Goal: Task Accomplishment & Management: Use online tool/utility

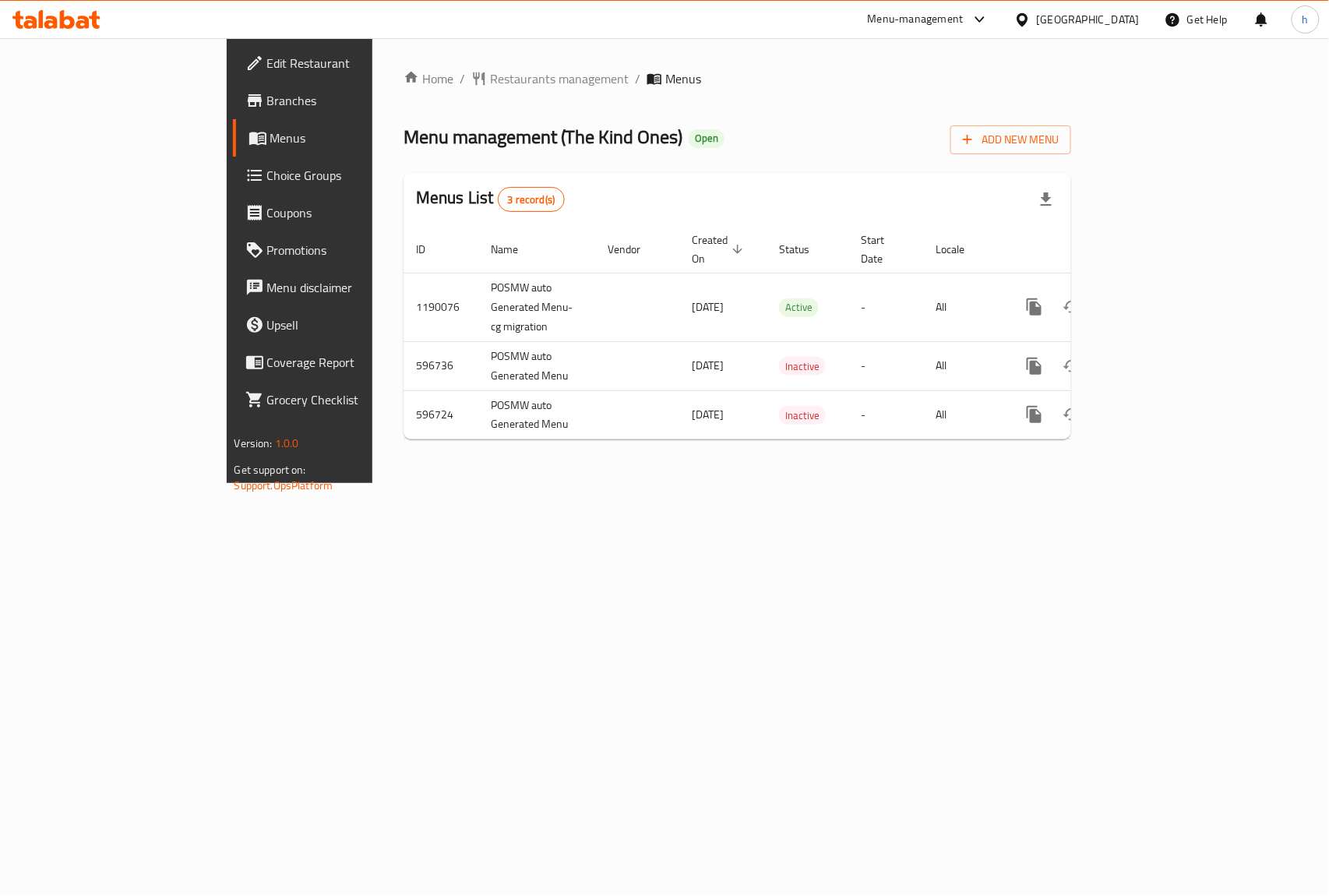
click at [267, 108] on span "Branches" at bounding box center [352, 100] width 169 height 19
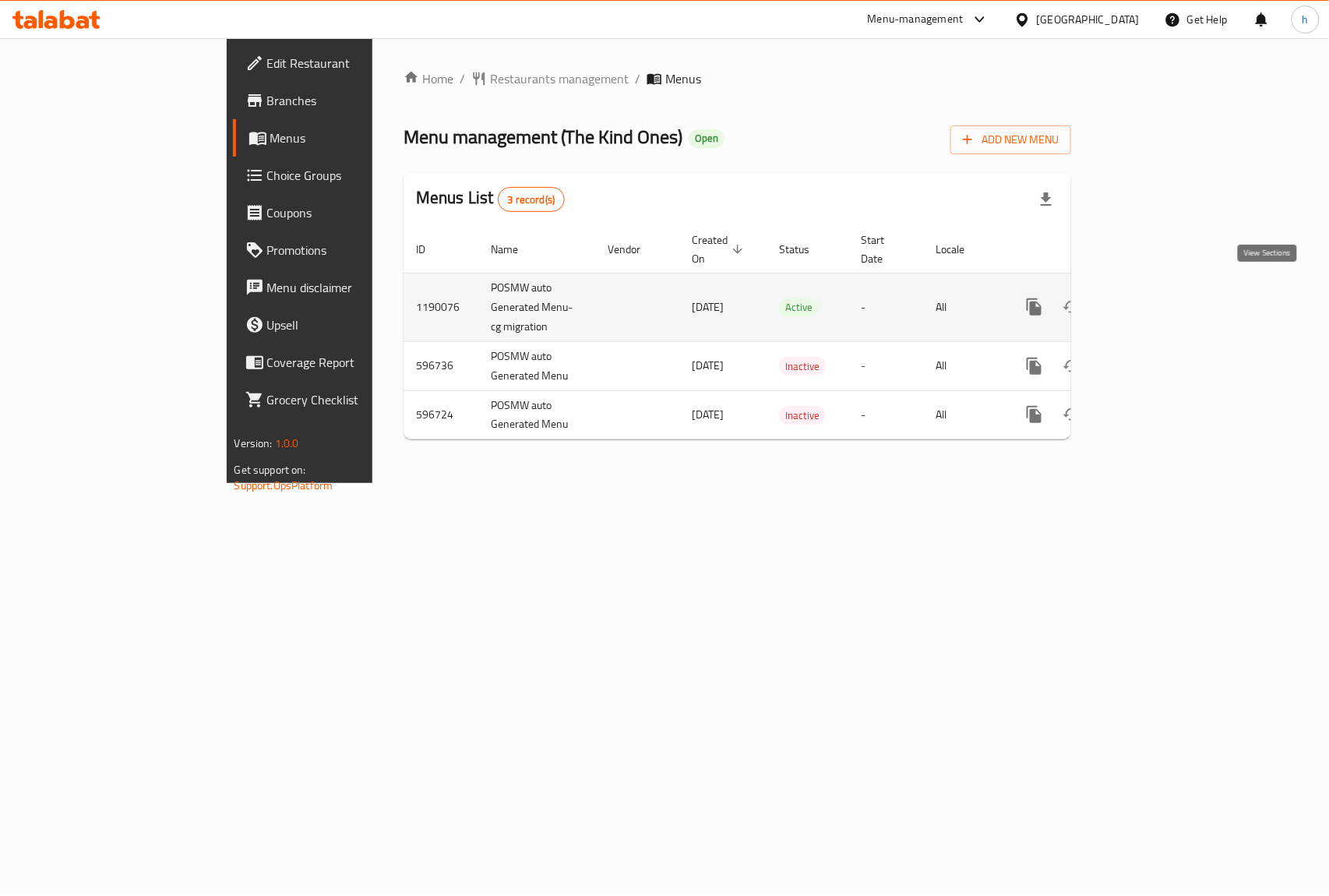
click at [1156, 297] on icon "enhanced table" at bounding box center [1146, 307] width 19 height 19
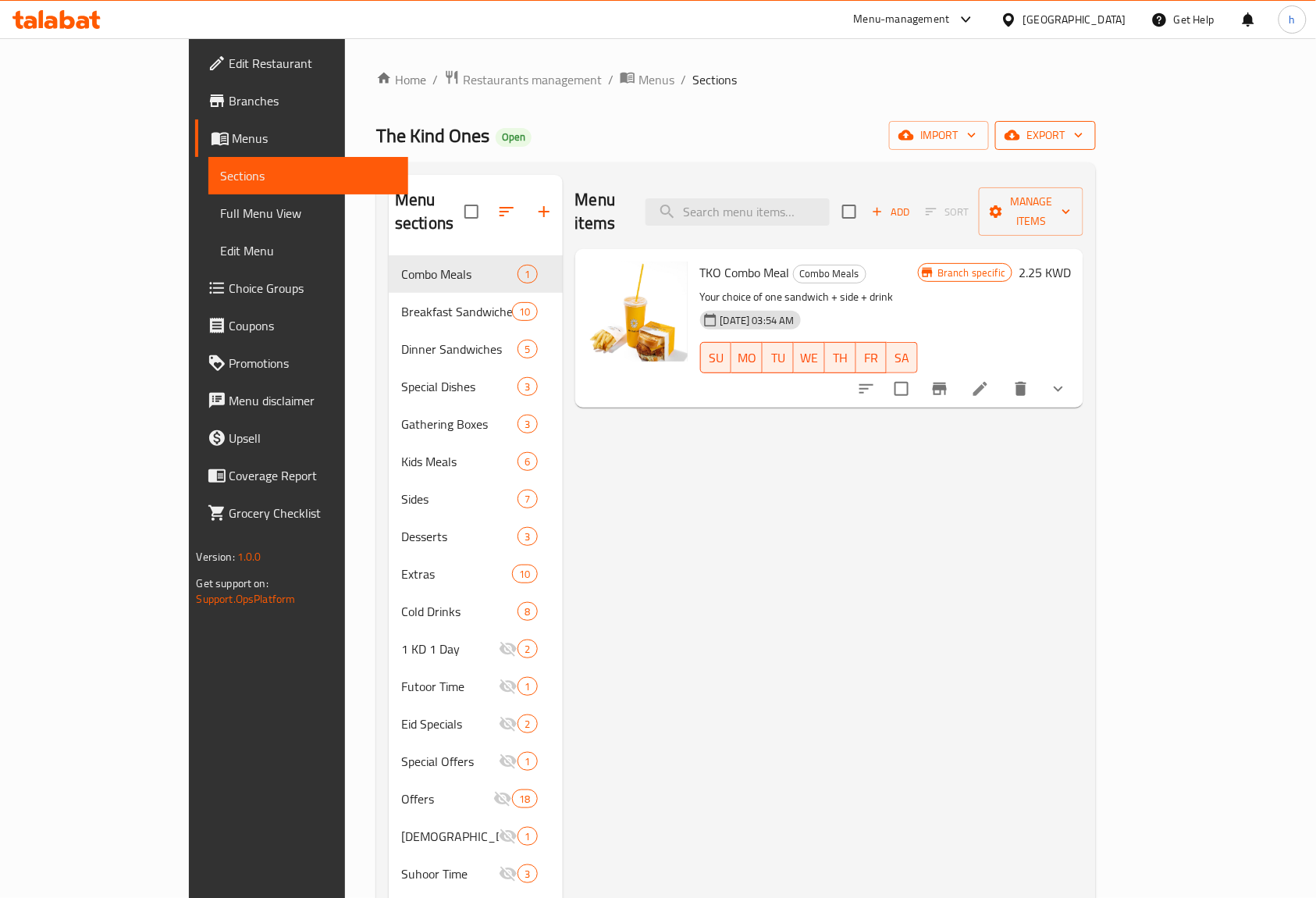
click at [1084, 139] on span "export" at bounding box center [1045, 135] width 76 height 20
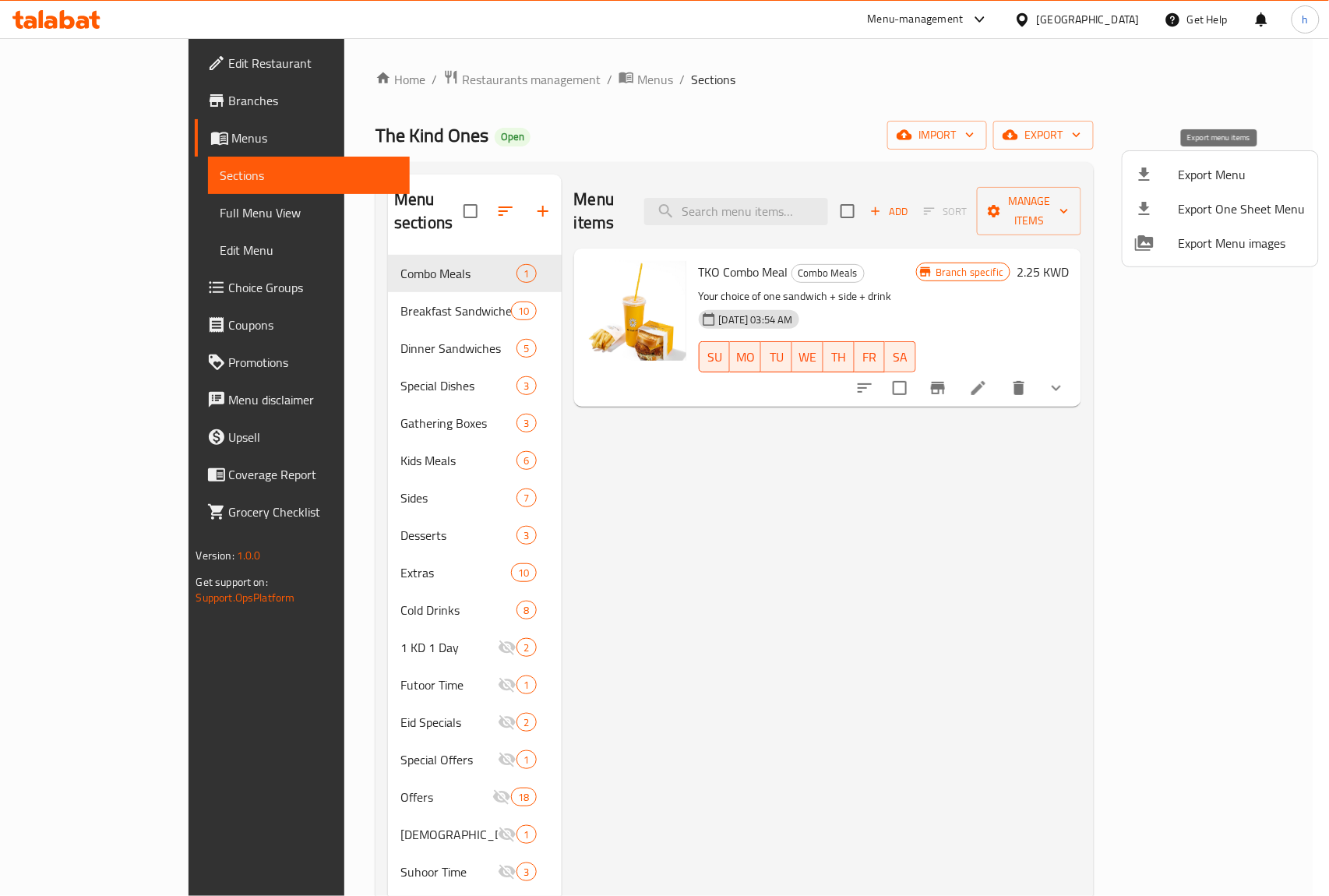
click at [1189, 169] on span "Export Menu" at bounding box center [1242, 174] width 127 height 19
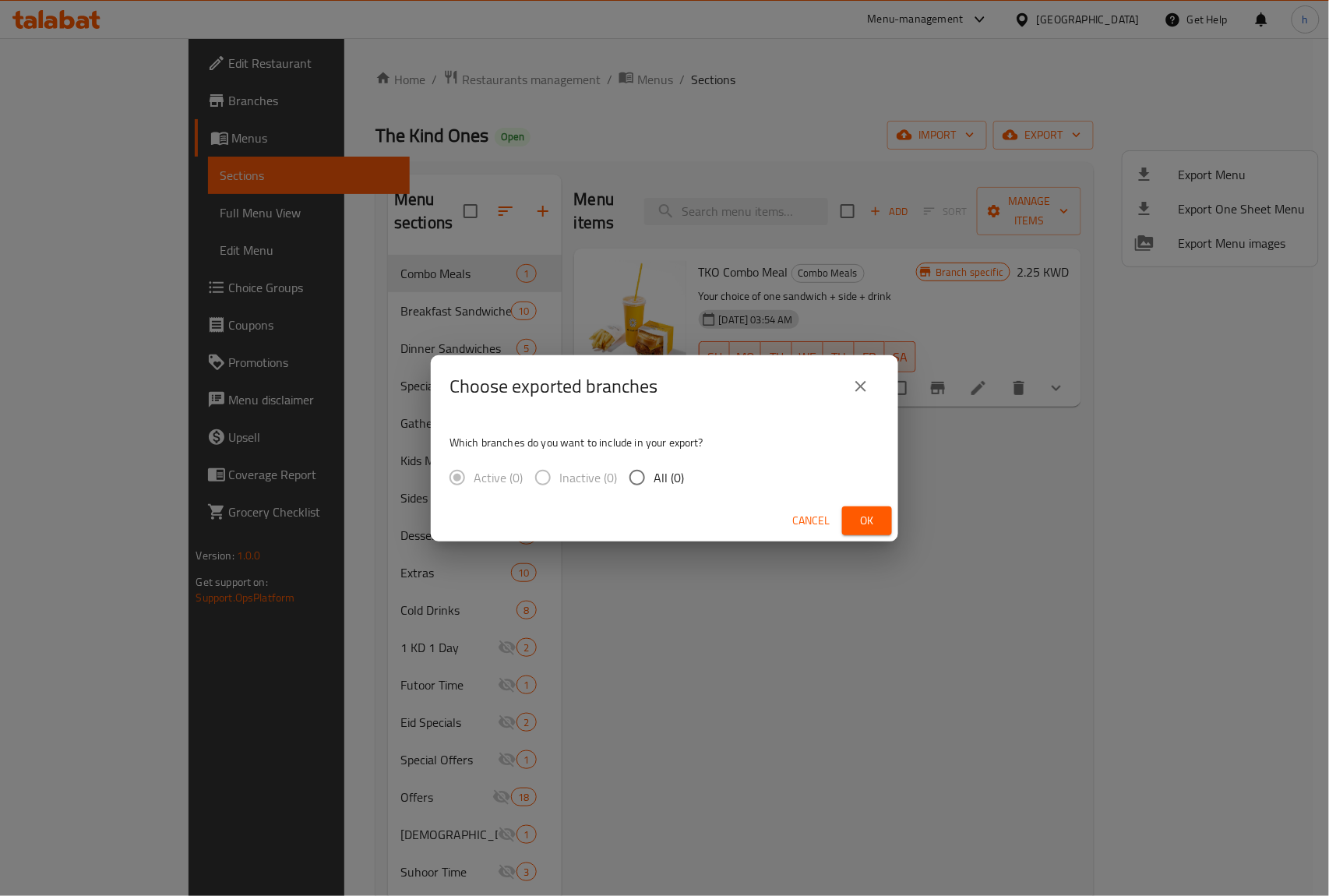
click at [643, 480] on input "All (0)" at bounding box center [637, 477] width 33 height 33
radio input "true"
click at [864, 527] on span "Ok" at bounding box center [866, 521] width 25 height 20
click at [876, 521] on span "Ok" at bounding box center [866, 521] width 25 height 20
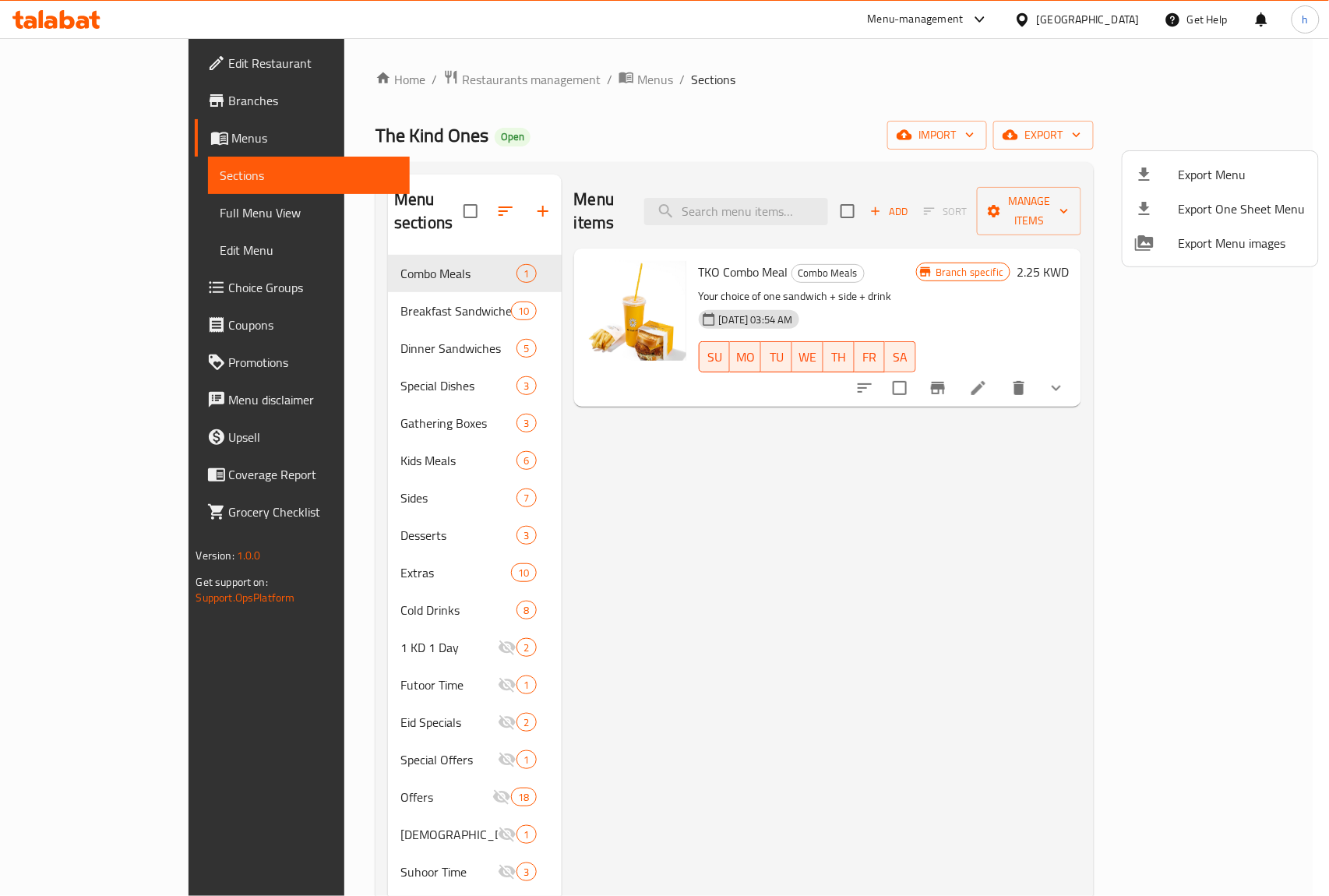
click at [85, 209] on div at bounding box center [664, 448] width 1329 height 896
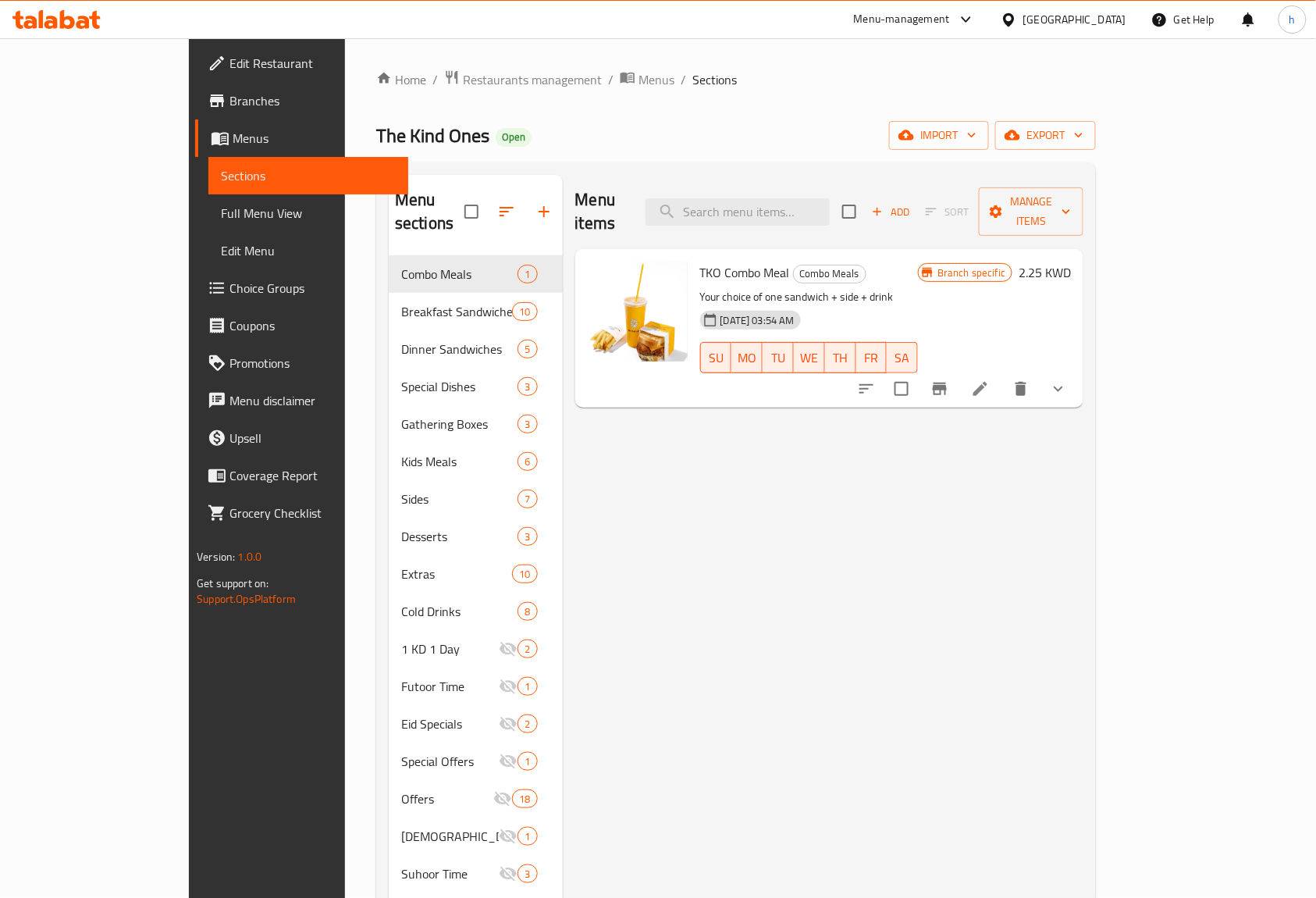
click at [221, 211] on span "Full Menu View" at bounding box center [309, 213] width 175 height 19
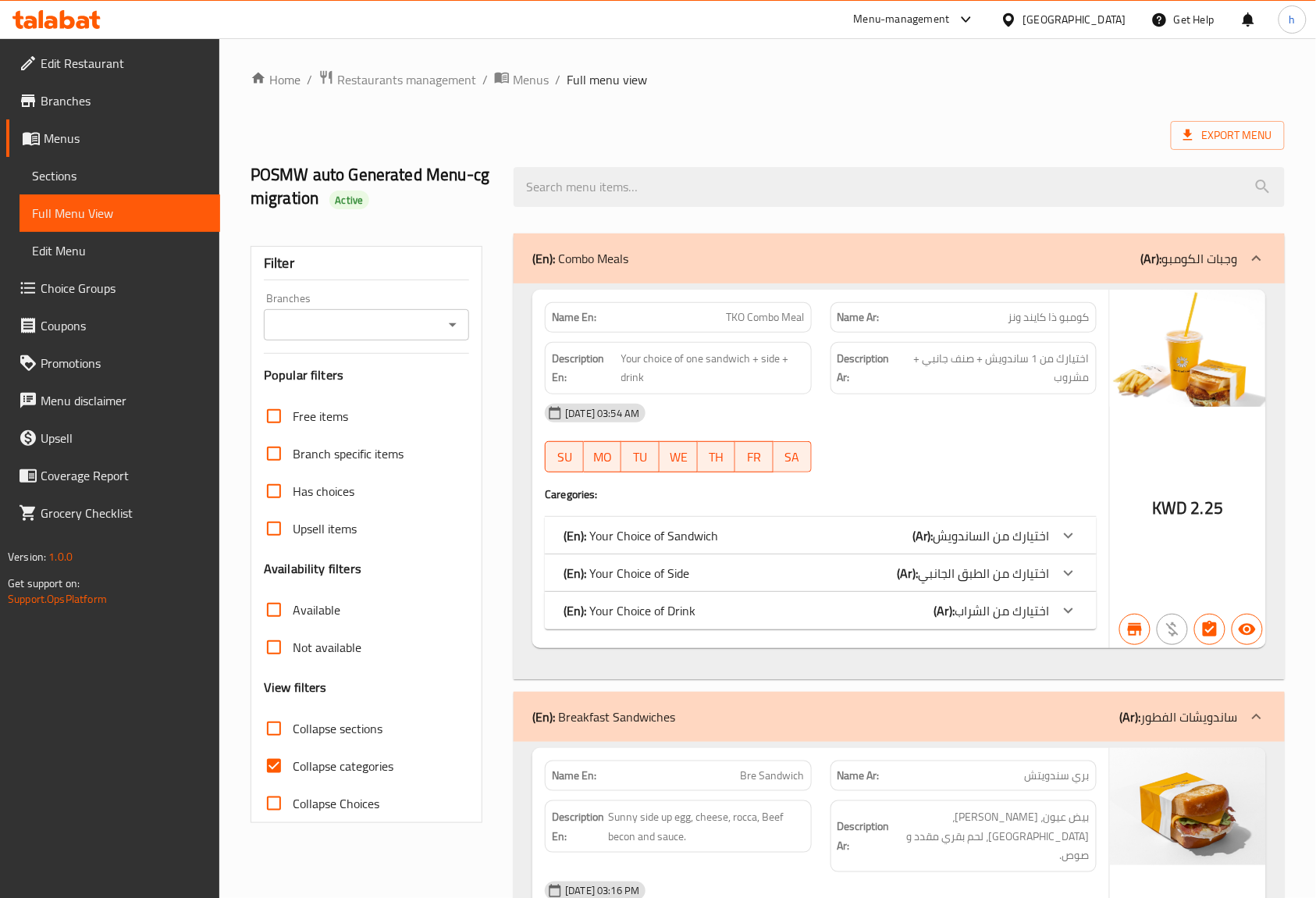
scroll to position [208, 0]
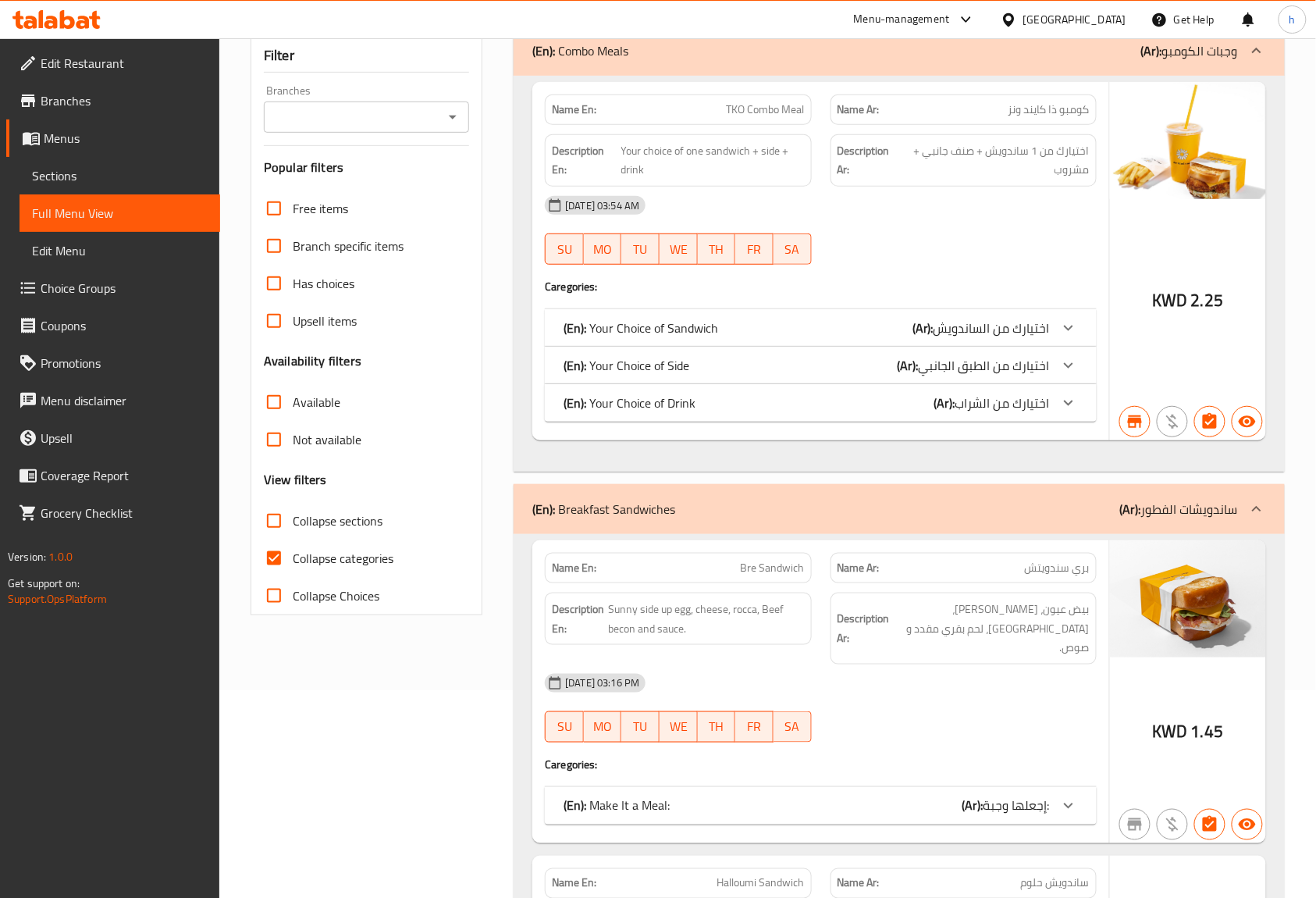
click at [281, 558] on input "Collapse categories" at bounding box center [274, 558] width 37 height 37
checkbox input "false"
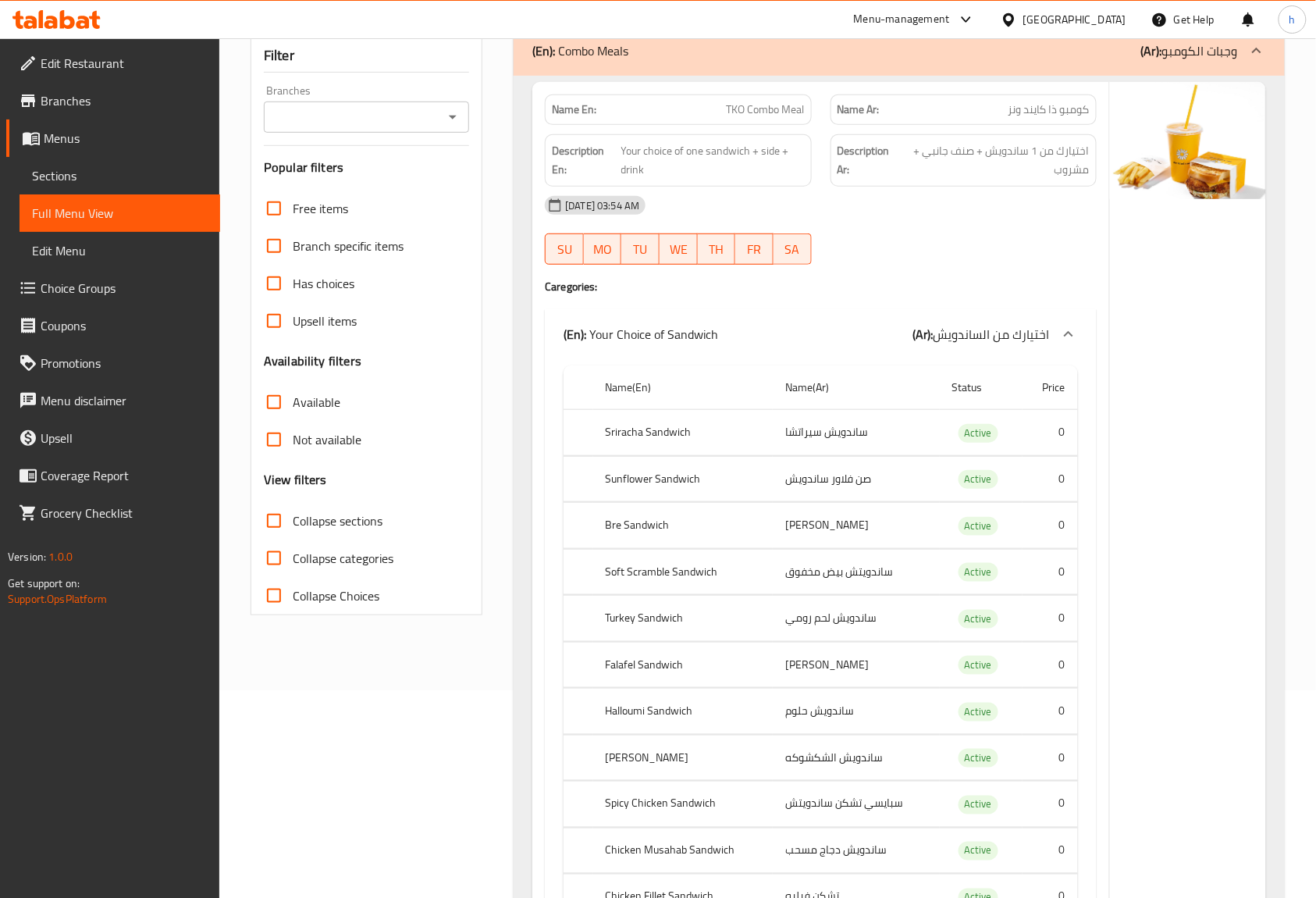
scroll to position [0, 0]
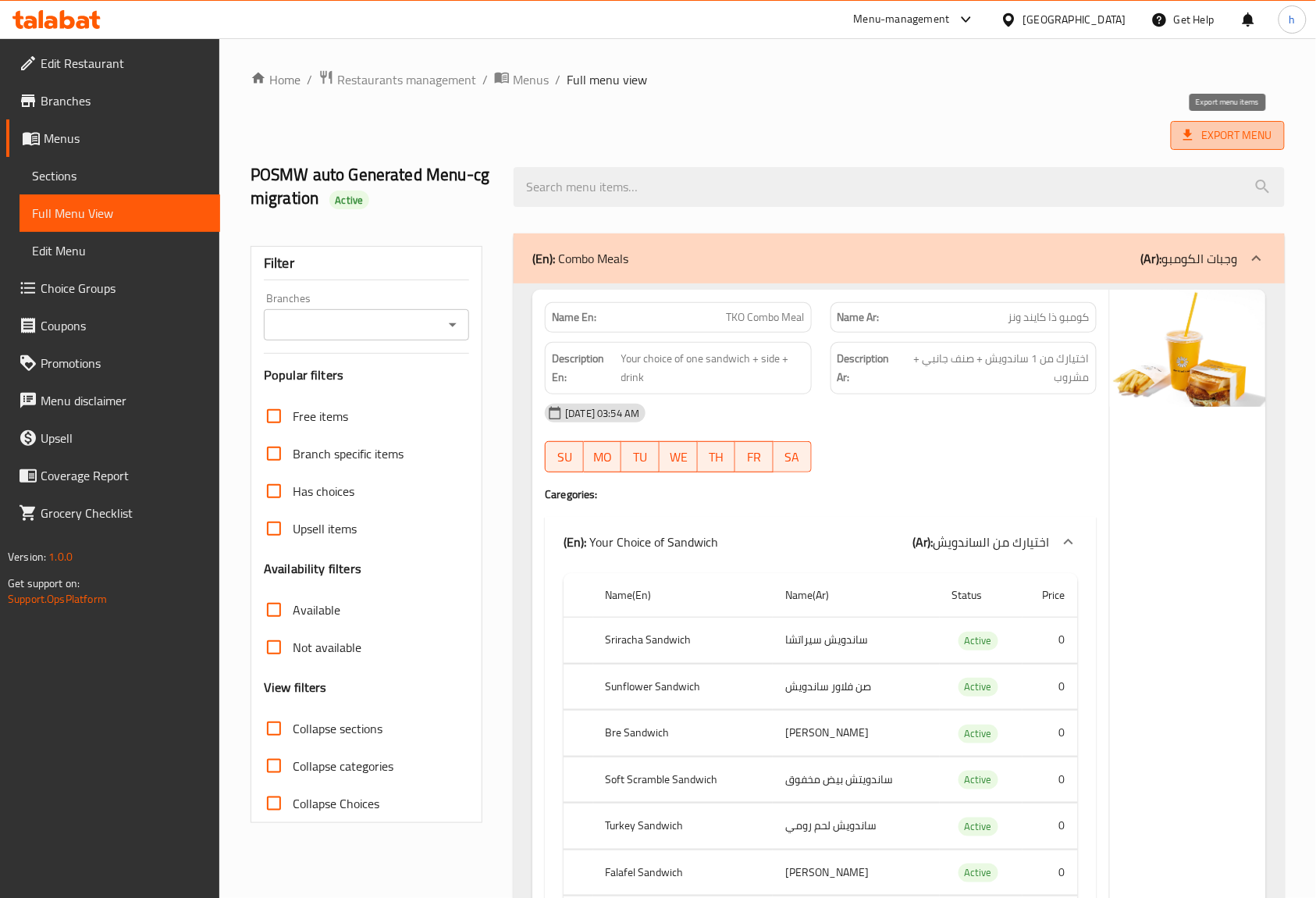
click at [1231, 128] on span "Export Menu" at bounding box center [1227, 135] width 89 height 20
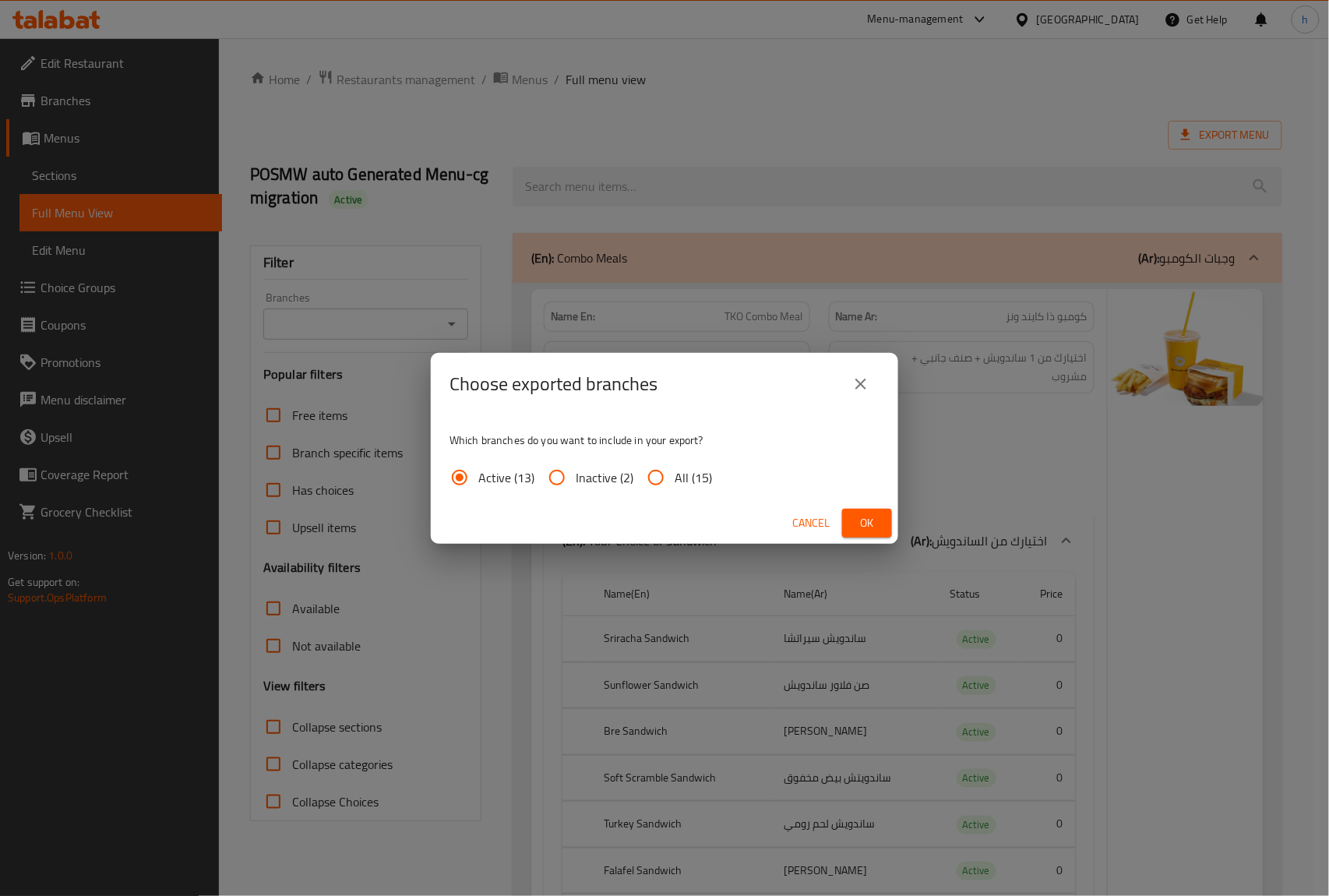
click at [656, 475] on input "All (15)" at bounding box center [656, 477] width 37 height 37
radio input "true"
click at [872, 524] on span "Ok" at bounding box center [866, 522] width 25 height 20
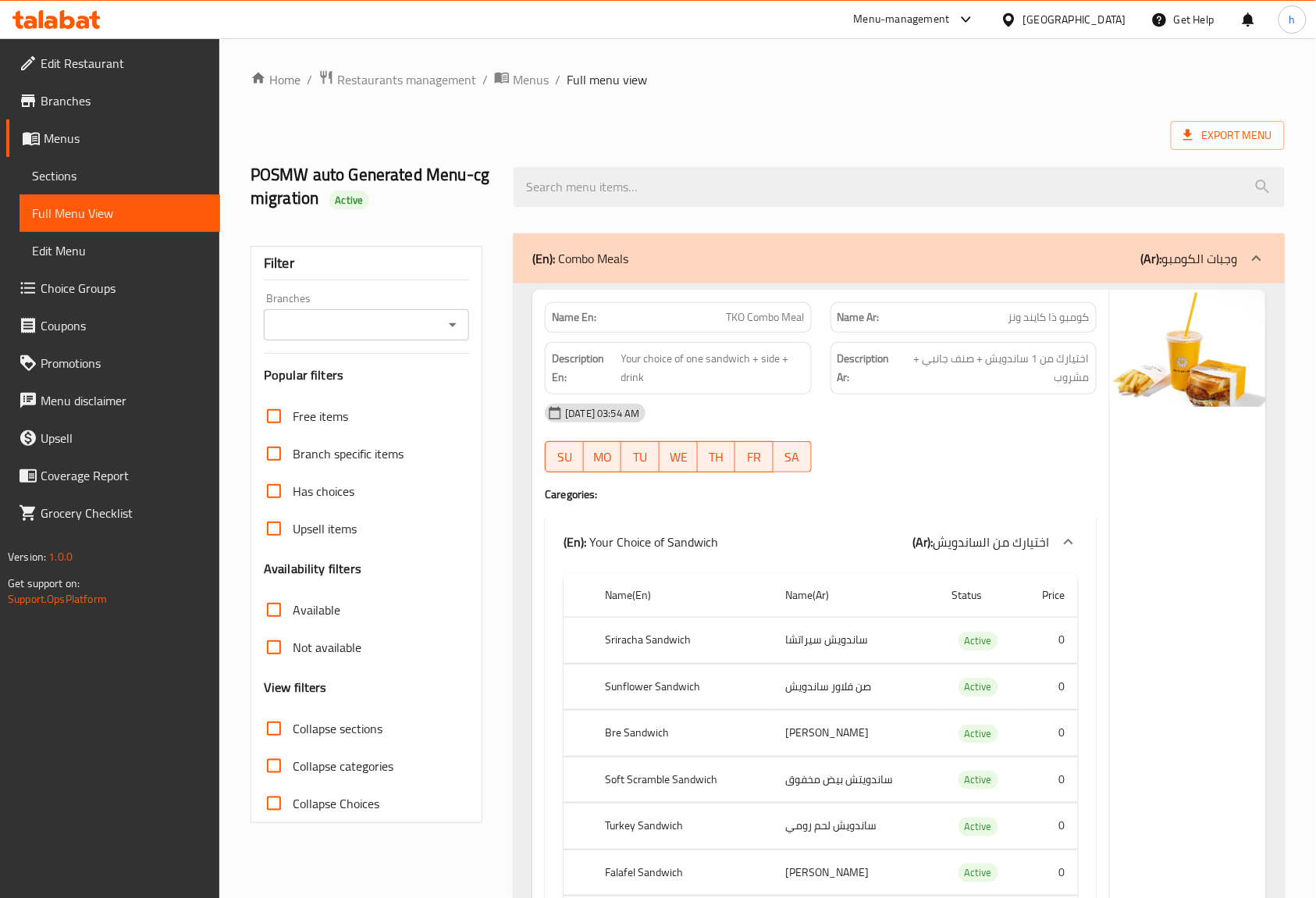
click at [95, 100] on span "Branches" at bounding box center [124, 100] width 167 height 19
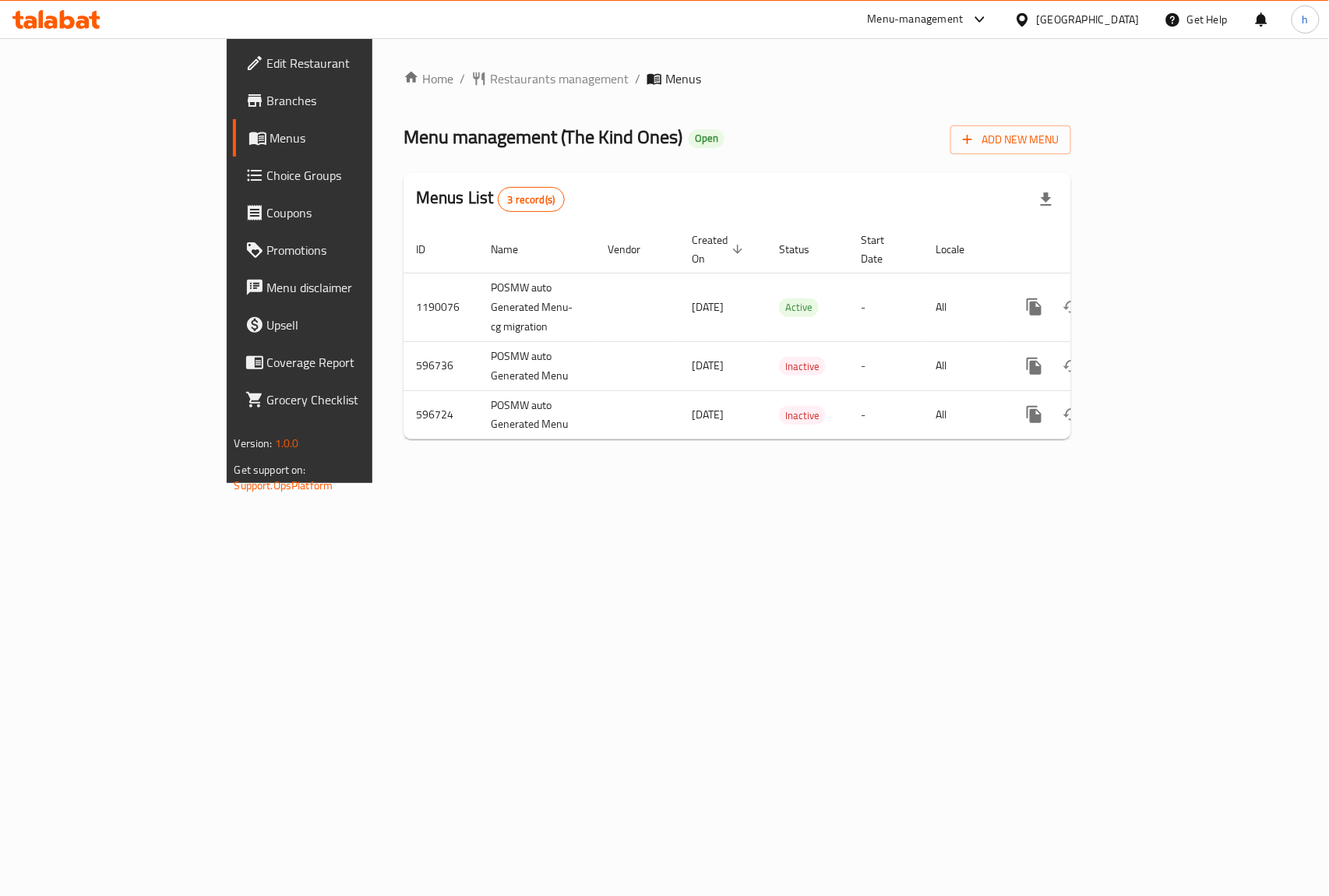
click at [267, 104] on span "Branches" at bounding box center [352, 100] width 169 height 19
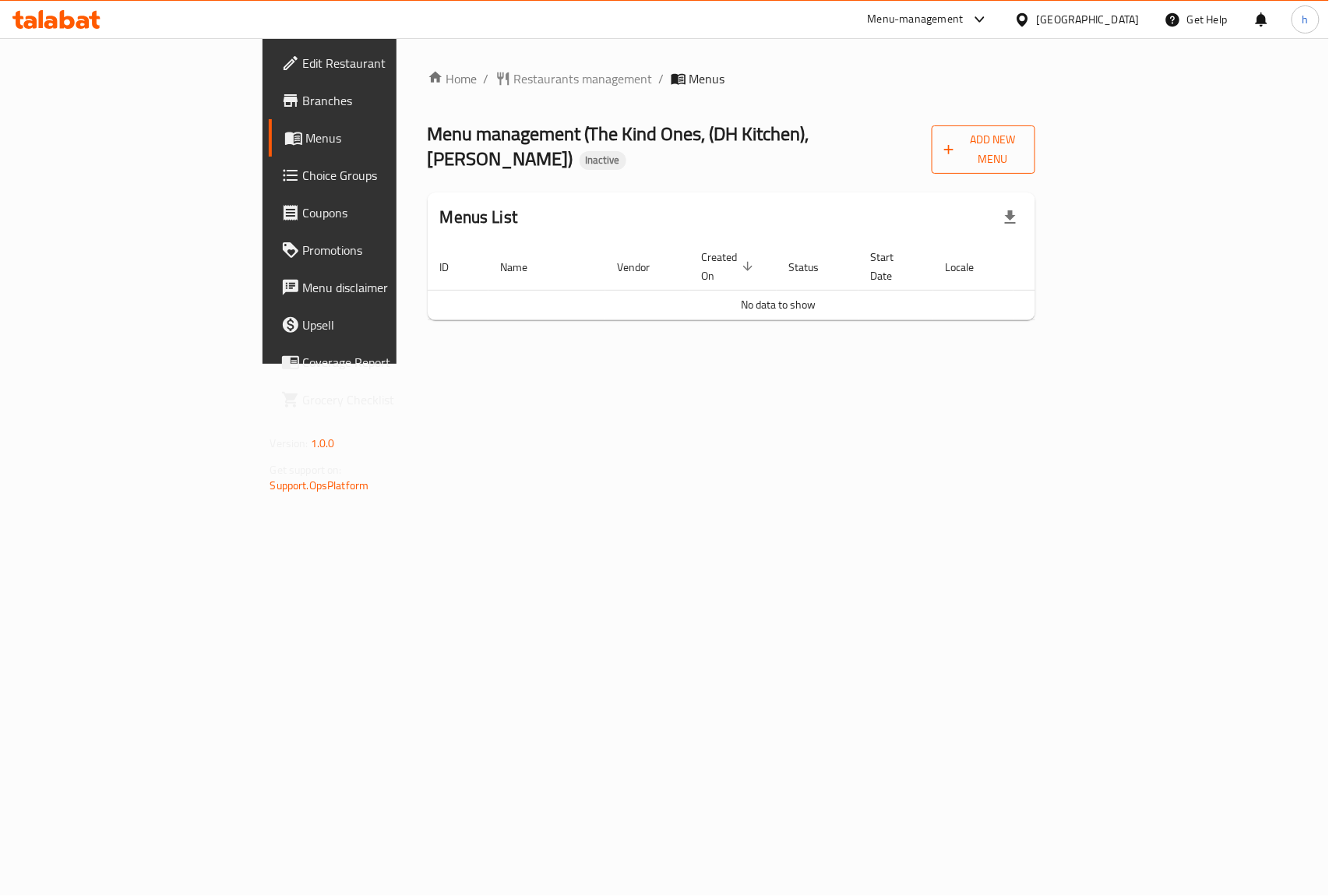
click at [956, 142] on icon "button" at bounding box center [949, 149] width 15 height 15
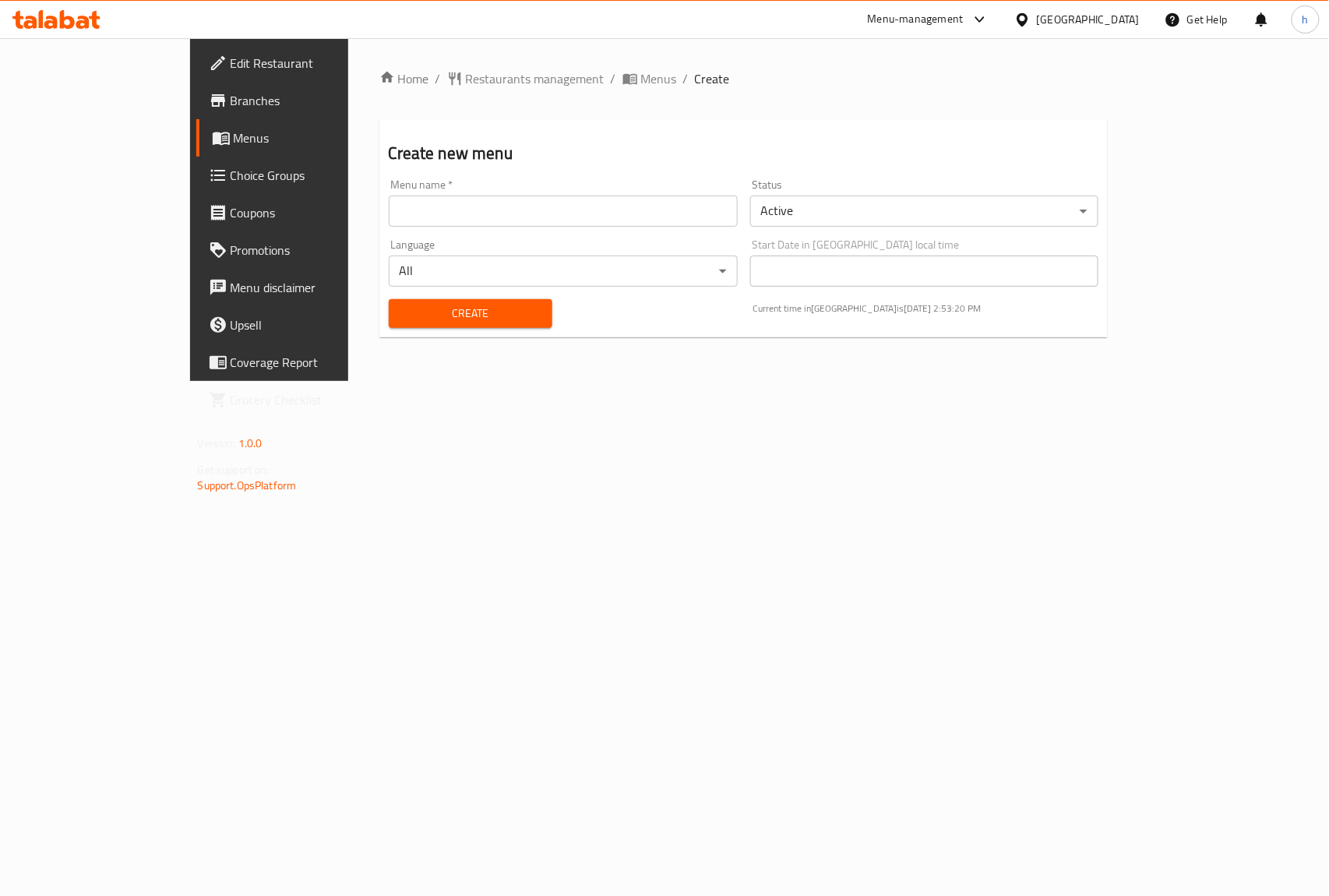
click at [586, 206] on input "text" at bounding box center [563, 211] width 349 height 31
click at [424, 223] on input "text" at bounding box center [563, 211] width 349 height 31
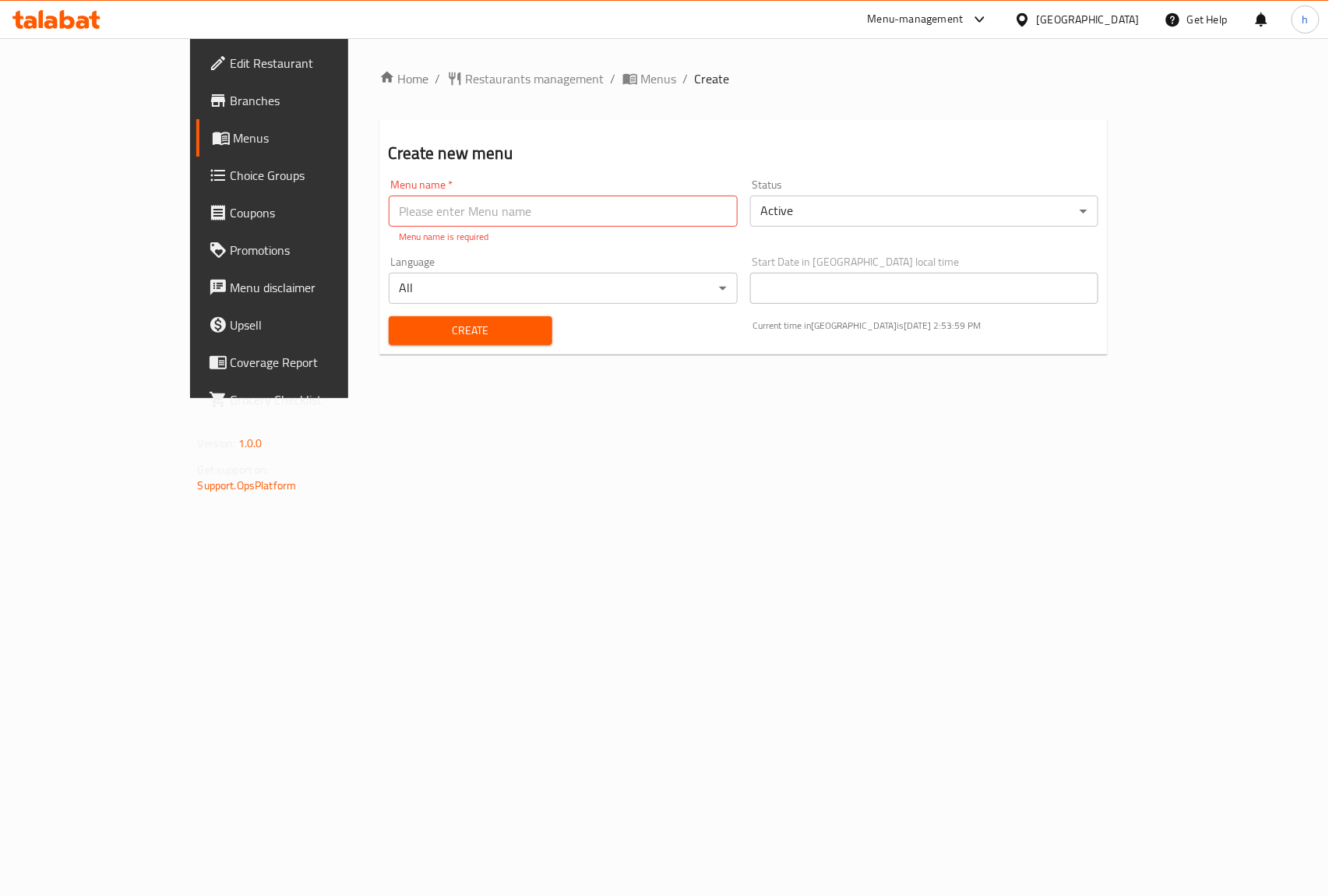
click at [389, 211] on input "text" at bounding box center [563, 211] width 349 height 31
paste input "The Kind Ones, (DH Kitchen),"
type input "The Kind Ones, (DH Kitchen)"
click at [1264, 209] on body "​ Menu-management Kuwait Get Help h Edit Restaurant Branches Menus Choice Group…" at bounding box center [664, 467] width 1329 height 858
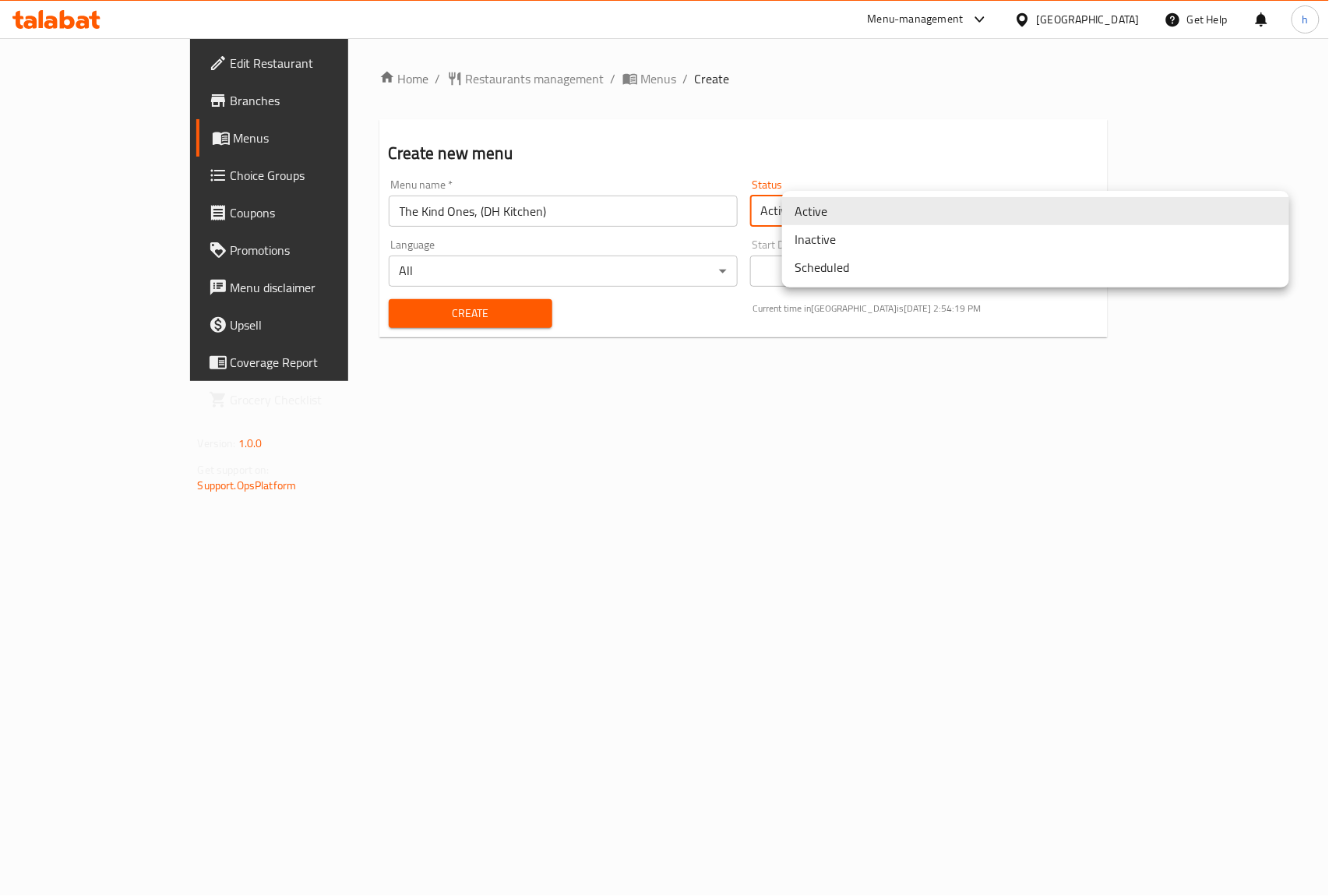
click at [868, 211] on li "Active" at bounding box center [1035, 211] width 507 height 28
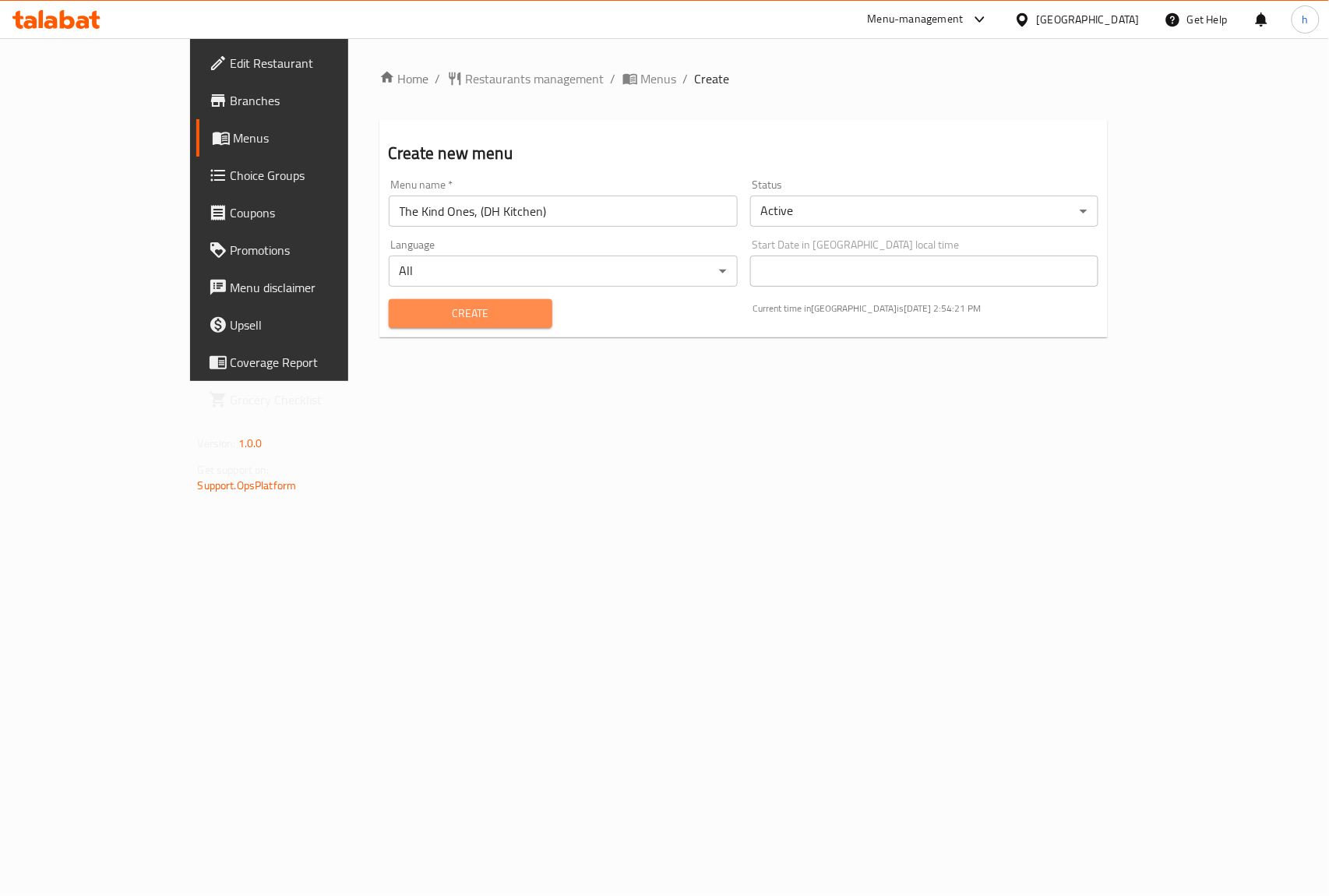
click at [401, 315] on span "Create" at bounding box center [470, 313] width 138 height 20
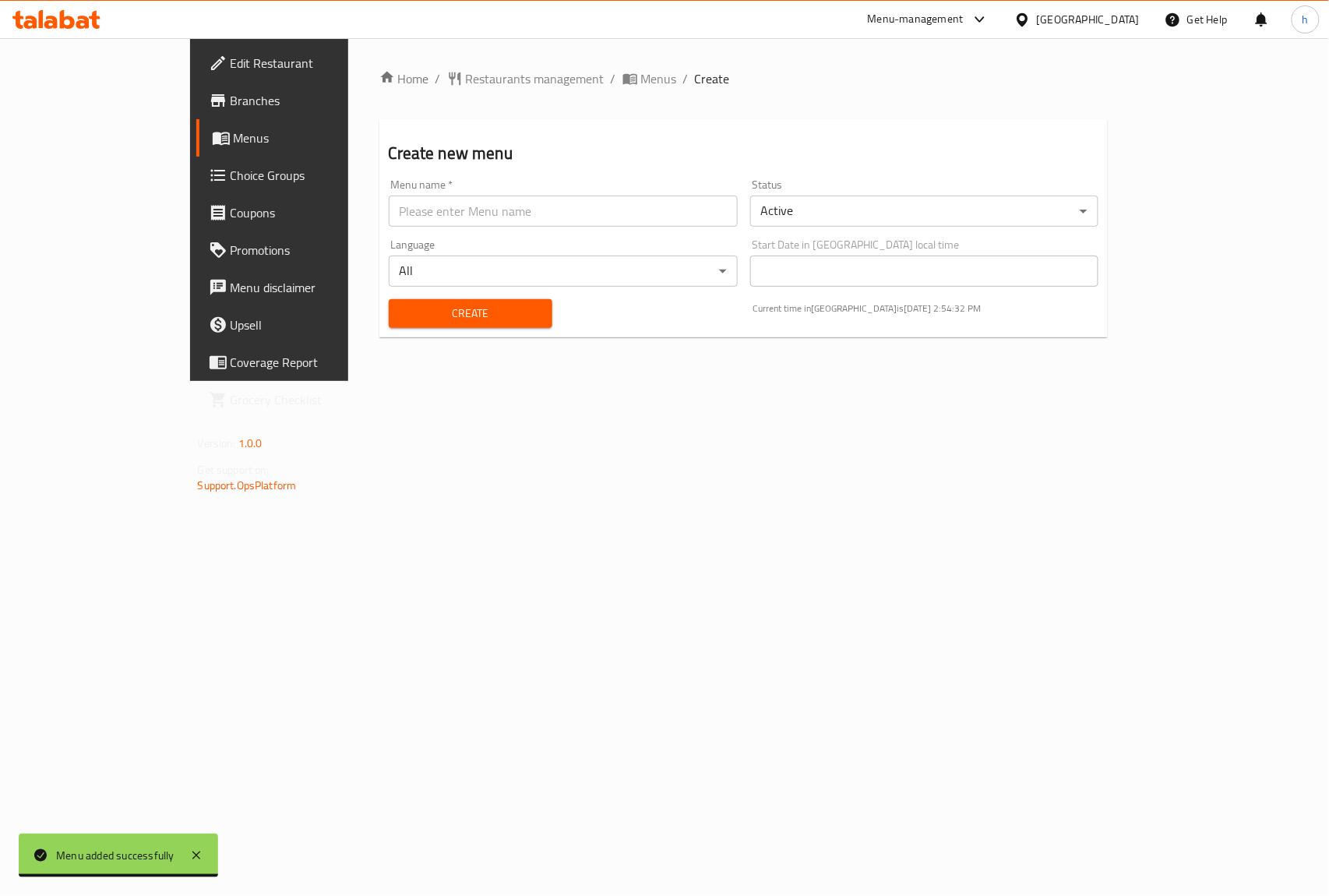
click at [230, 94] on span "Branches" at bounding box center [314, 100] width 169 height 19
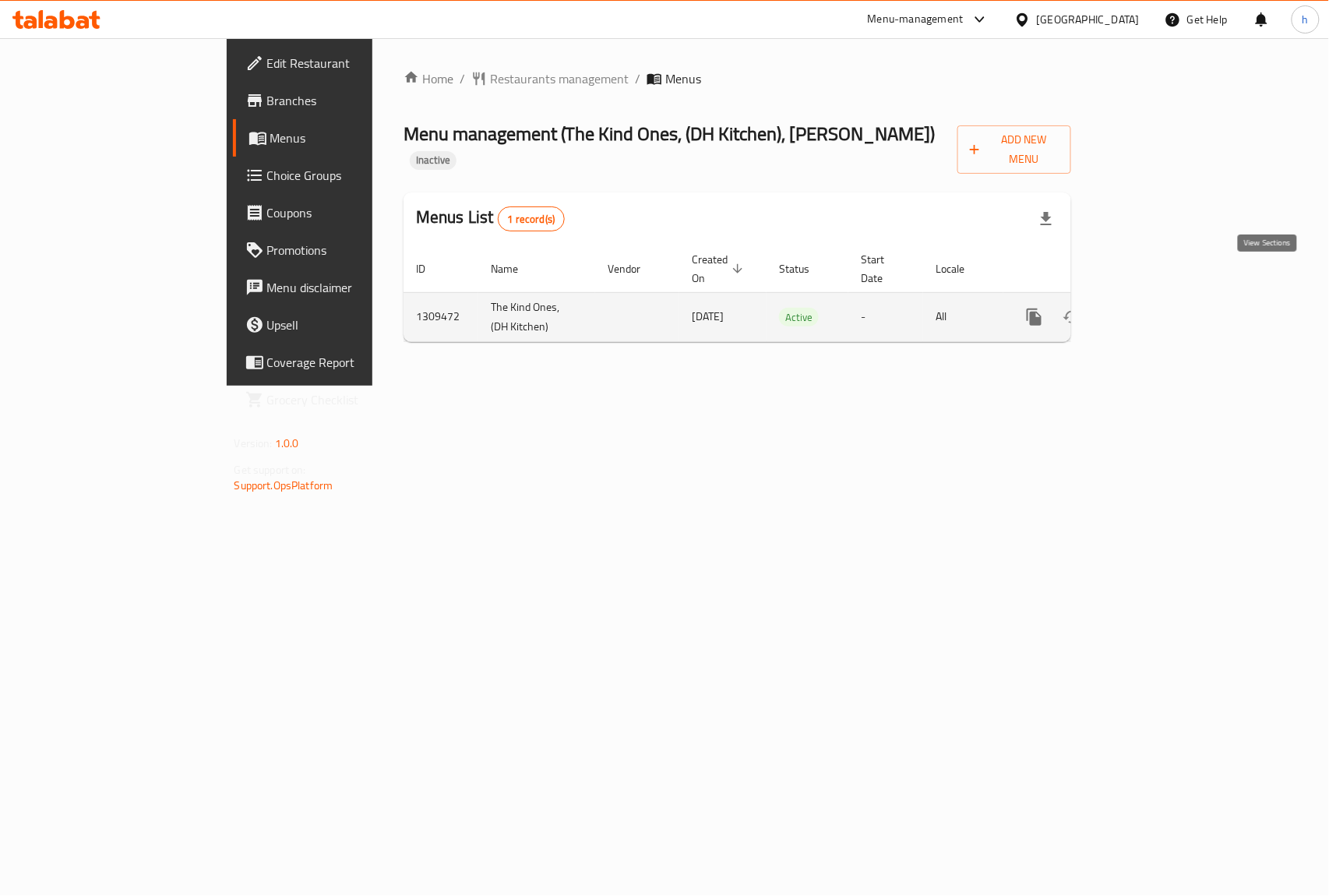
click at [1153, 310] on icon "enhanced table" at bounding box center [1146, 317] width 14 height 14
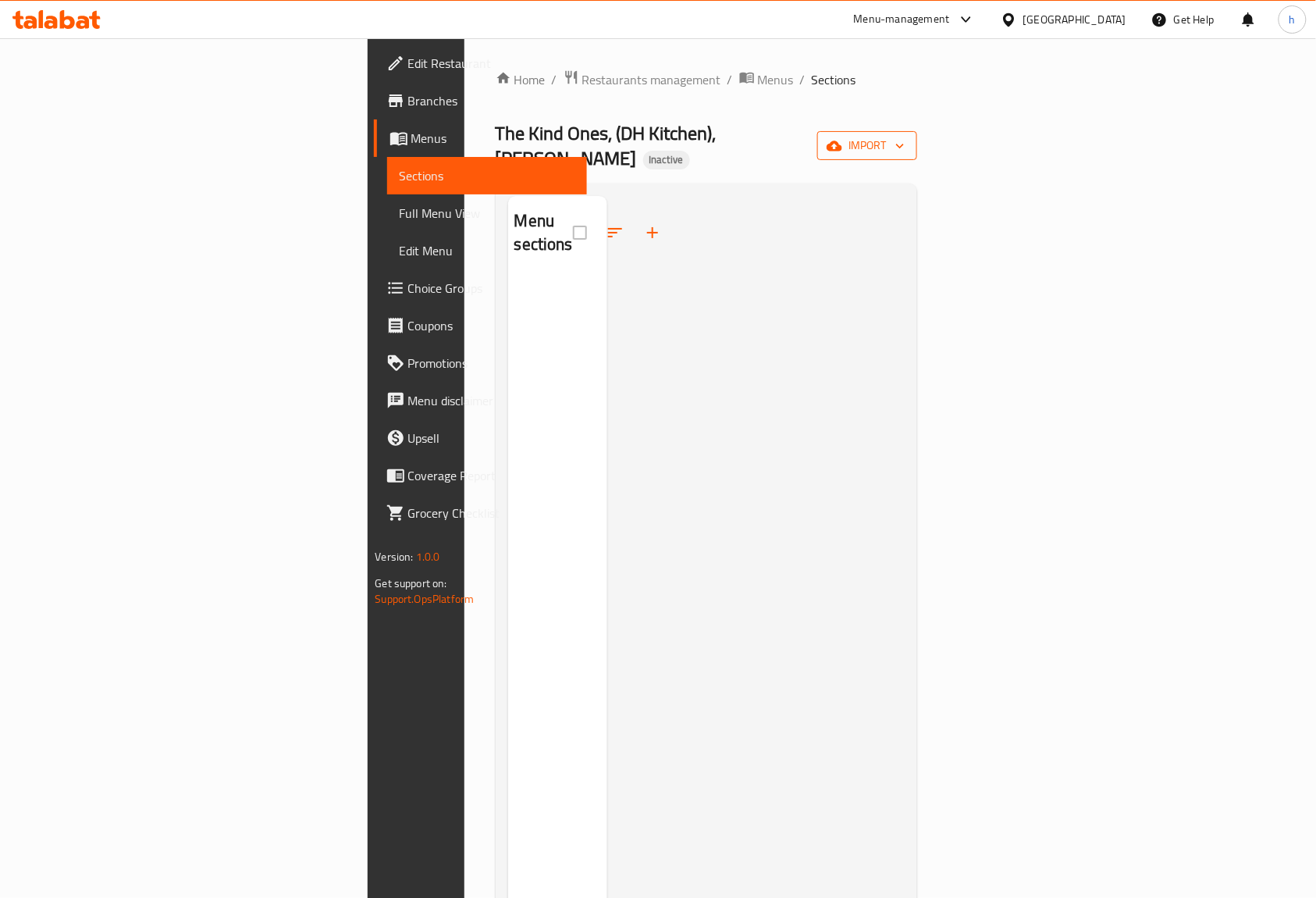
click at [918, 131] on button "import" at bounding box center [867, 146] width 100 height 29
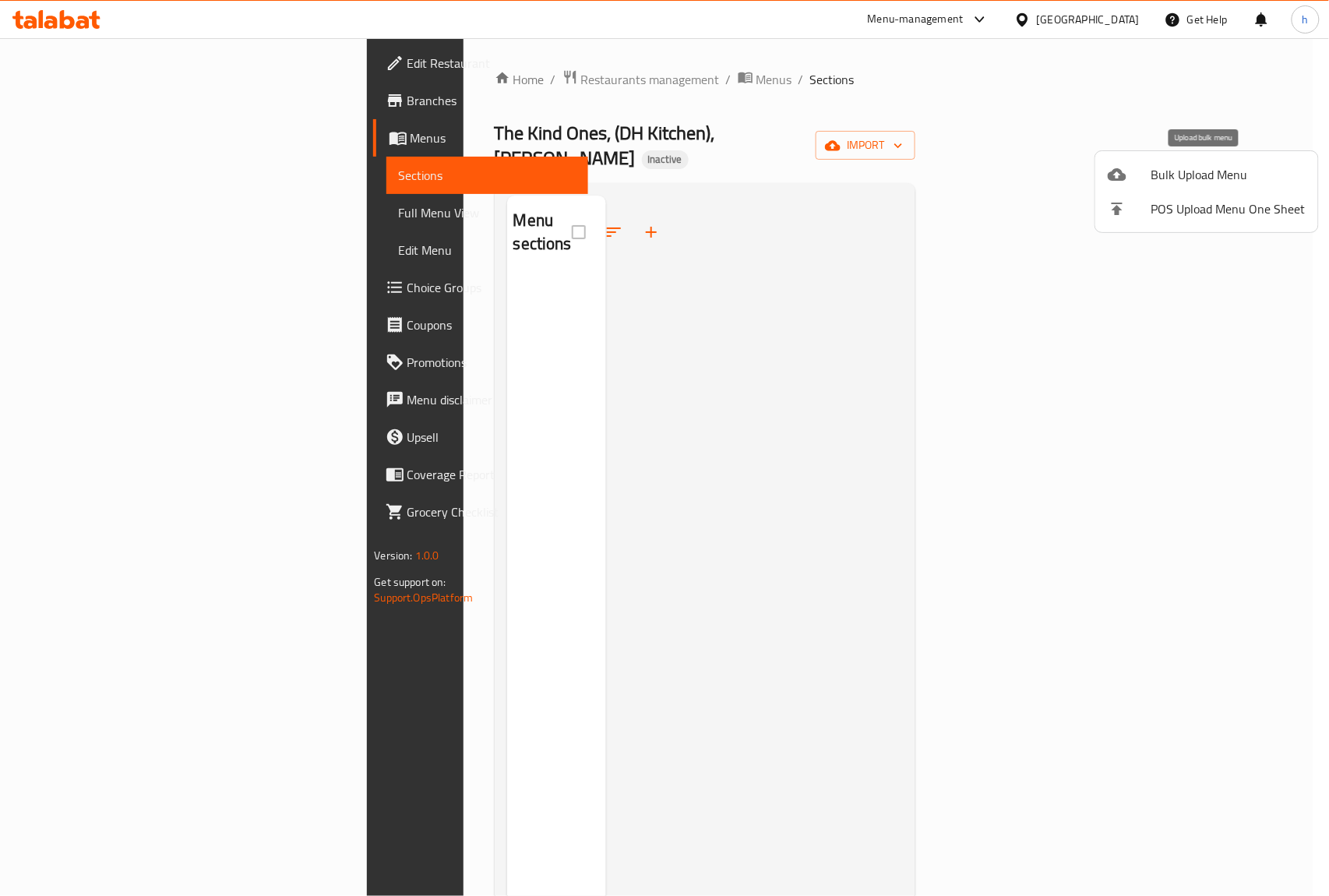
click at [1170, 168] on span "Bulk Upload Menu" at bounding box center [1229, 174] width 155 height 19
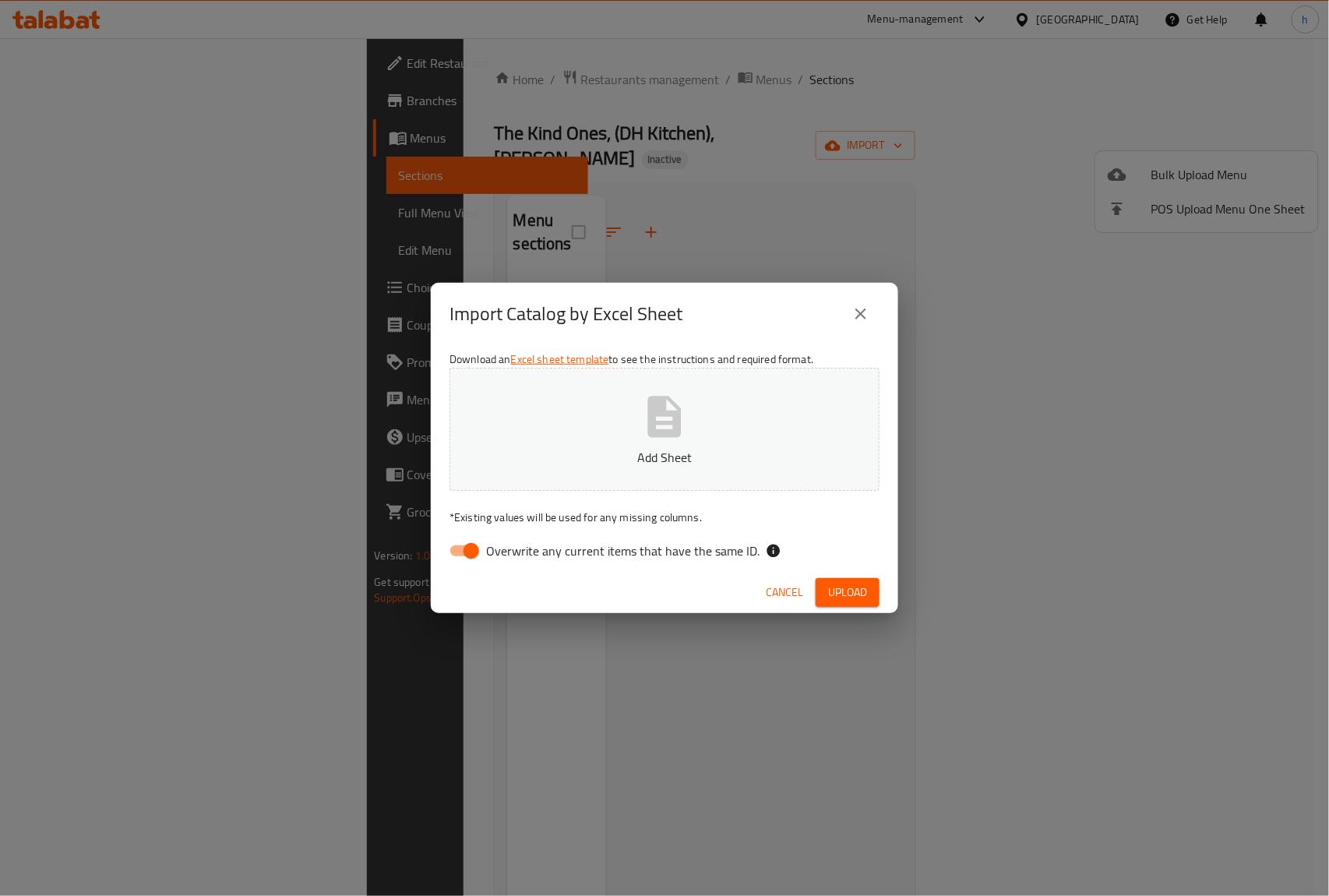
click at [452, 549] on input "Overwrite any current items that have the same ID." at bounding box center [471, 550] width 89 height 30
checkbox input "false"
click at [573, 437] on button "Add Sheet" at bounding box center [664, 429] width 430 height 123
click at [845, 589] on span "Upload" at bounding box center [848, 592] width 39 height 20
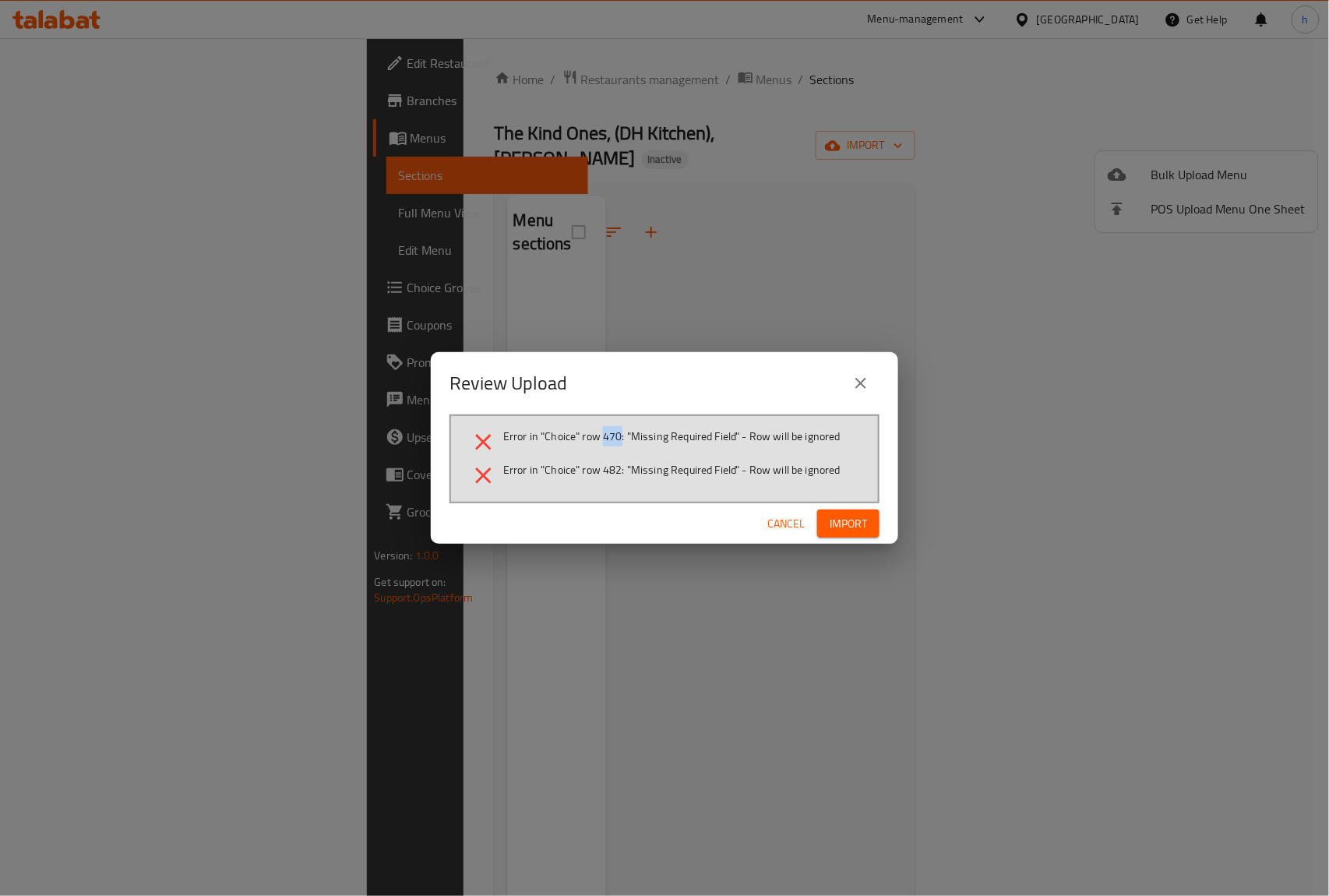
drag, startPoint x: 603, startPoint y: 437, endPoint x: 617, endPoint y: 442, distance: 14.9
click at [617, 442] on span "Error in "Choice" row 470: "Missing Required Field" - Row will be ignored" at bounding box center [671, 436] width 337 height 15
copy span "470"
click at [858, 390] on icon "close" at bounding box center [860, 383] width 19 height 19
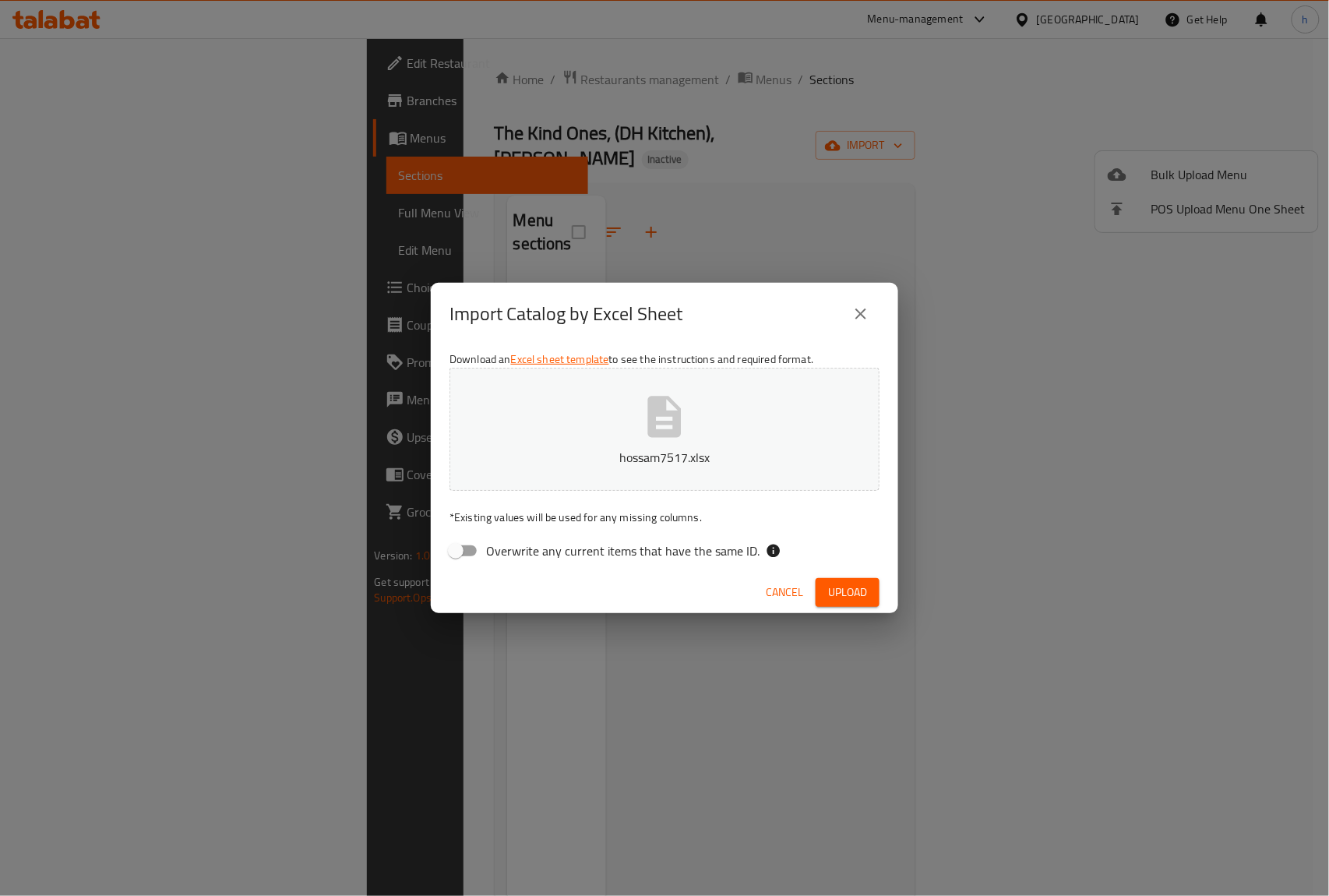
click at [854, 307] on icon "close" at bounding box center [860, 314] width 19 height 19
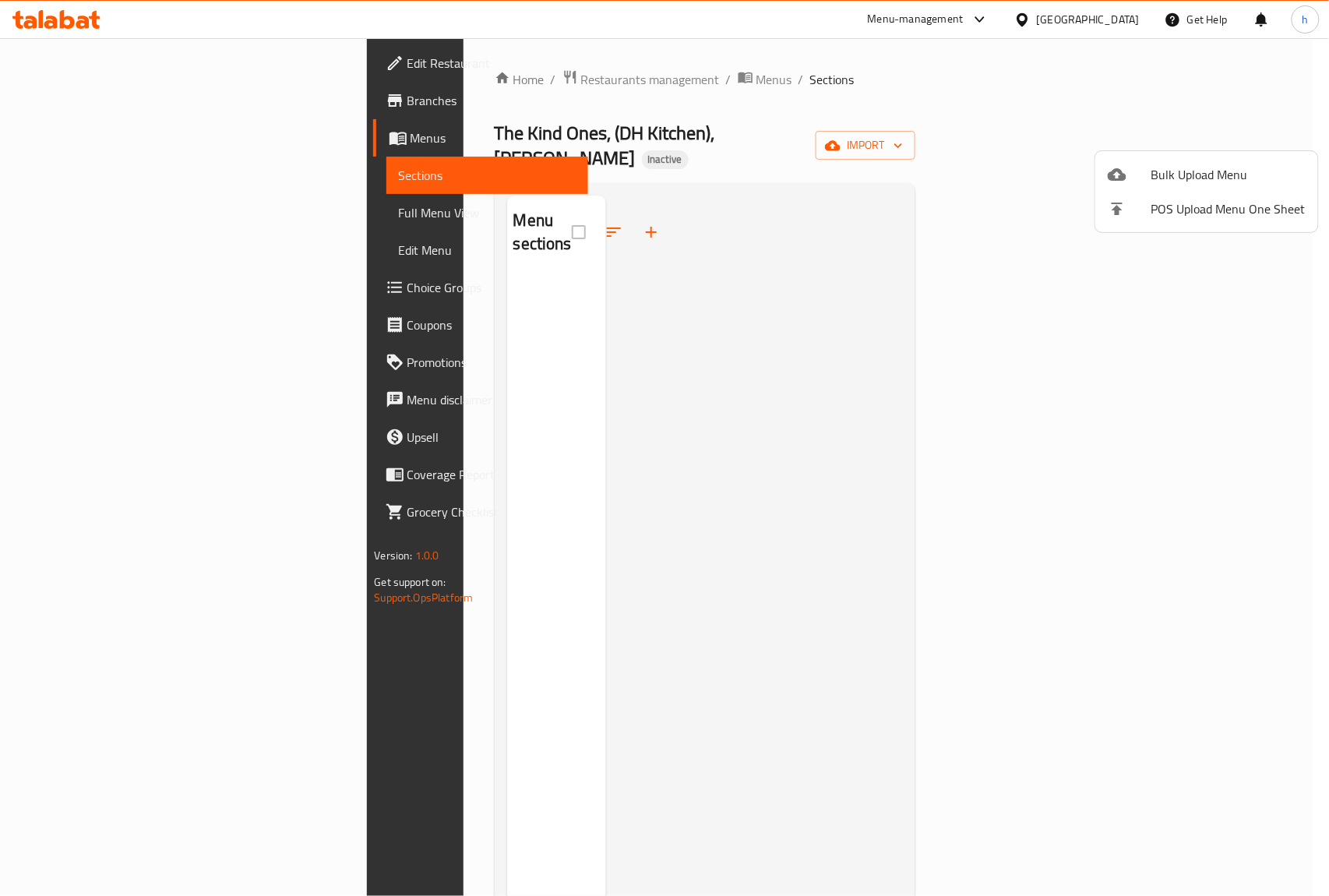
click at [99, 95] on div at bounding box center [664, 448] width 1329 height 896
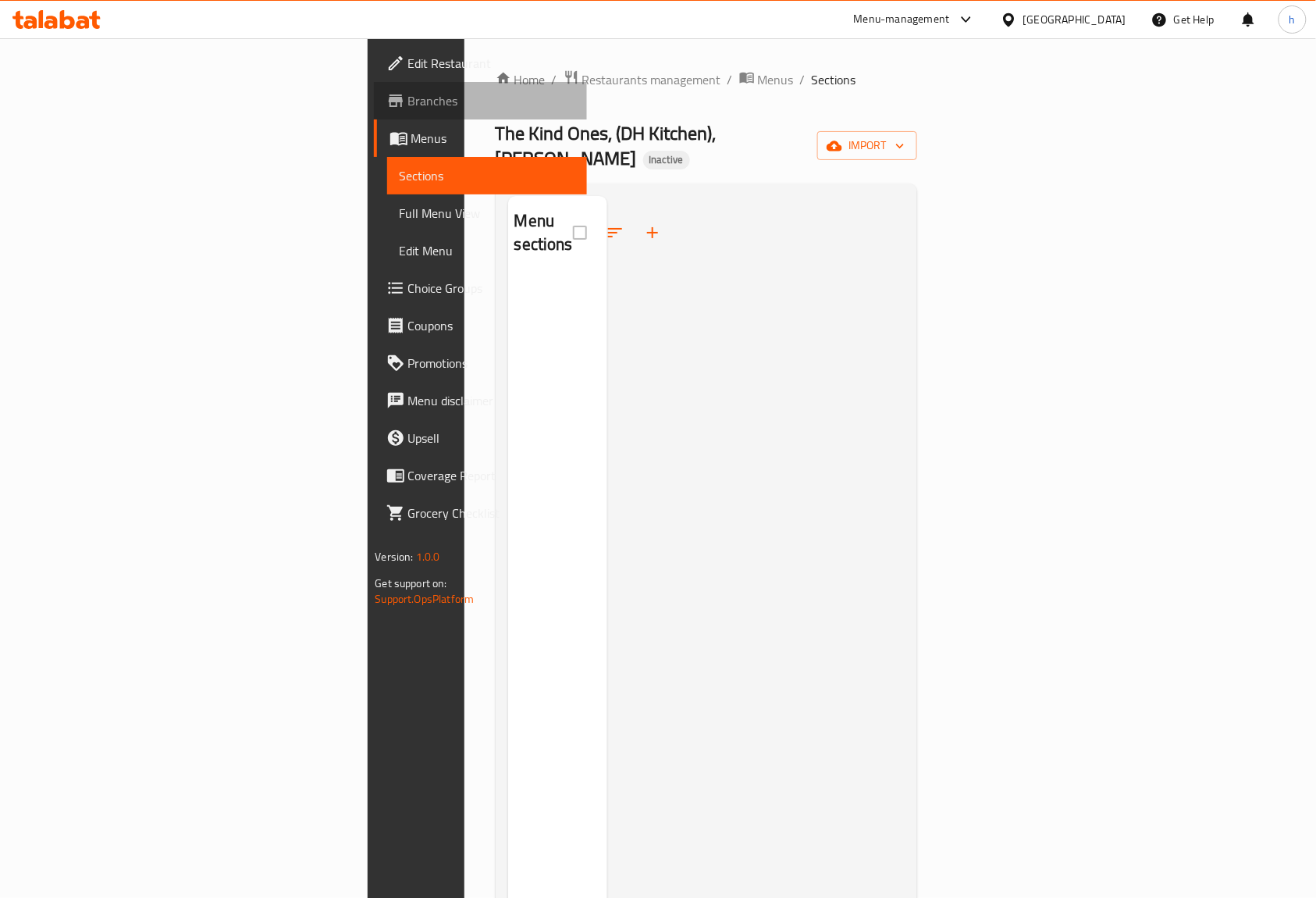
click at [409, 106] on span "Branches" at bounding box center [492, 100] width 167 height 19
click at [400, 215] on span "Full Menu View" at bounding box center [488, 213] width 175 height 19
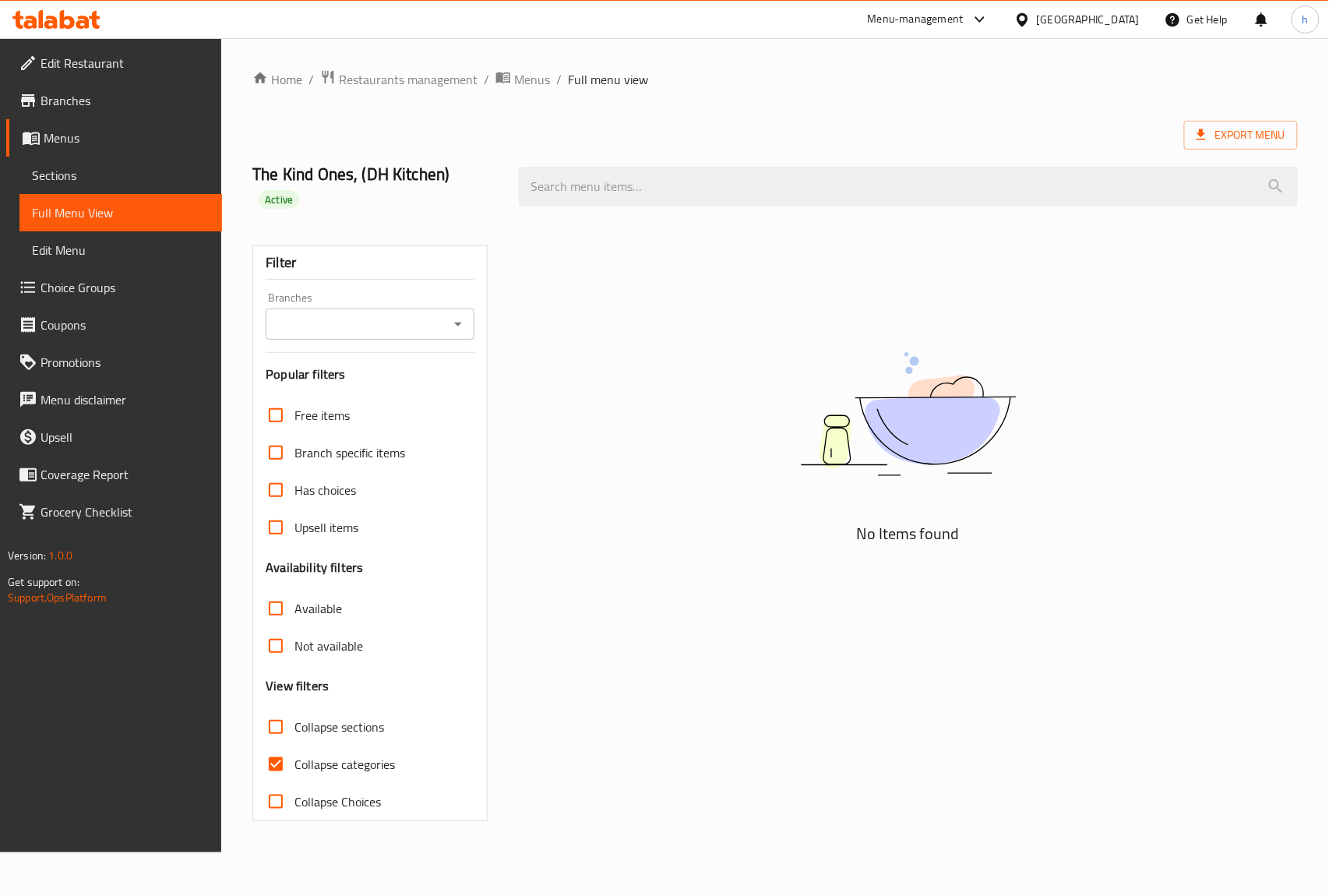
click at [73, 104] on span "Branches" at bounding box center [125, 100] width 169 height 19
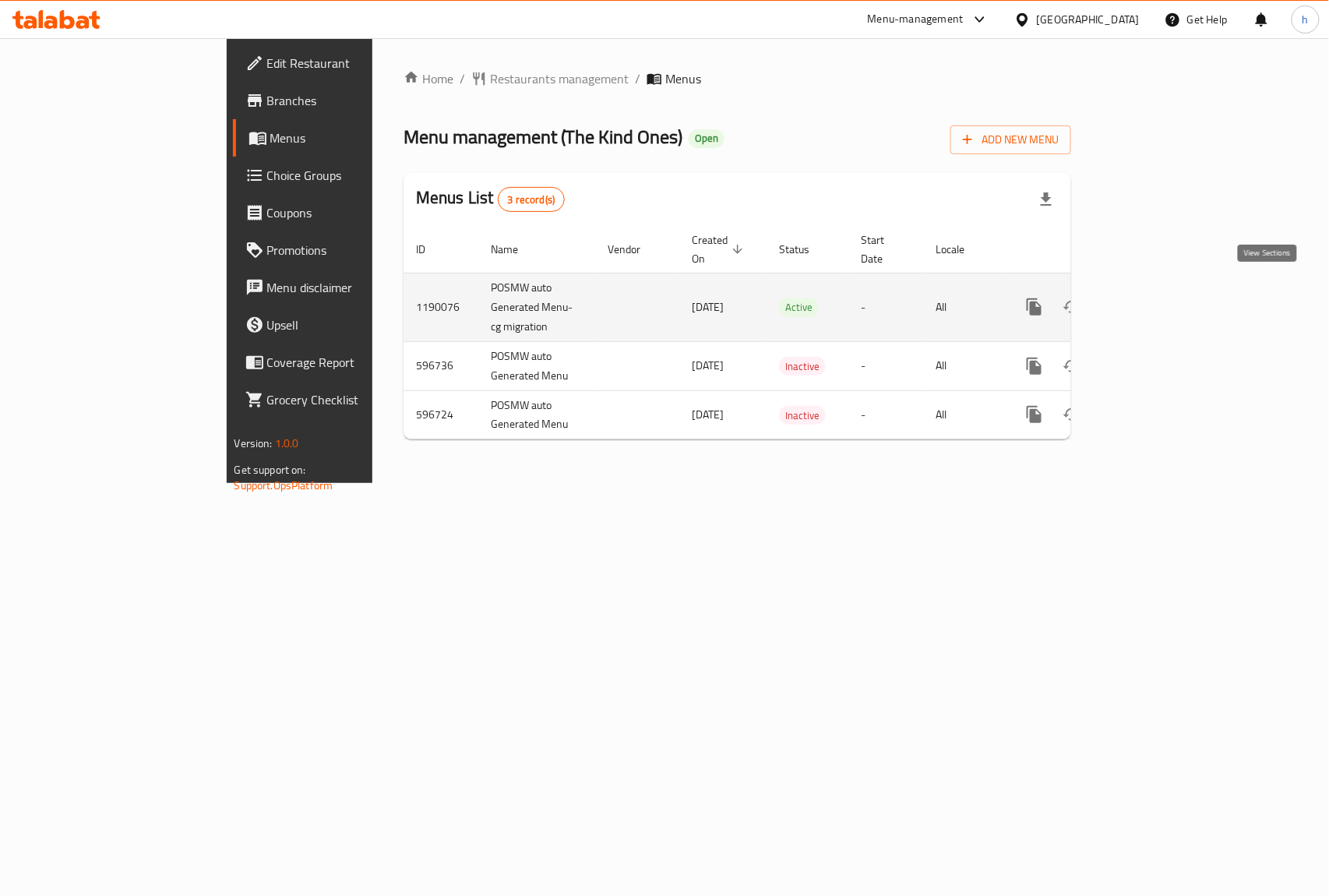
click at [1153, 300] on icon "enhanced table" at bounding box center [1146, 307] width 14 height 14
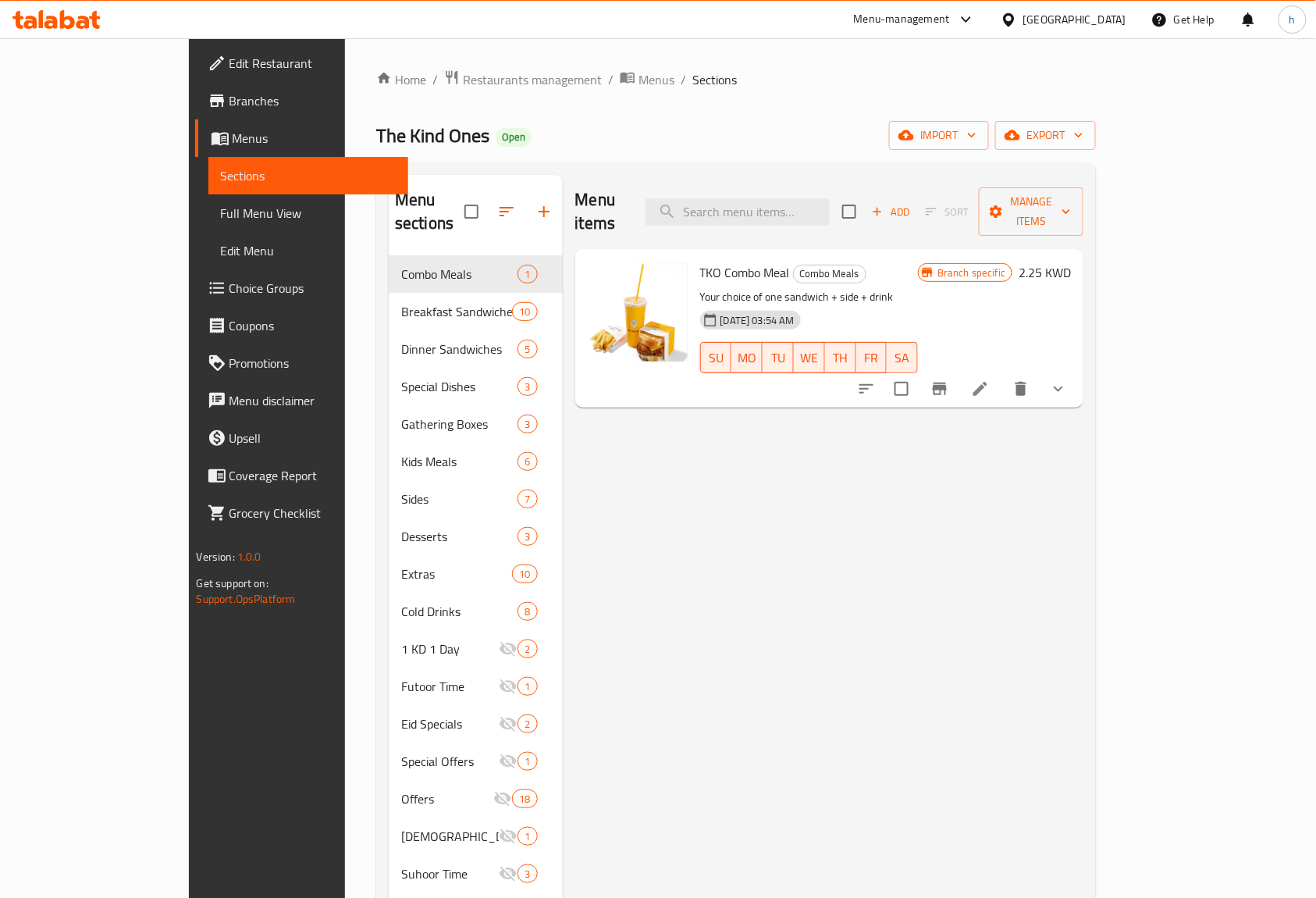
click at [221, 211] on span "Full Menu View" at bounding box center [309, 213] width 175 height 19
click at [221, 214] on span "Full Menu View" at bounding box center [309, 213] width 175 height 19
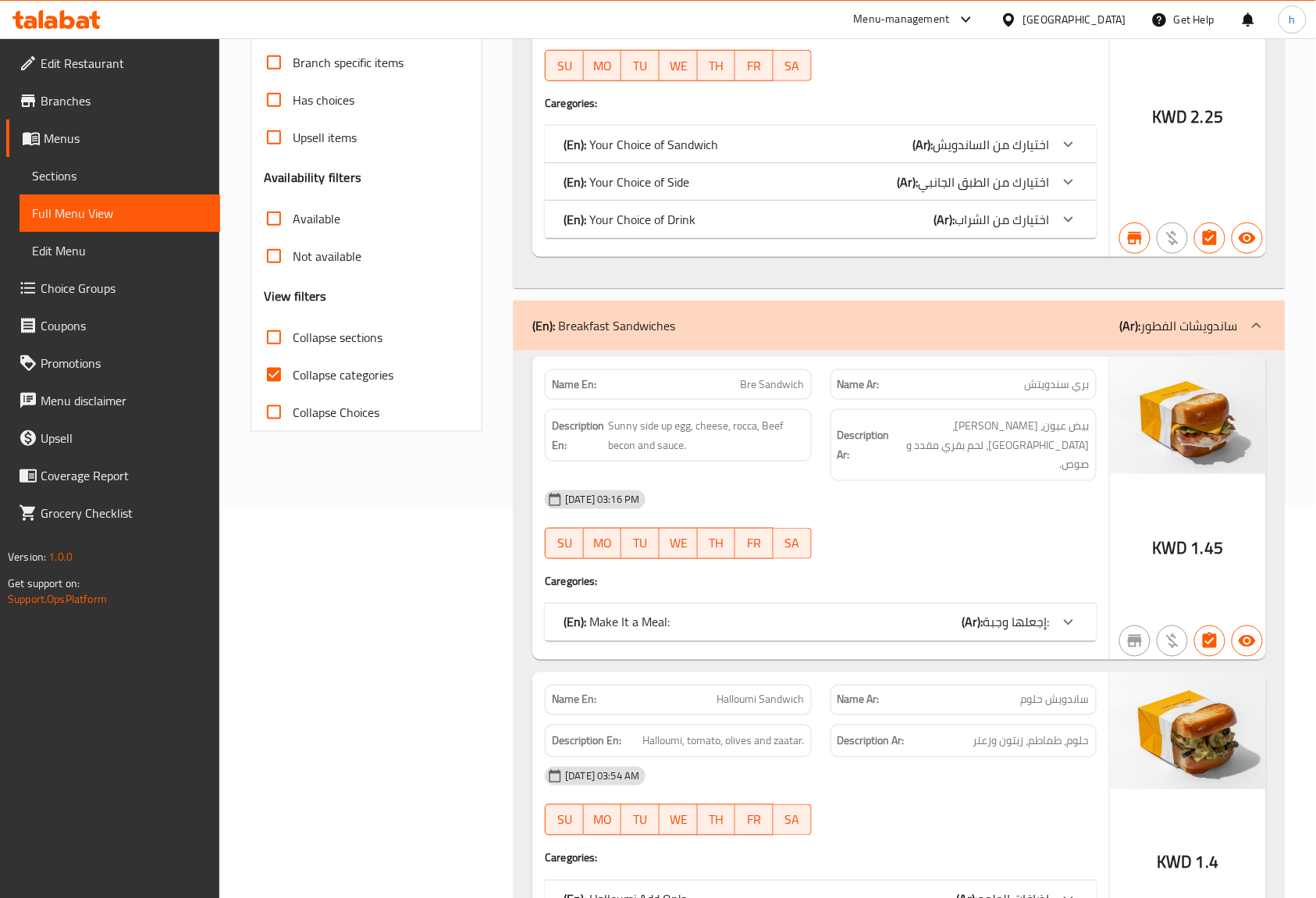
scroll to position [416, 0]
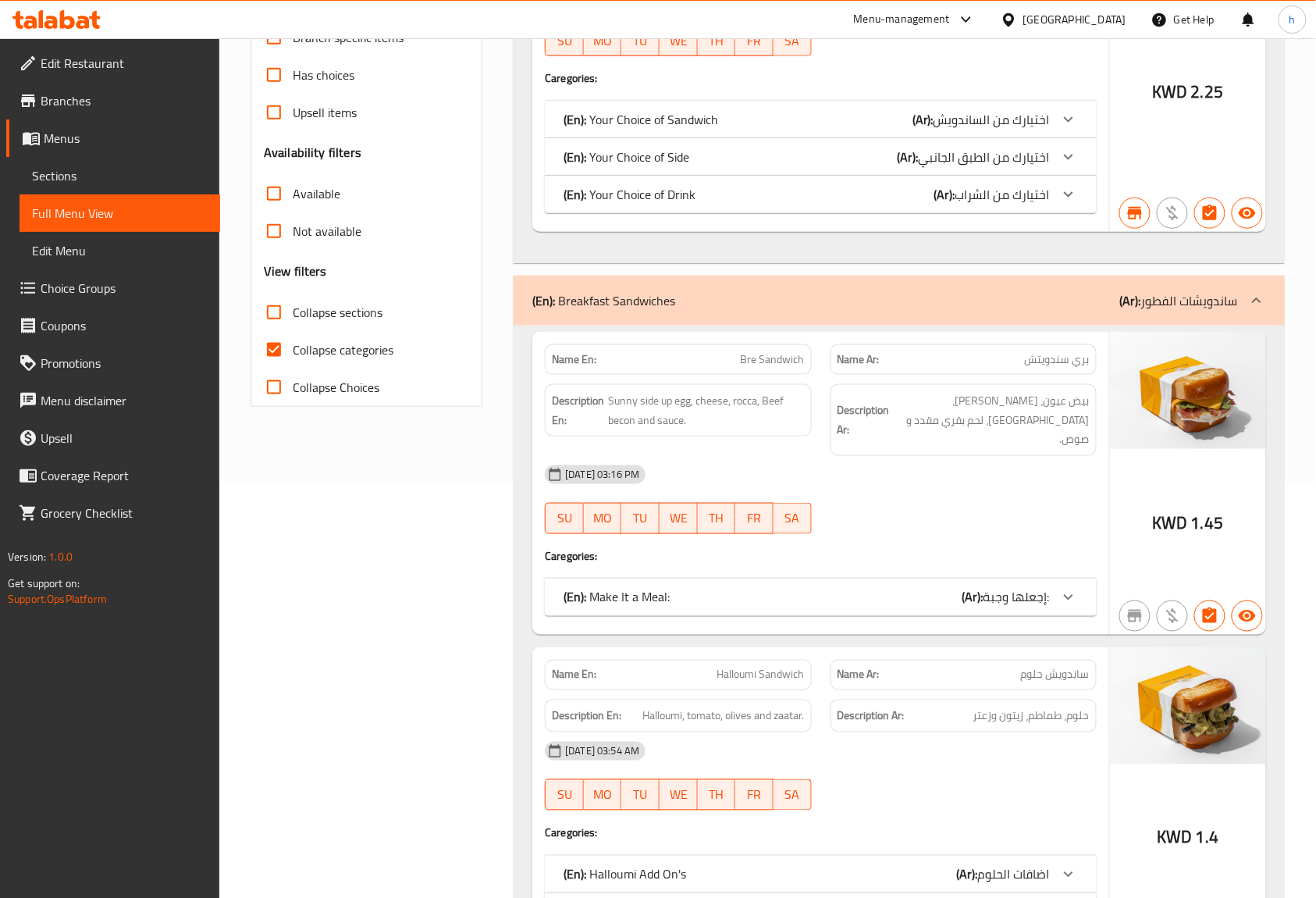
click at [305, 351] on span "Collapse categories" at bounding box center [343, 350] width 100 height 19
click at [293, 351] on input "Collapse categories" at bounding box center [274, 350] width 37 height 37
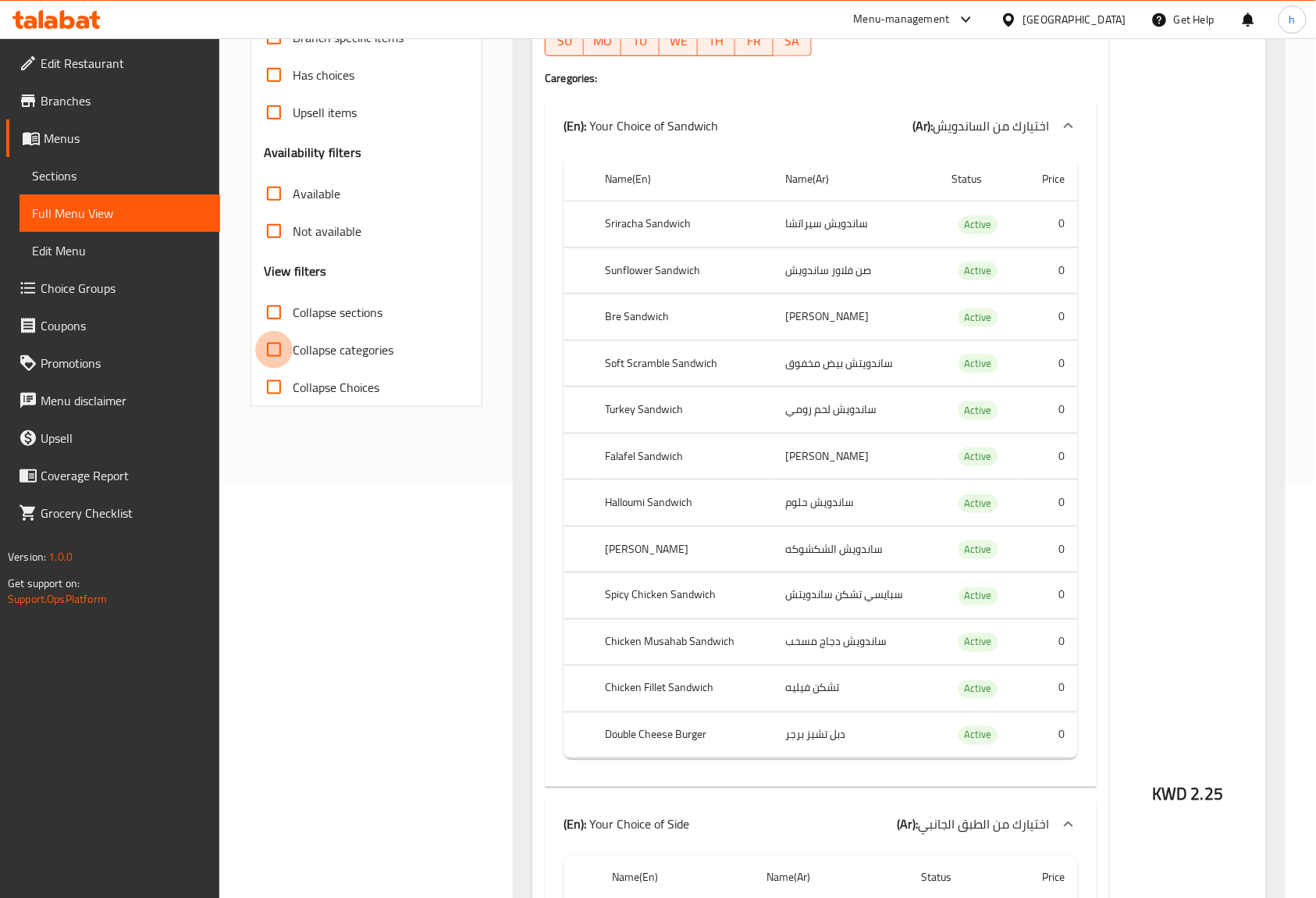
click at [272, 352] on input "Collapse categories" at bounding box center [274, 350] width 37 height 37
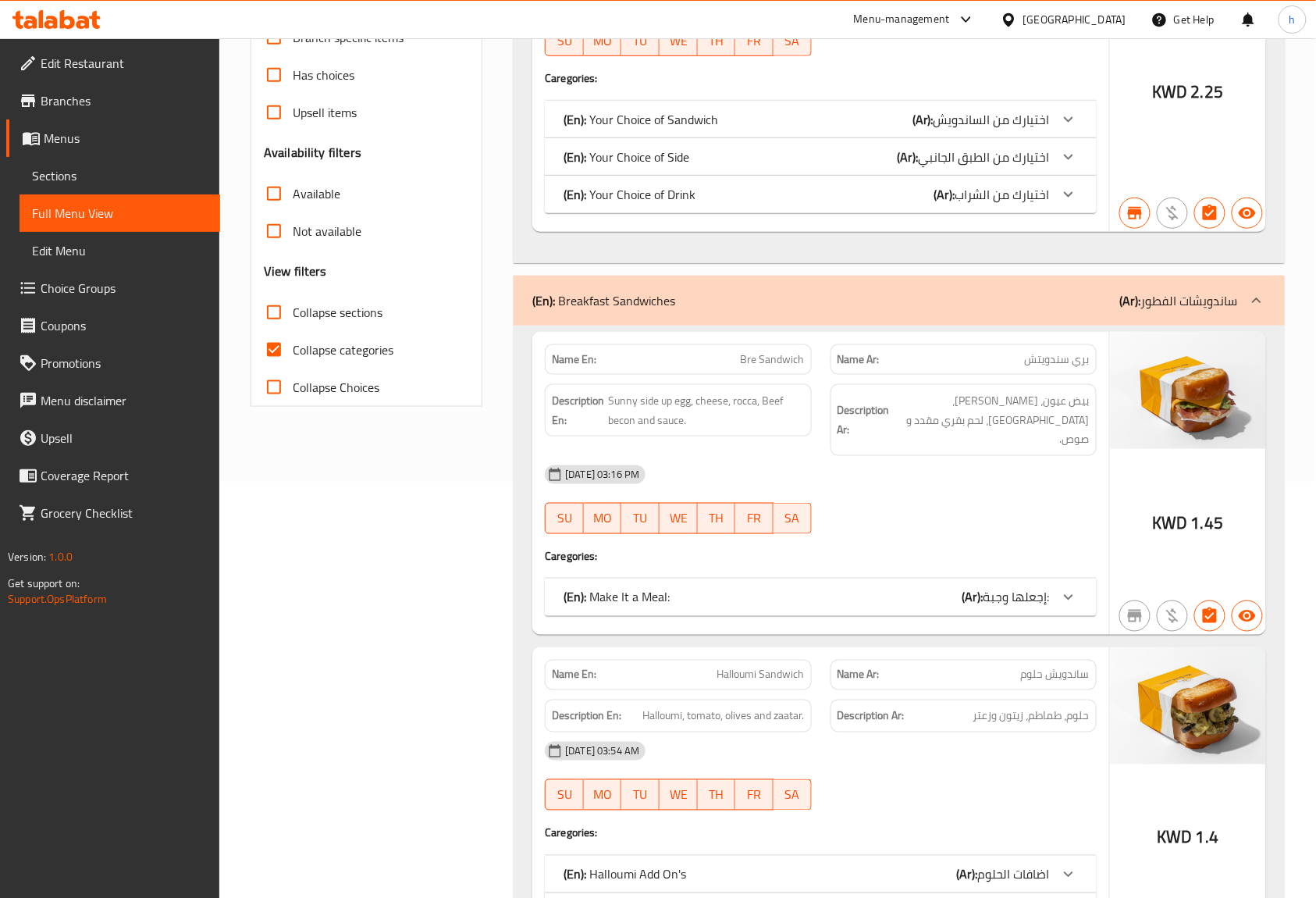
click at [273, 346] on input "Collapse categories" at bounding box center [274, 350] width 37 height 37
checkbox input "false"
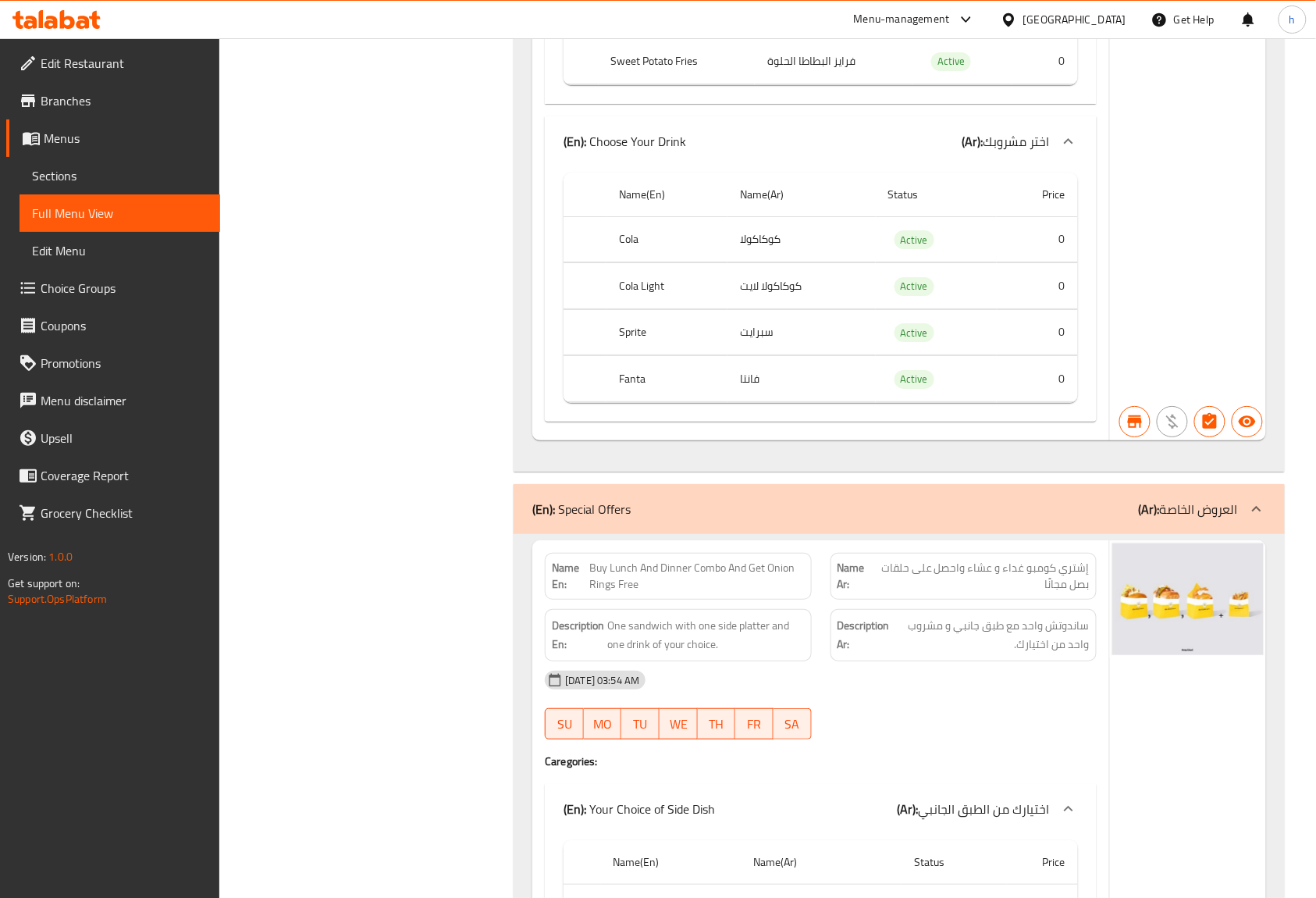
scroll to position [48103, 0]
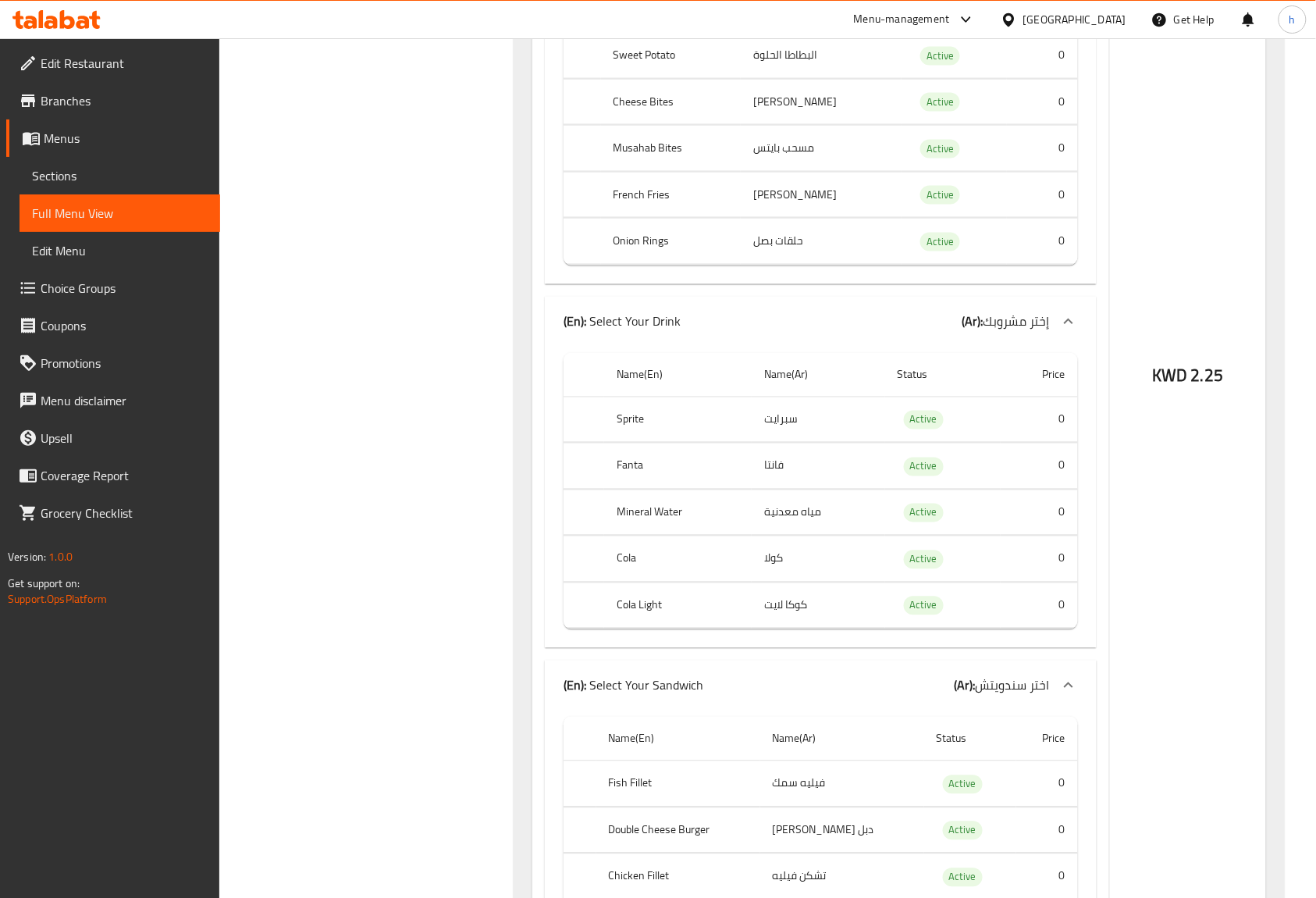
drag, startPoint x: 768, startPoint y: 451, endPoint x: 822, endPoint y: 451, distance: 54.0
drag, startPoint x: 835, startPoint y: 447, endPoint x: 785, endPoint y: 466, distance: 53.5
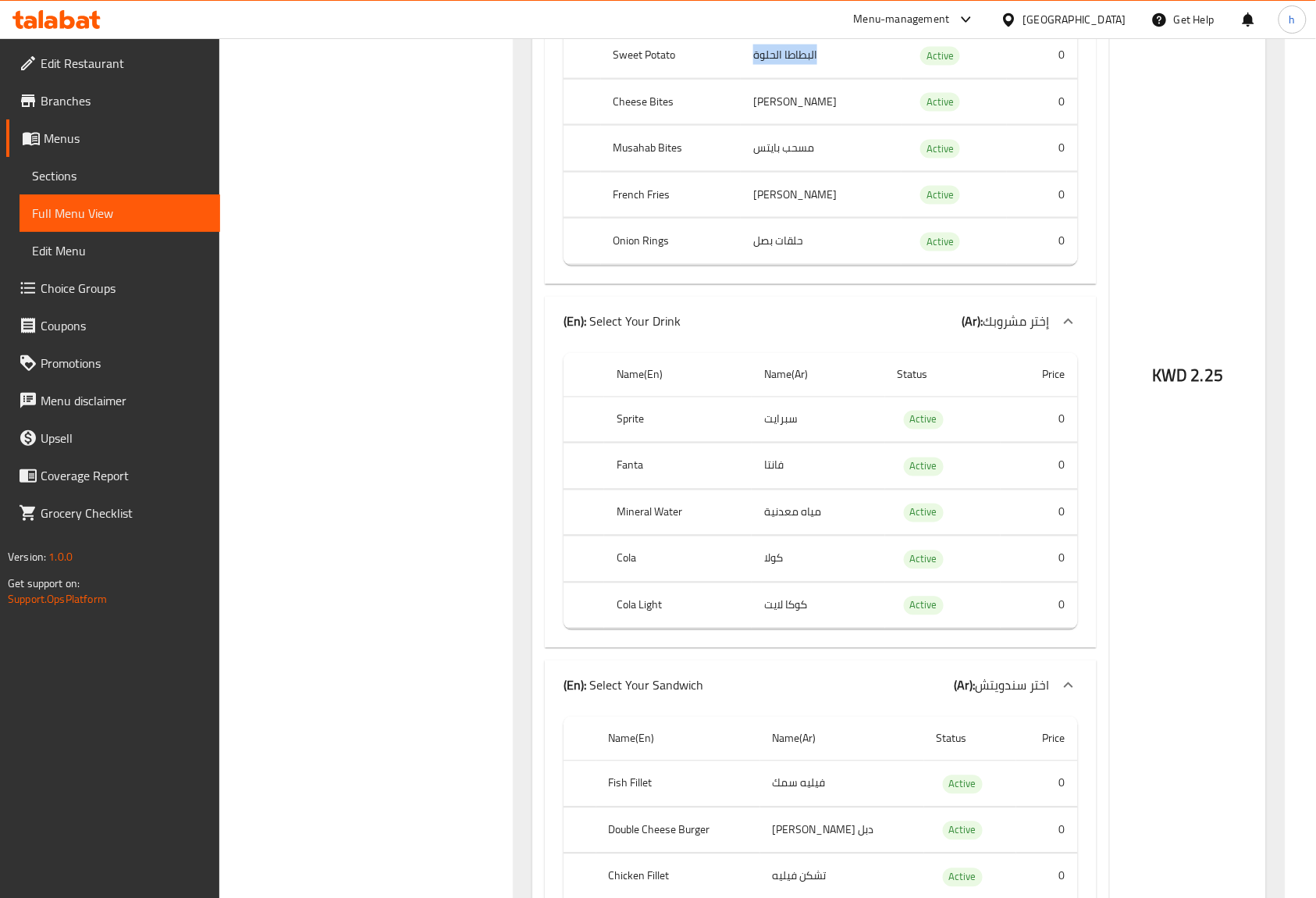
copy td "البطاطا الحلوة"
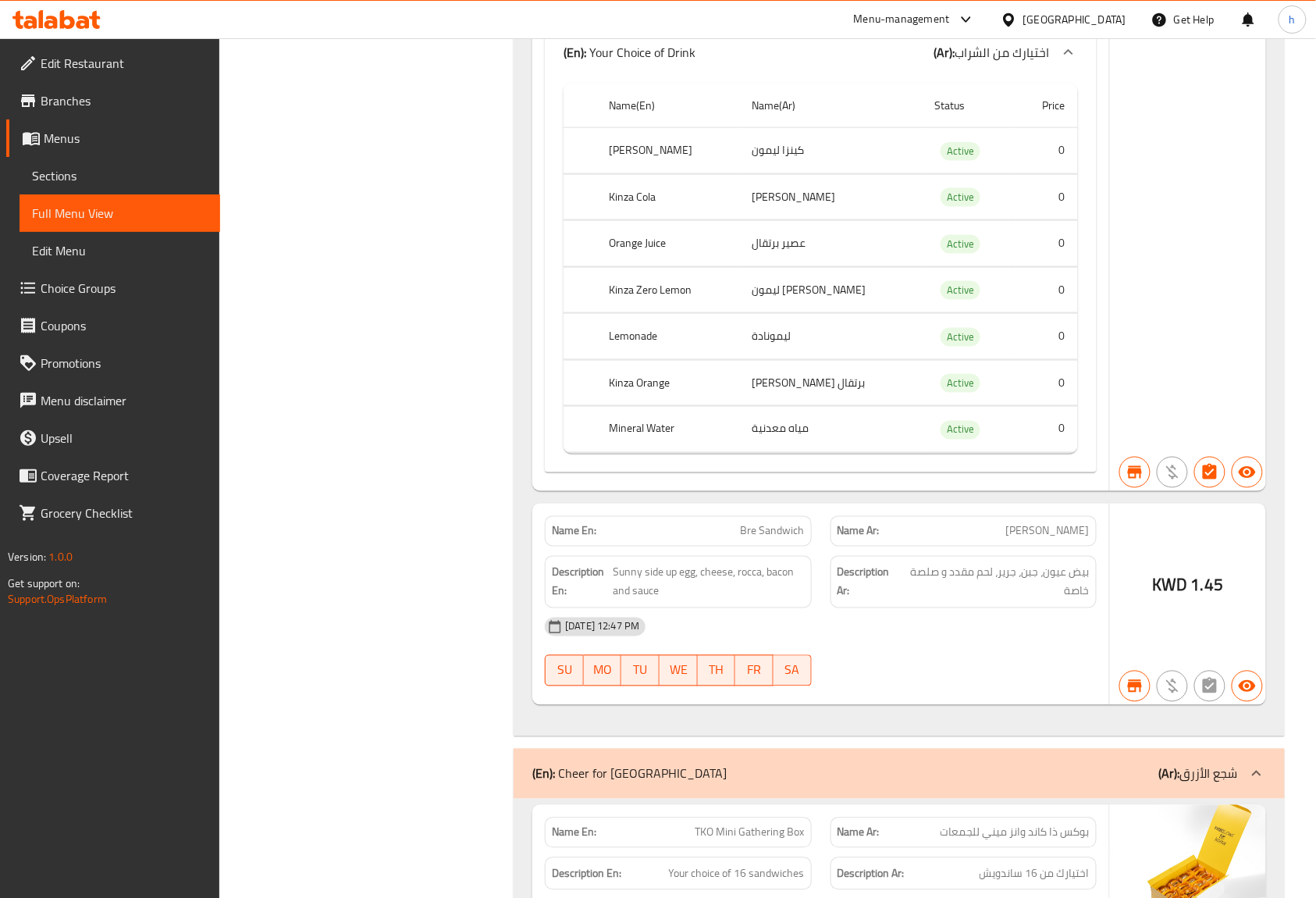
scroll to position [99116, 0]
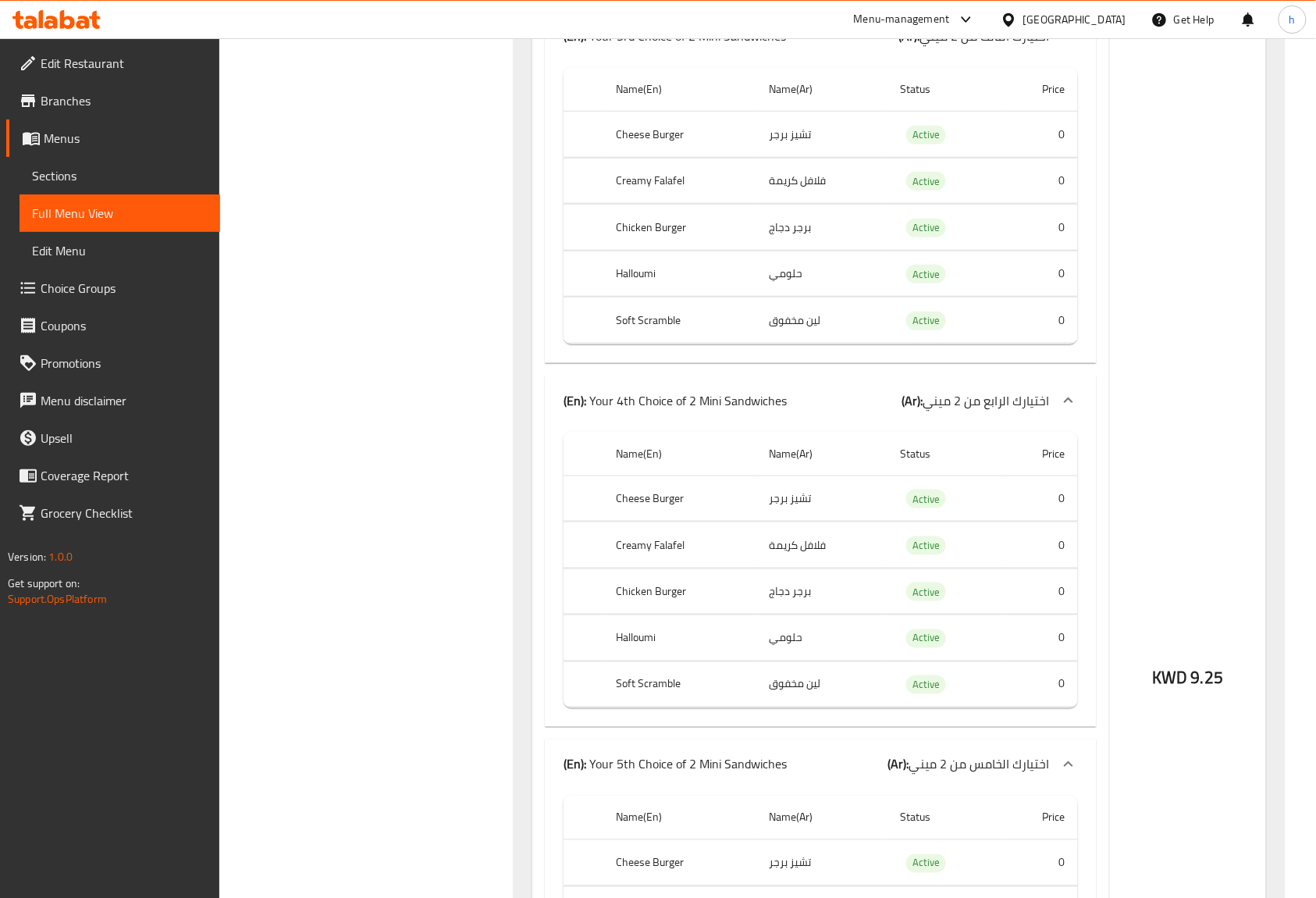
copy td "برجر دجاج"
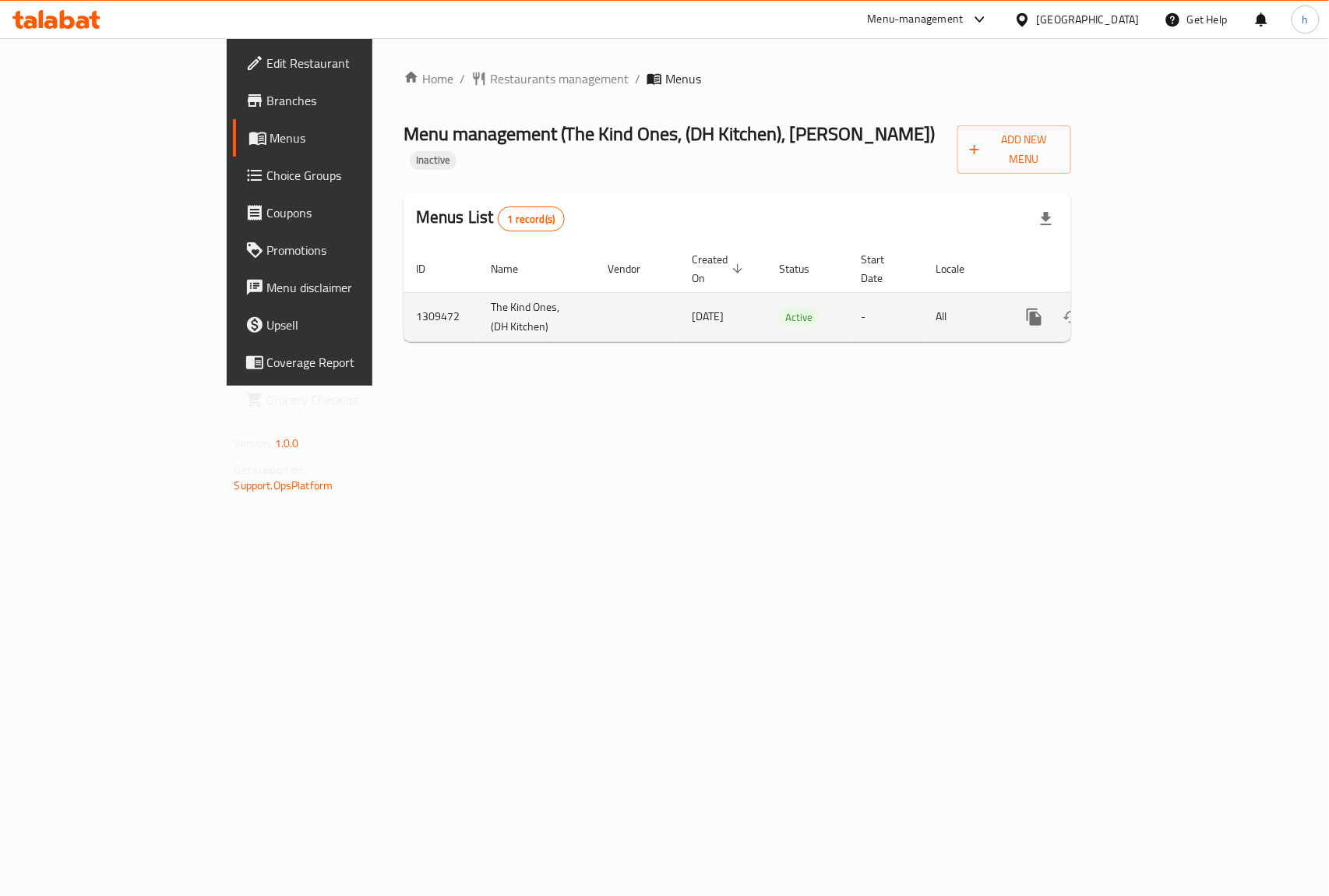
click at [1153, 310] on icon "enhanced table" at bounding box center [1146, 317] width 14 height 14
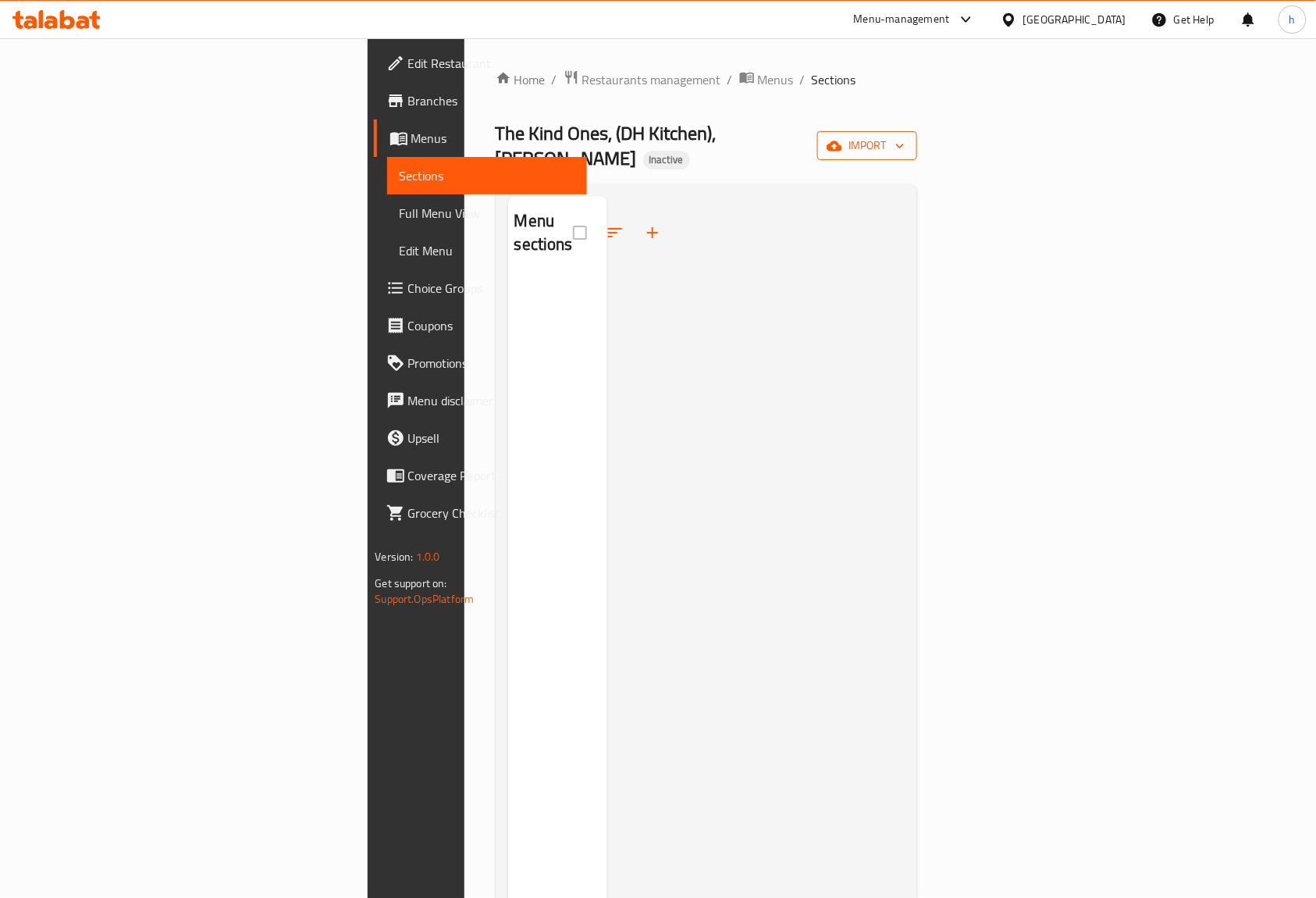
click at [905, 136] on span "import" at bounding box center [867, 146] width 75 height 20
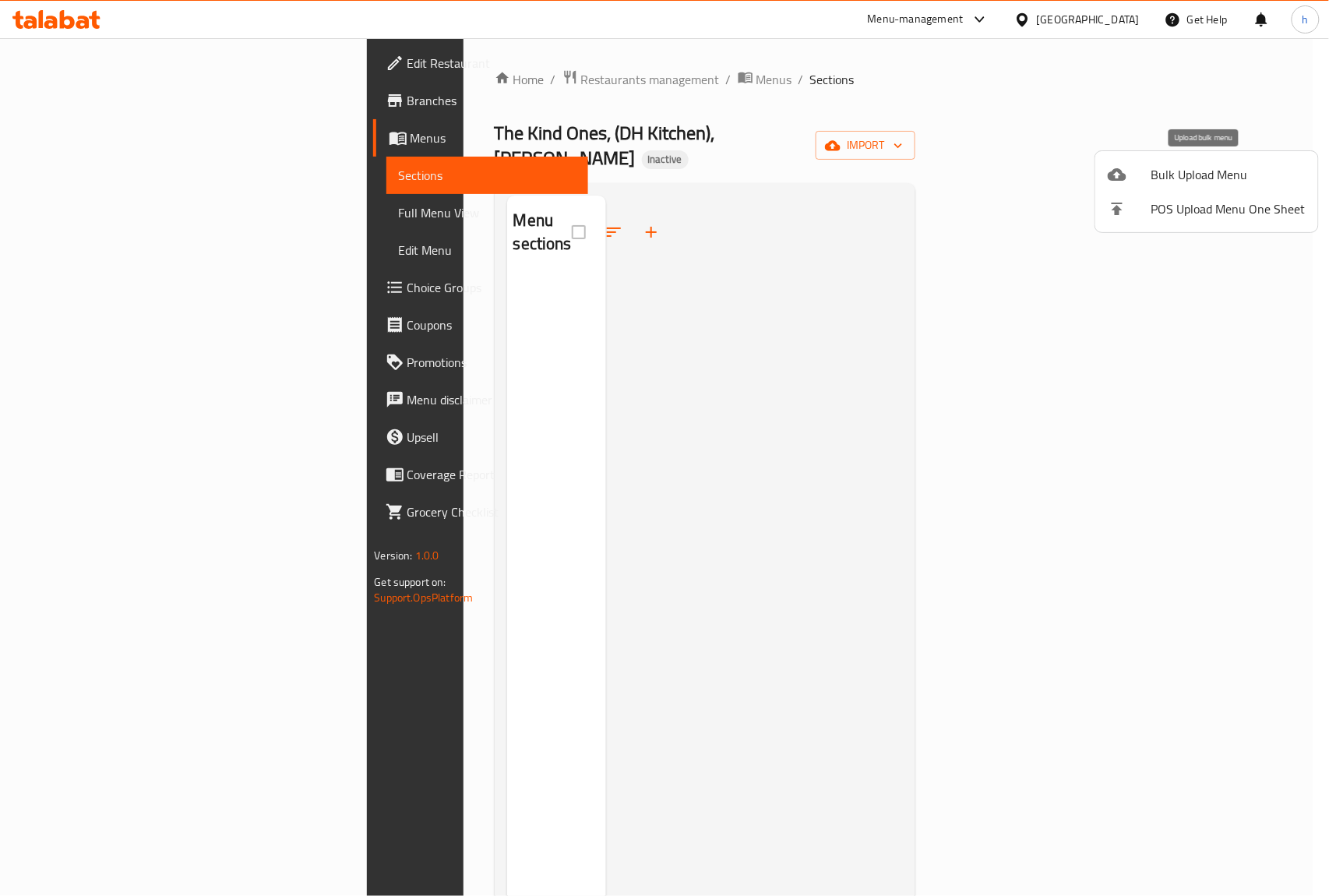
click at [1156, 178] on span "Bulk Upload Menu" at bounding box center [1229, 174] width 155 height 19
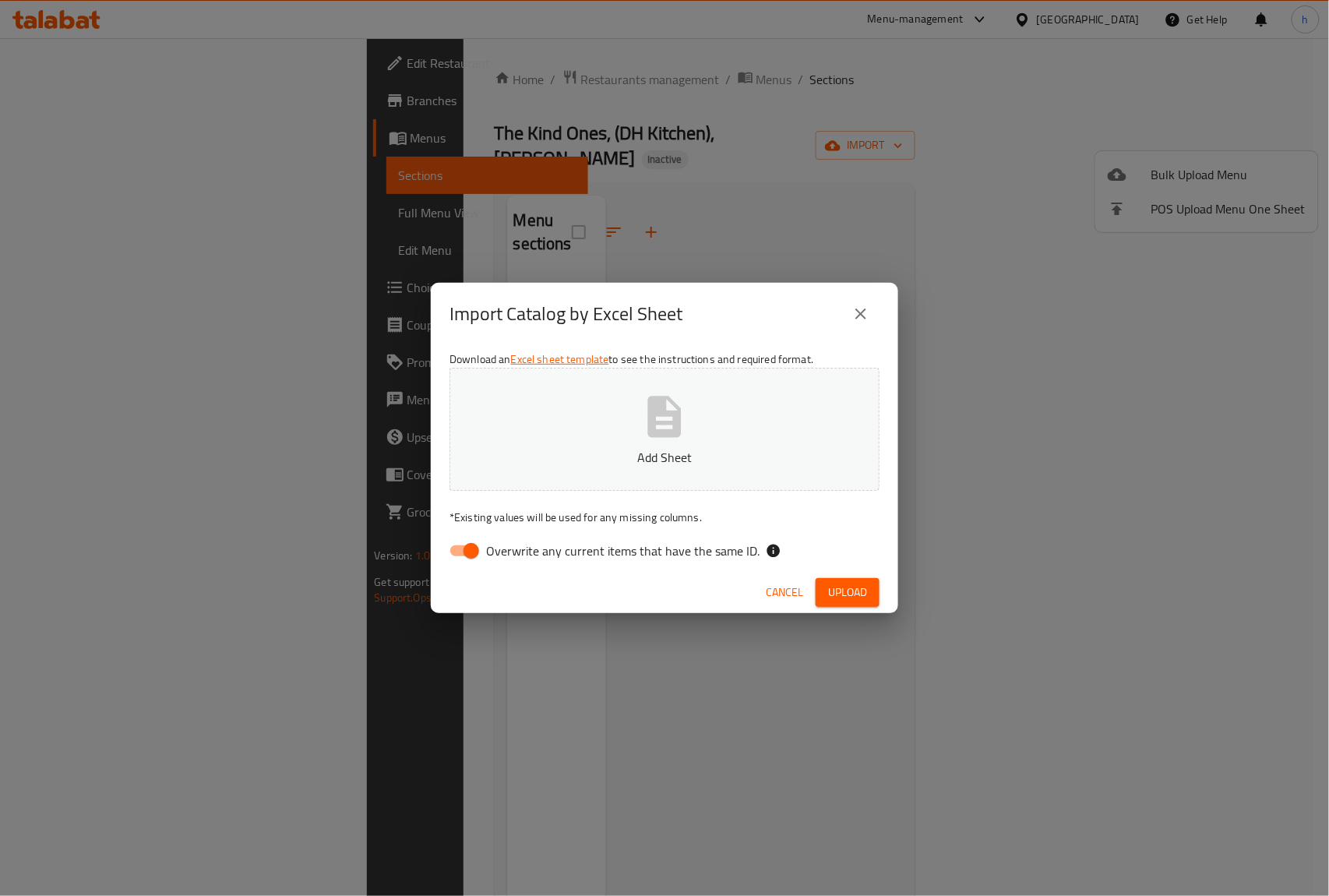
click at [490, 552] on span "Overwrite any current items that have the same ID." at bounding box center [622, 550] width 273 height 19
click at [490, 552] on input "Overwrite any current items that have the same ID." at bounding box center [471, 550] width 89 height 30
checkbox input "false"
click at [618, 439] on button "Add Sheet" at bounding box center [664, 429] width 430 height 123
click at [857, 578] on button "Upload" at bounding box center [847, 593] width 64 height 29
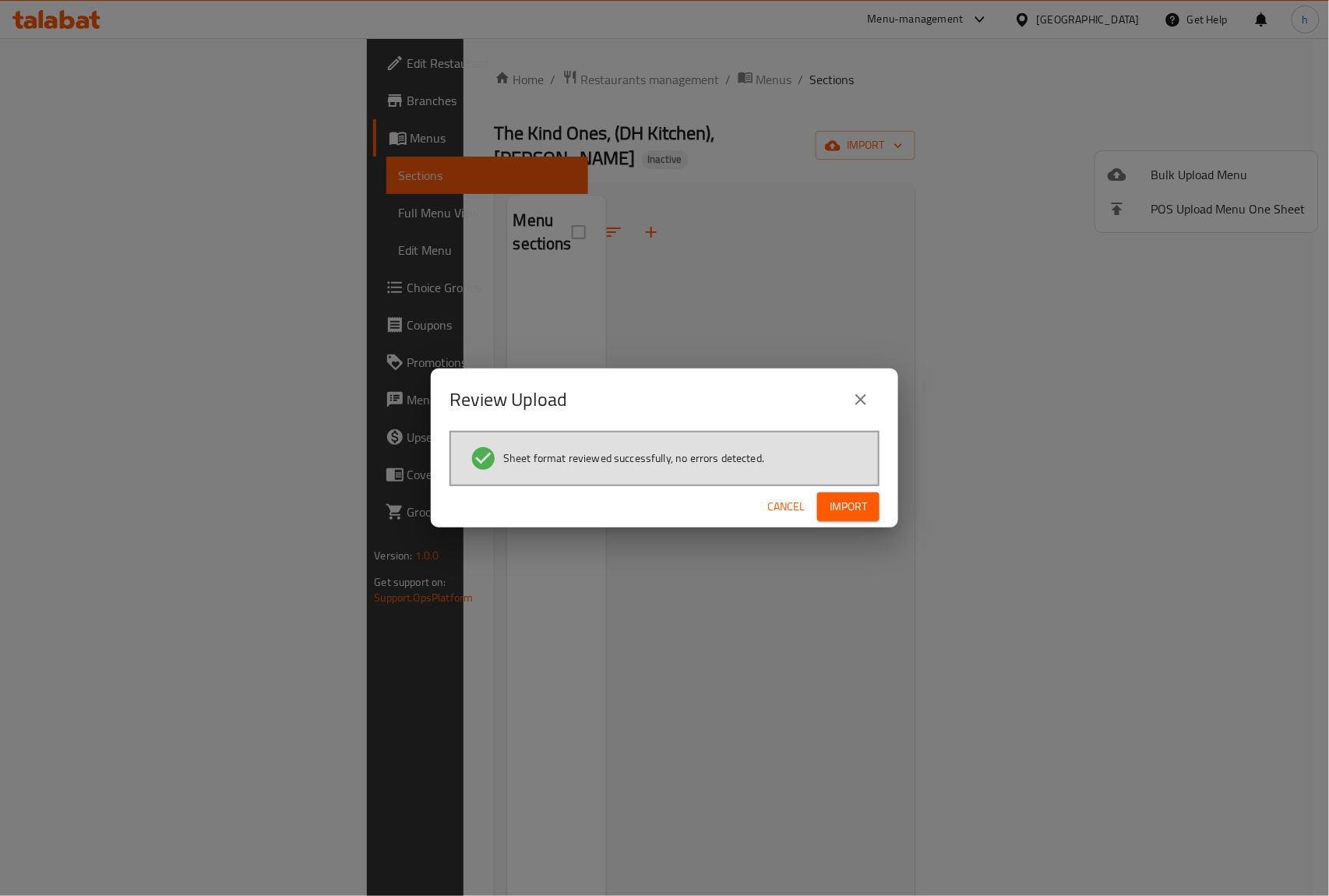
click at [838, 503] on span "Import" at bounding box center [848, 506] width 37 height 20
click at [840, 504] on span "Import" at bounding box center [848, 506] width 37 height 20
click at [531, 468] on li "Sheet format reviewed successfully, no errors detected." at bounding box center [664, 459] width 390 height 27
click at [572, 450] on span "Sheet format reviewed successfully, no errors detected." at bounding box center [633, 458] width 261 height 15
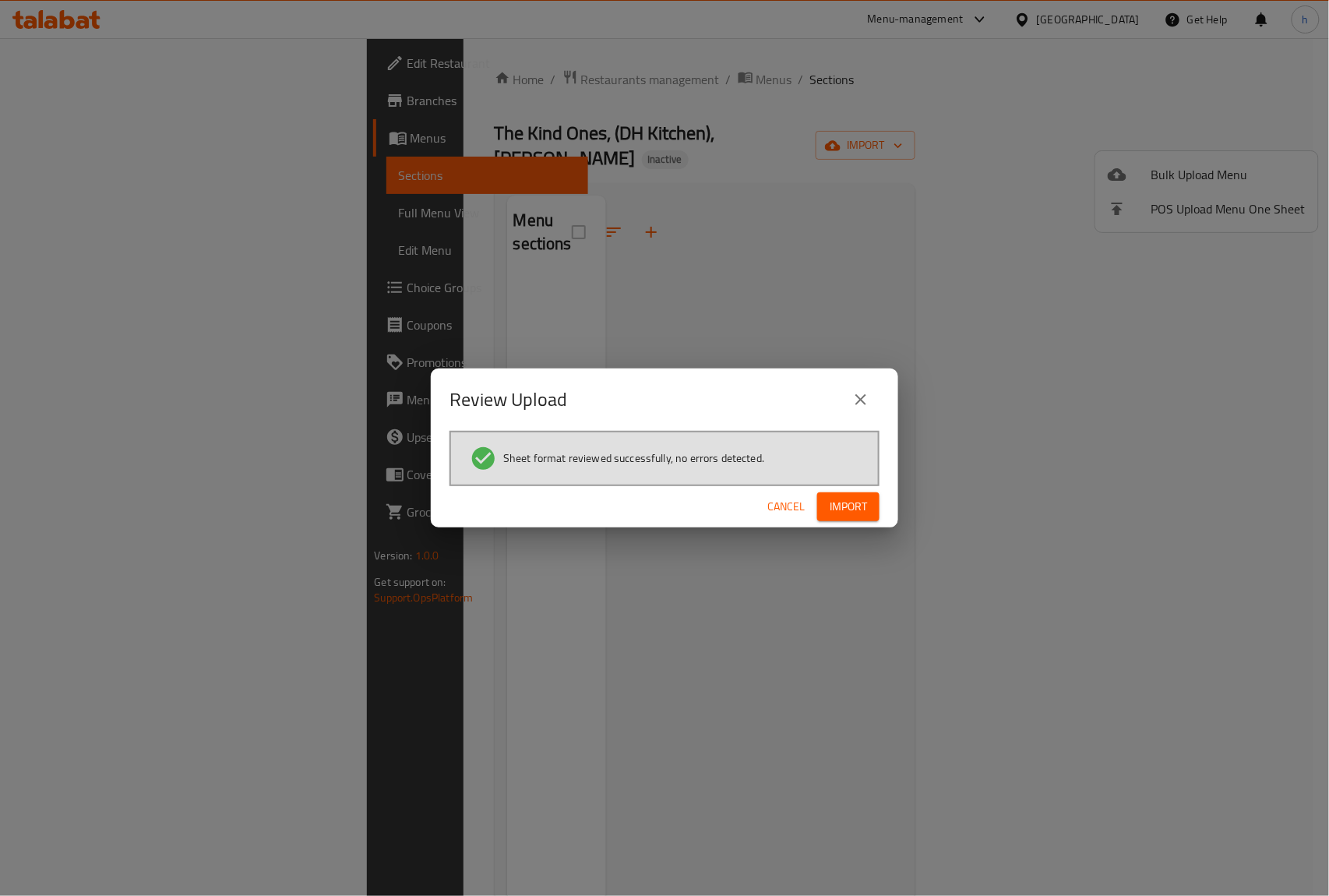
click at [848, 508] on span "Import" at bounding box center [848, 506] width 37 height 20
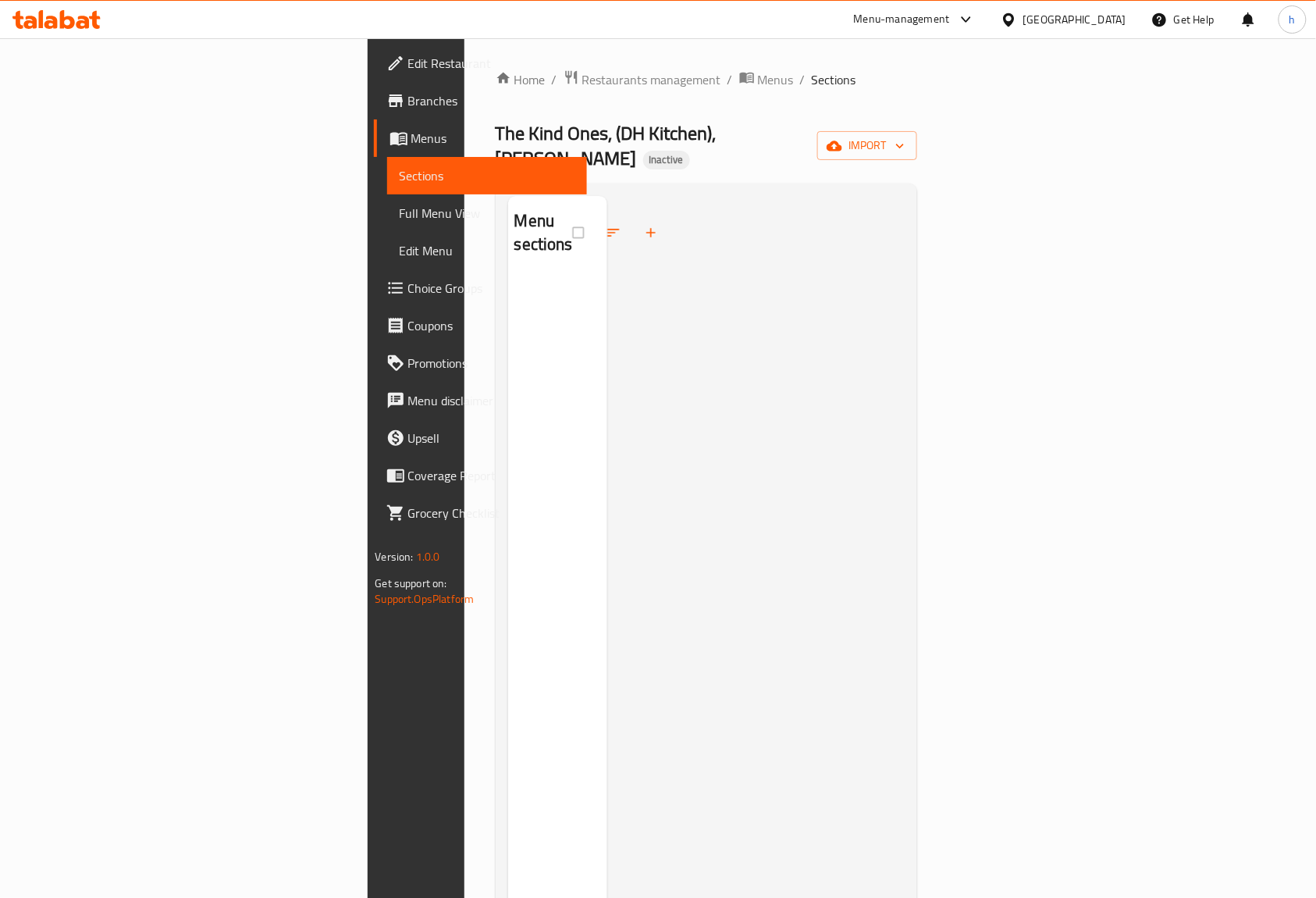
click at [400, 206] on span "Full Menu View" at bounding box center [488, 213] width 175 height 19
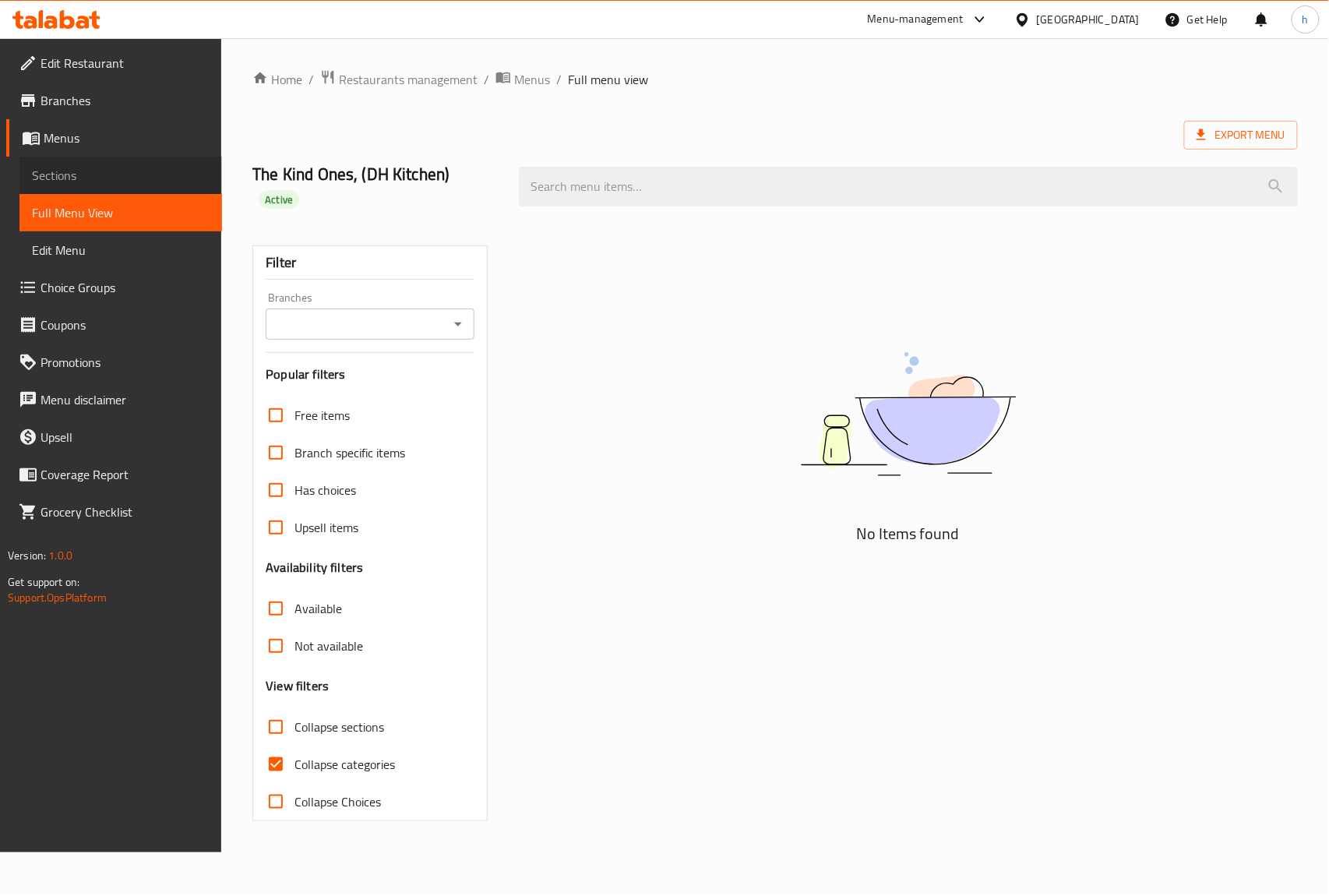
click at [107, 173] on span "Sections" at bounding box center [121, 175] width 177 height 19
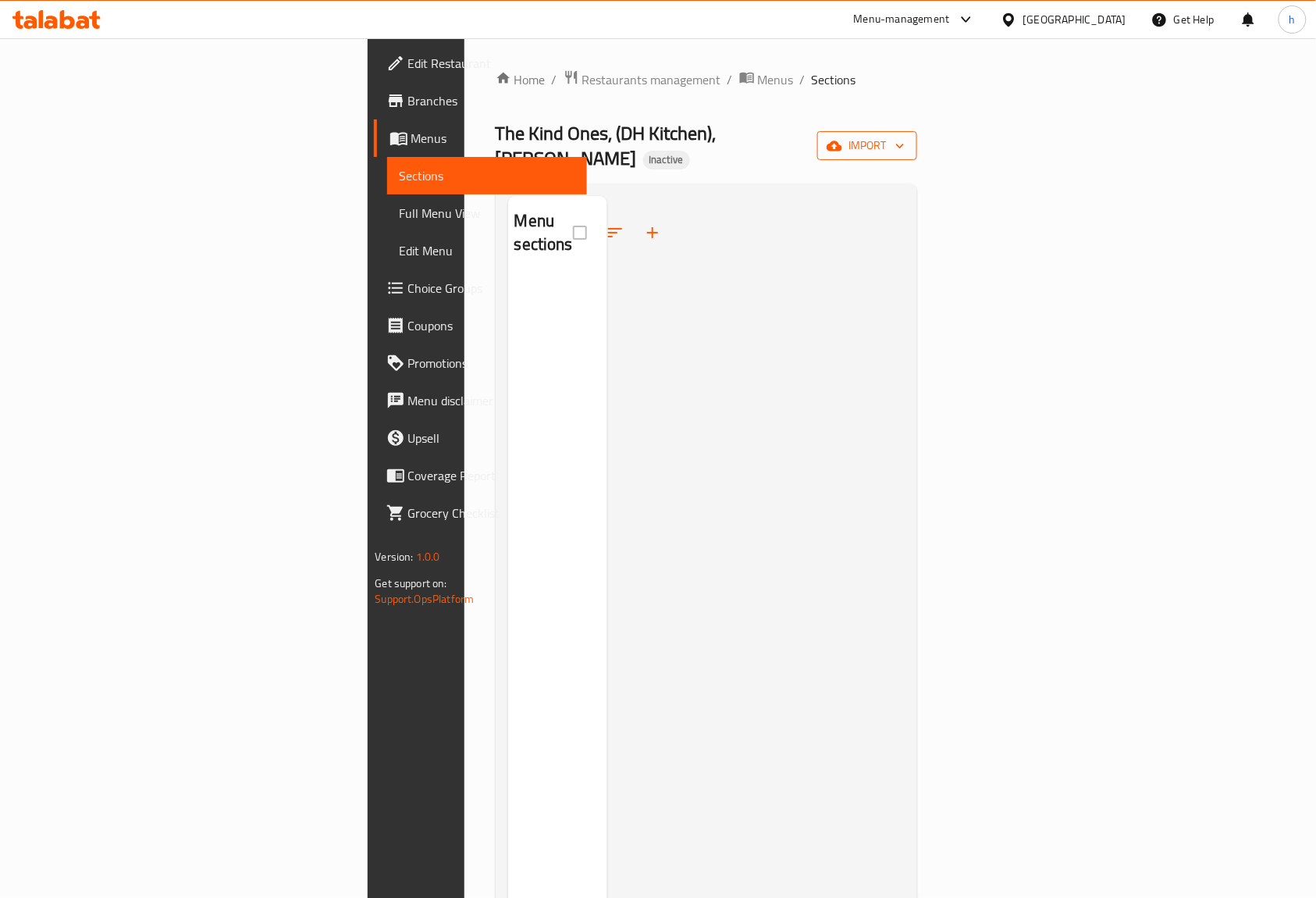
click at [905, 137] on span "import" at bounding box center [867, 146] width 75 height 20
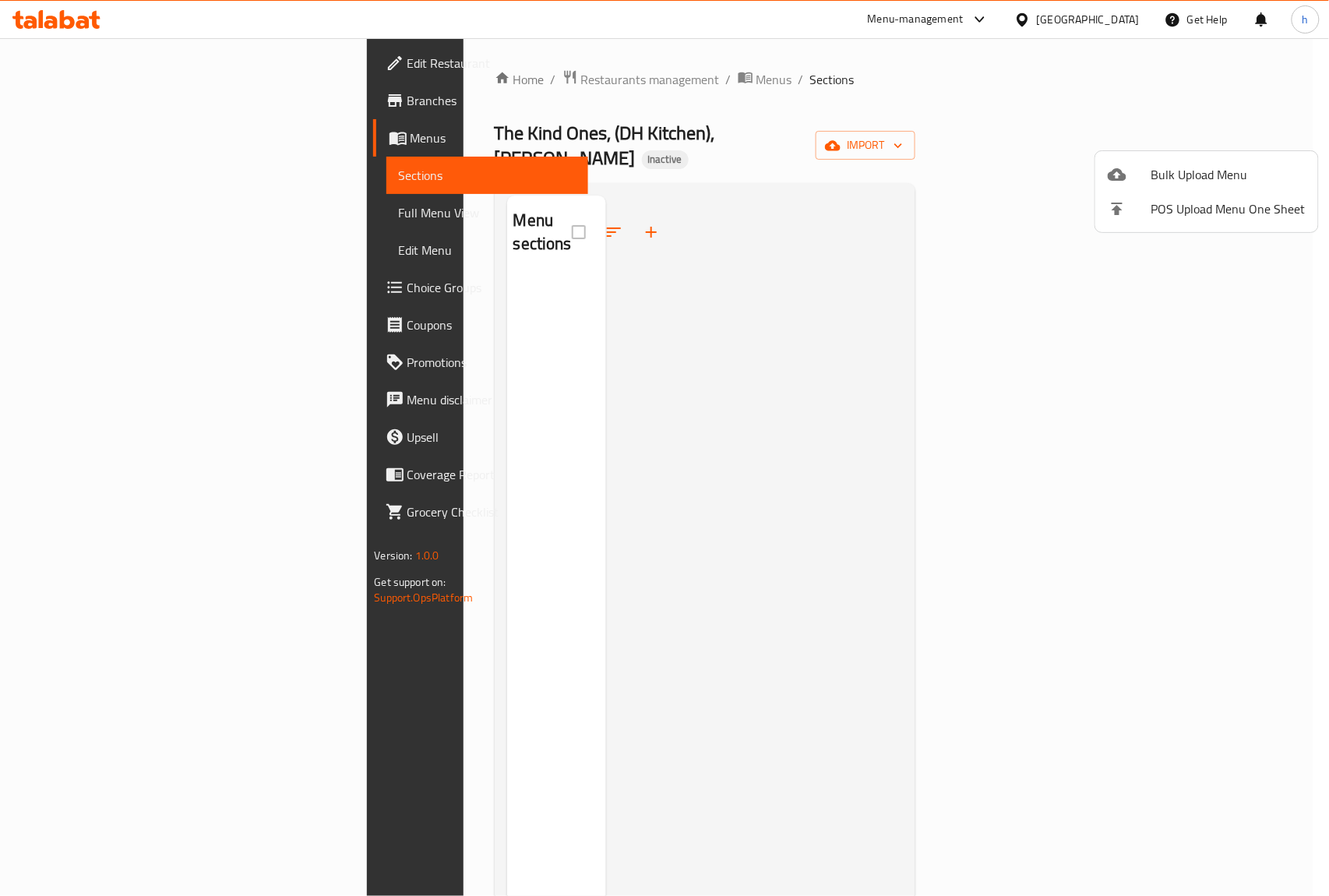
click at [1161, 166] on span "Bulk Upload Menu" at bounding box center [1229, 174] width 155 height 19
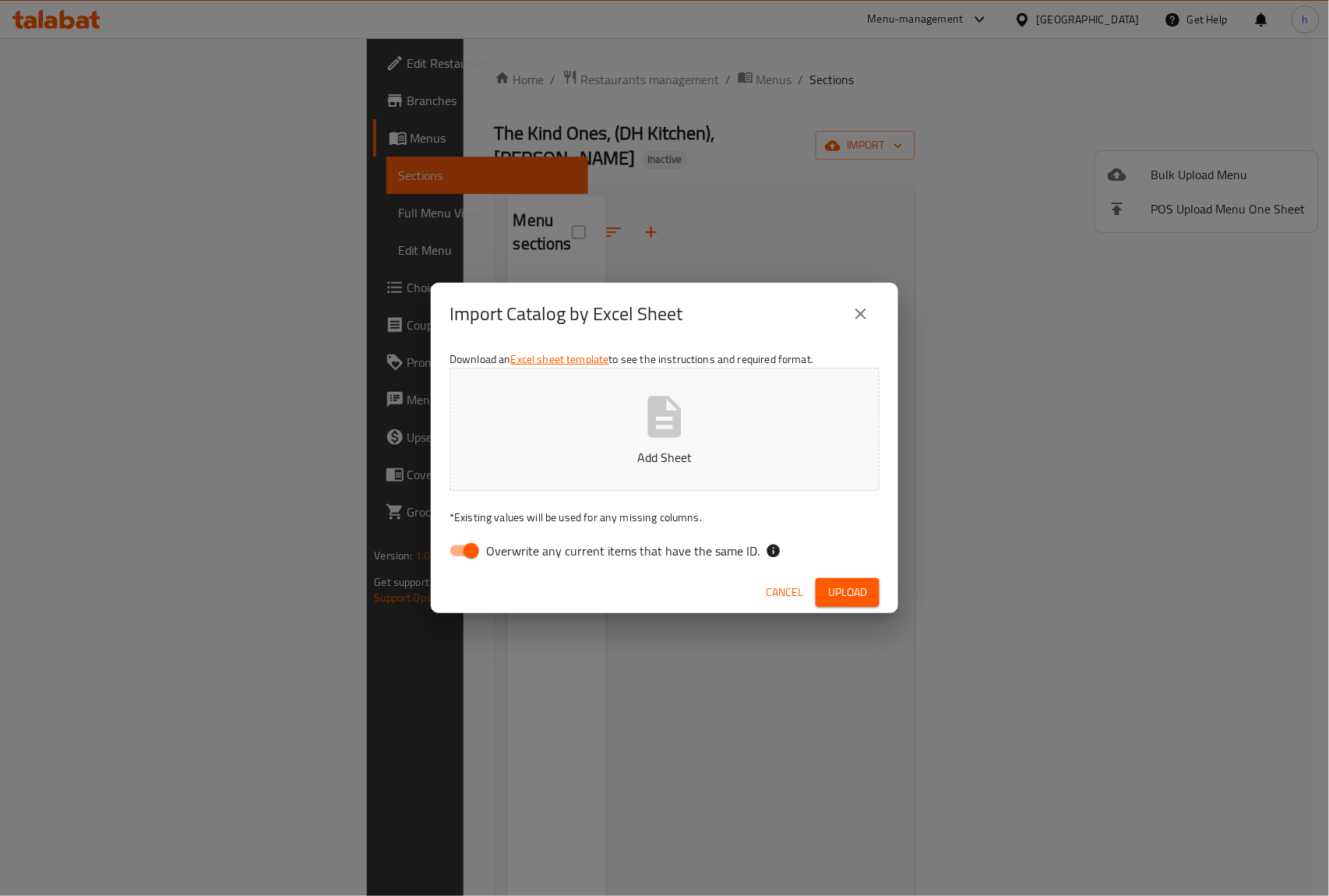
click at [475, 561] on input "Overwrite any current items that have the same ID." at bounding box center [471, 550] width 89 height 30
checkbox input "false"
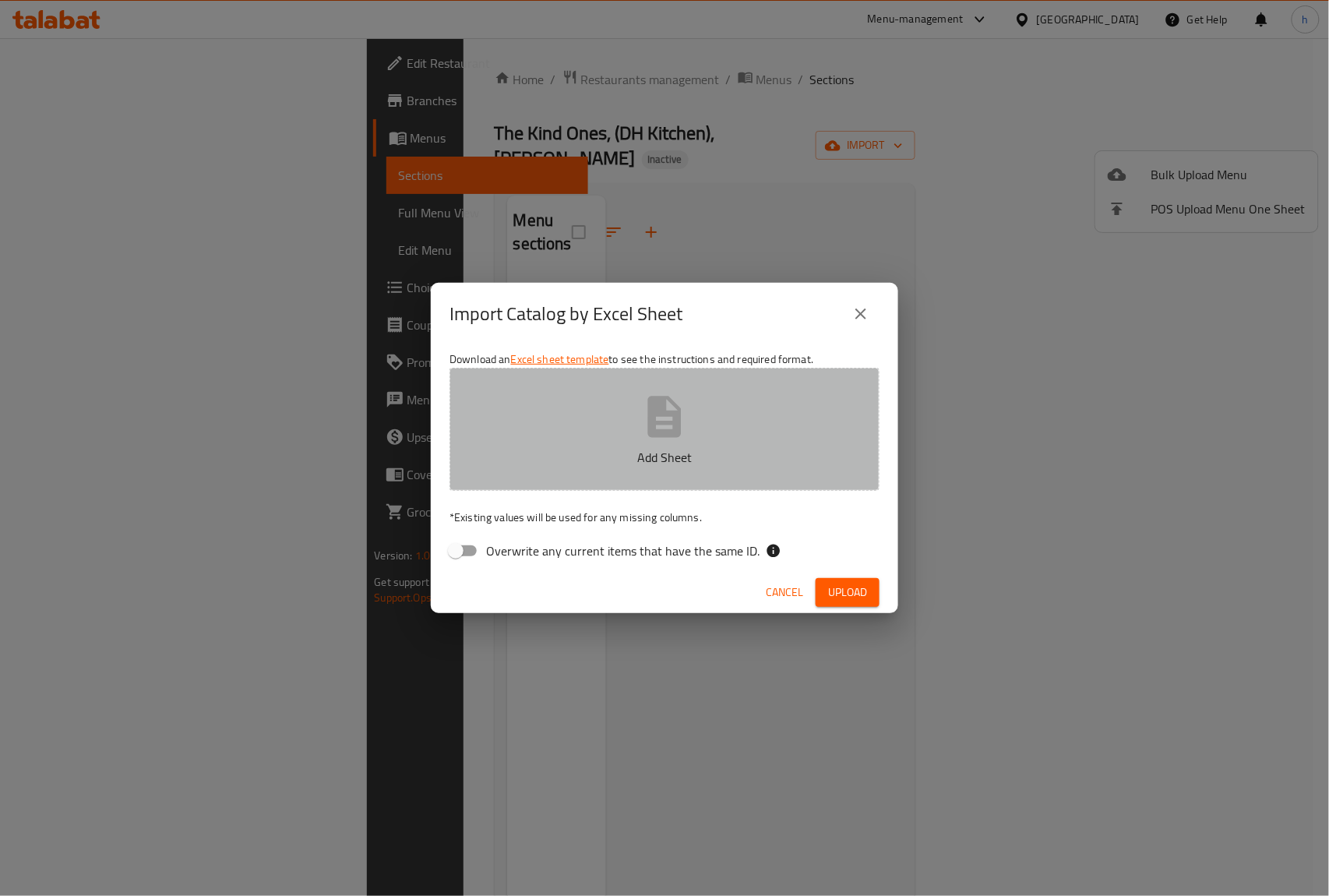
click at [571, 462] on p "Add Sheet" at bounding box center [664, 457] width 381 height 19
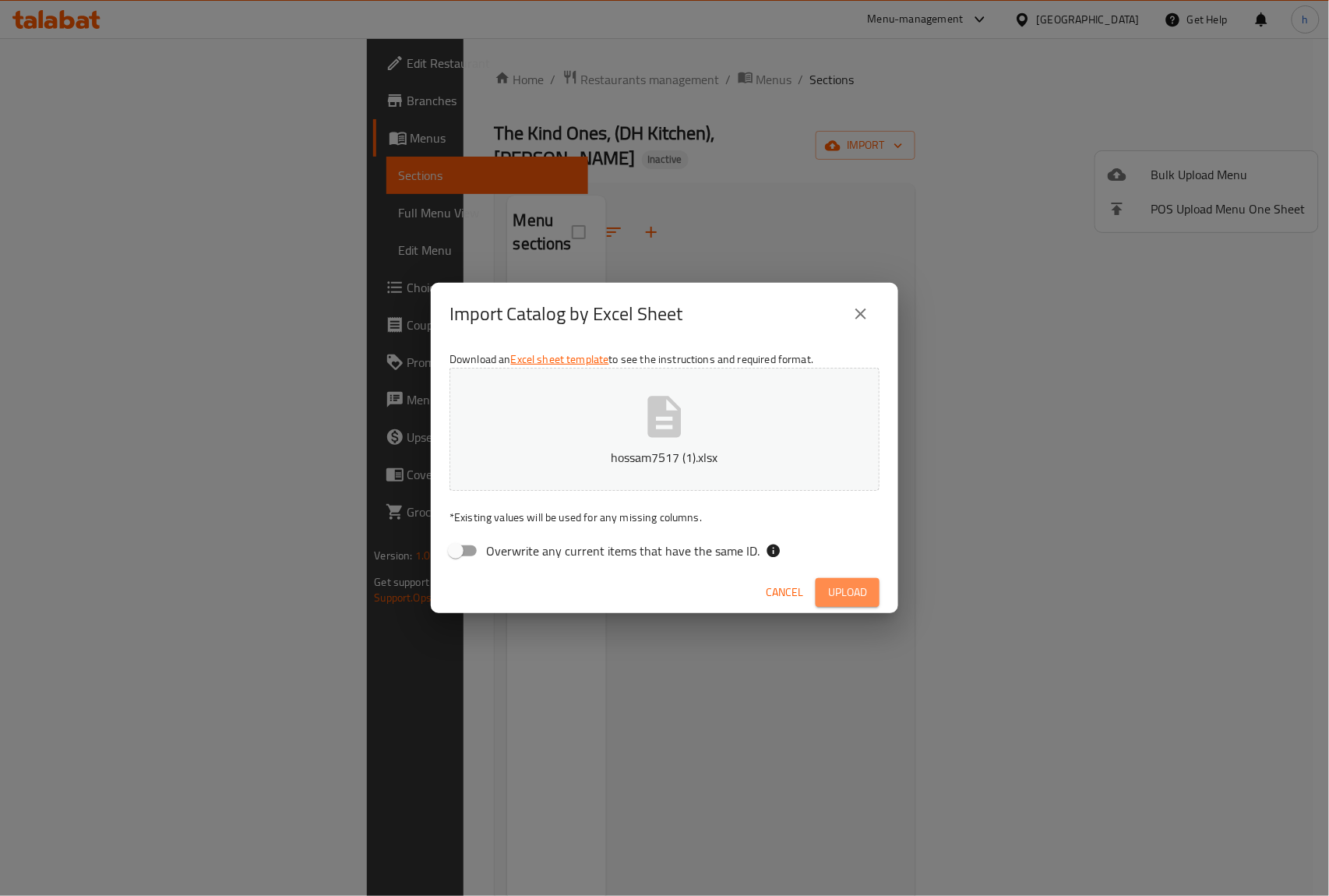
click at [857, 589] on span "Upload" at bounding box center [848, 592] width 39 height 20
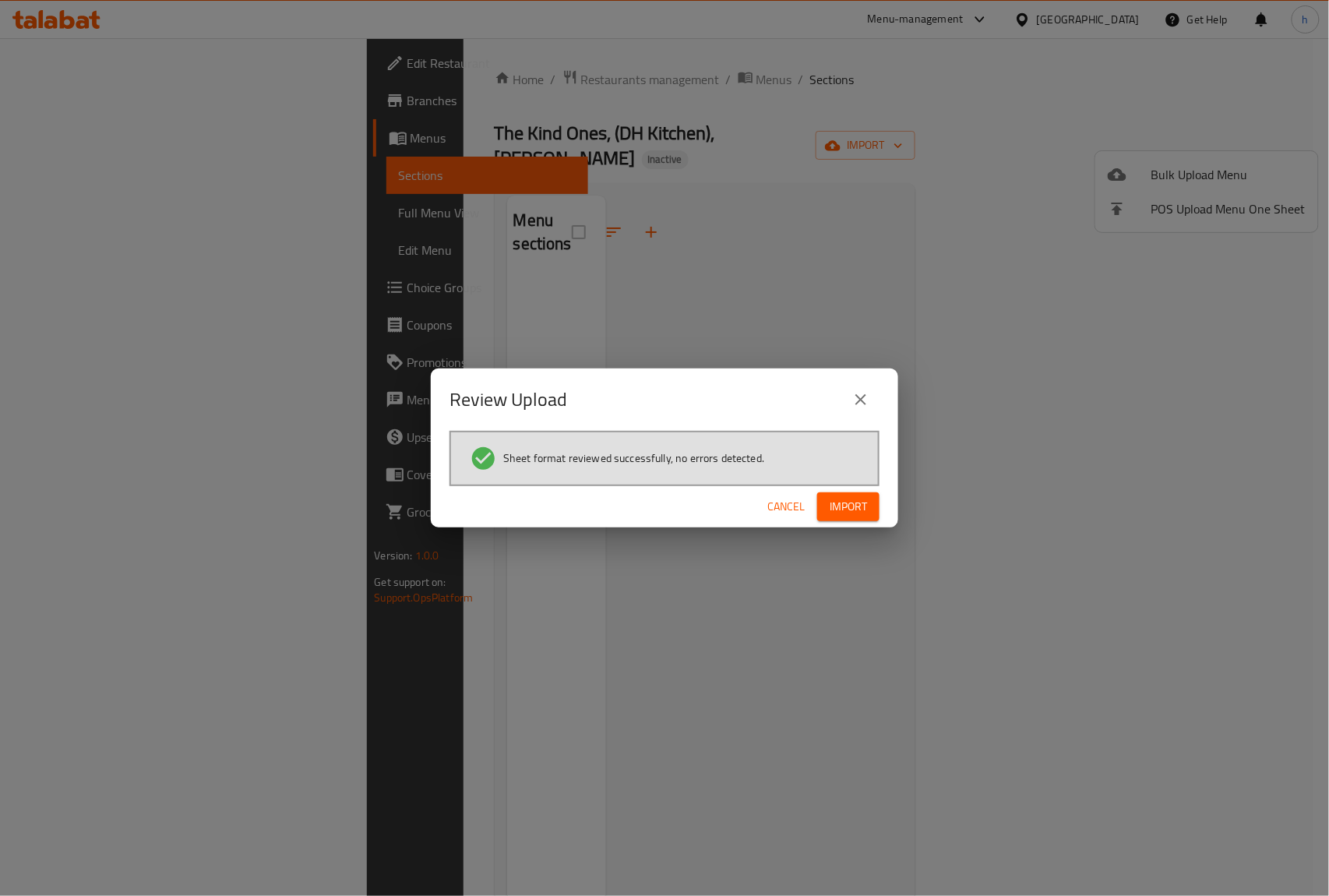
click at [842, 505] on span "Import" at bounding box center [848, 506] width 37 height 20
click at [864, 506] on span "Import" at bounding box center [848, 506] width 37 height 20
click at [855, 390] on button "close" at bounding box center [860, 399] width 37 height 37
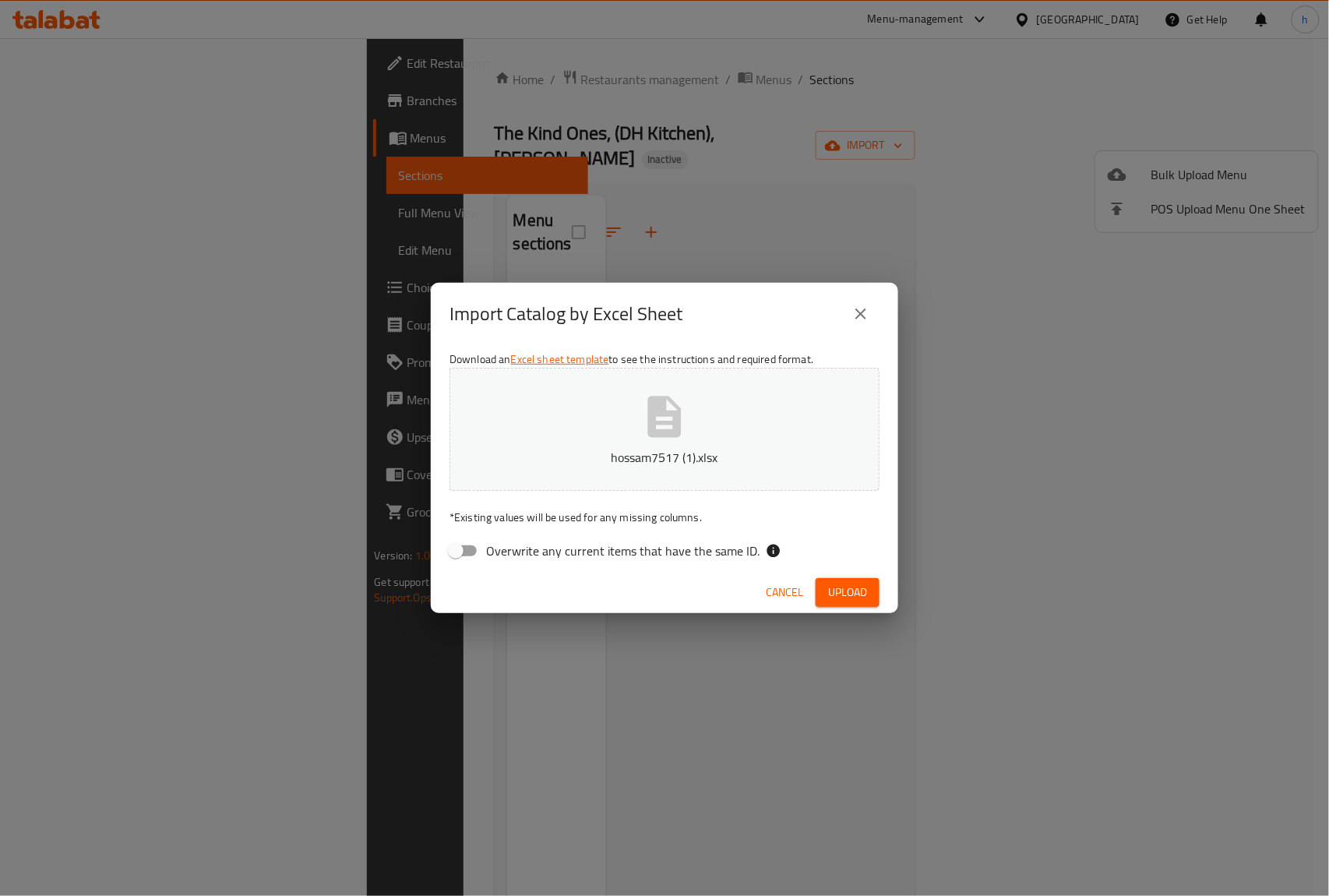
click at [670, 448] on p "hossam7517 (1).xlsx" at bounding box center [664, 457] width 381 height 19
click at [870, 600] on button "Upload" at bounding box center [847, 593] width 64 height 29
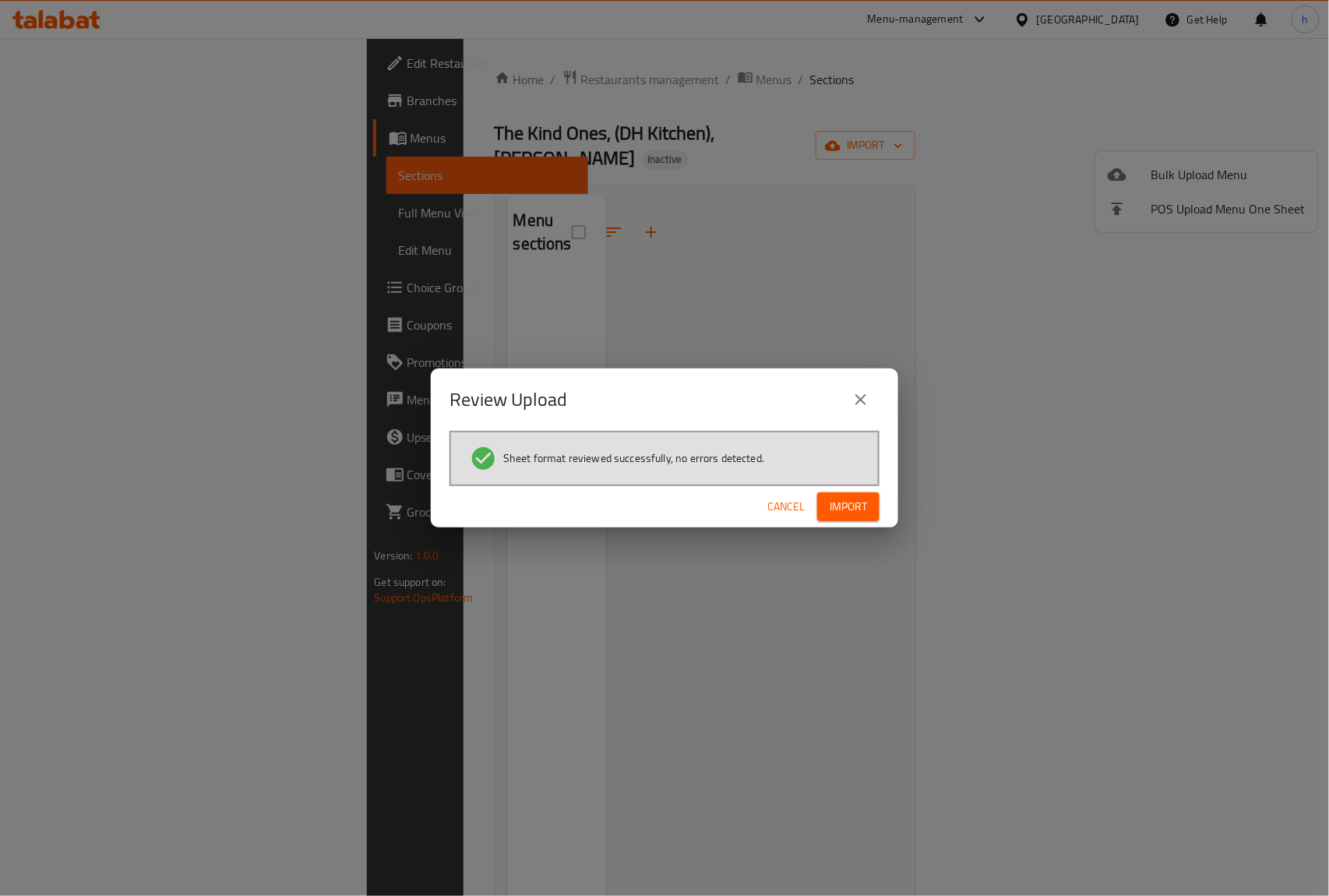
click at [848, 506] on span "Import" at bounding box center [848, 506] width 37 height 20
click at [836, 502] on span "Import" at bounding box center [848, 506] width 37 height 20
click at [786, 499] on span "Cancel" at bounding box center [786, 506] width 37 height 20
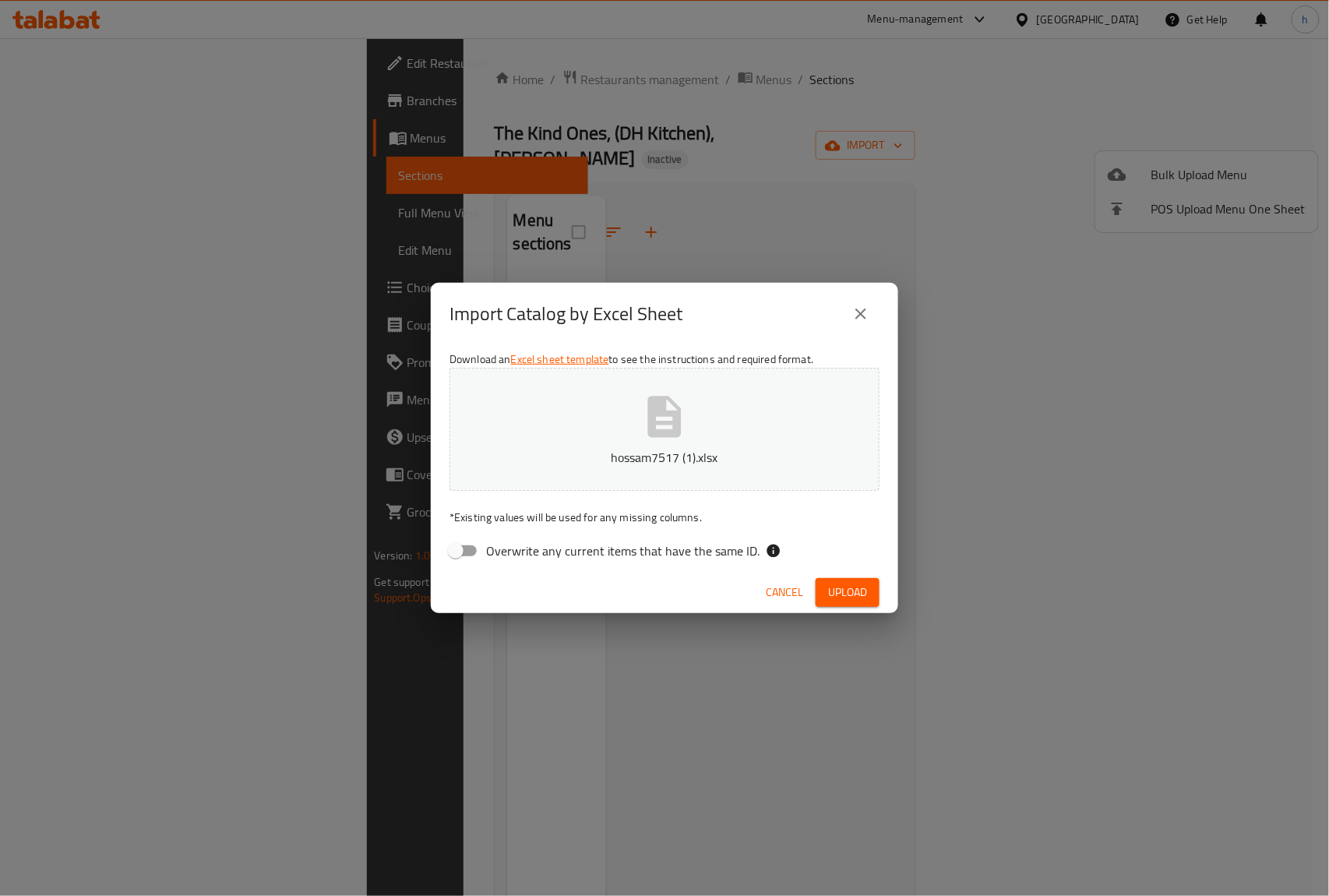
click at [852, 593] on span "Upload" at bounding box center [848, 592] width 39 height 20
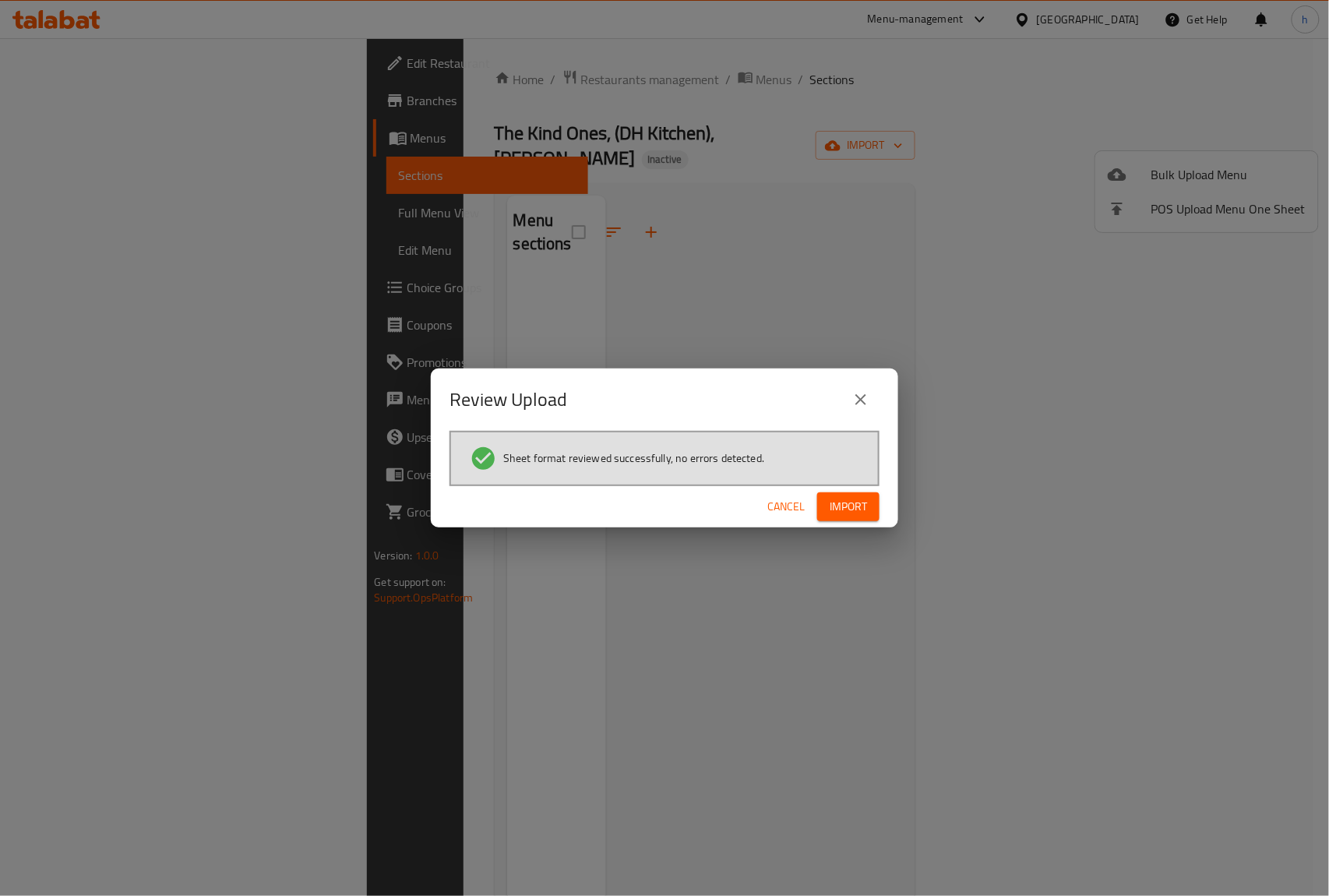
click at [849, 503] on span "Import" at bounding box center [848, 506] width 37 height 20
click at [864, 403] on icon "close" at bounding box center [860, 399] width 11 height 11
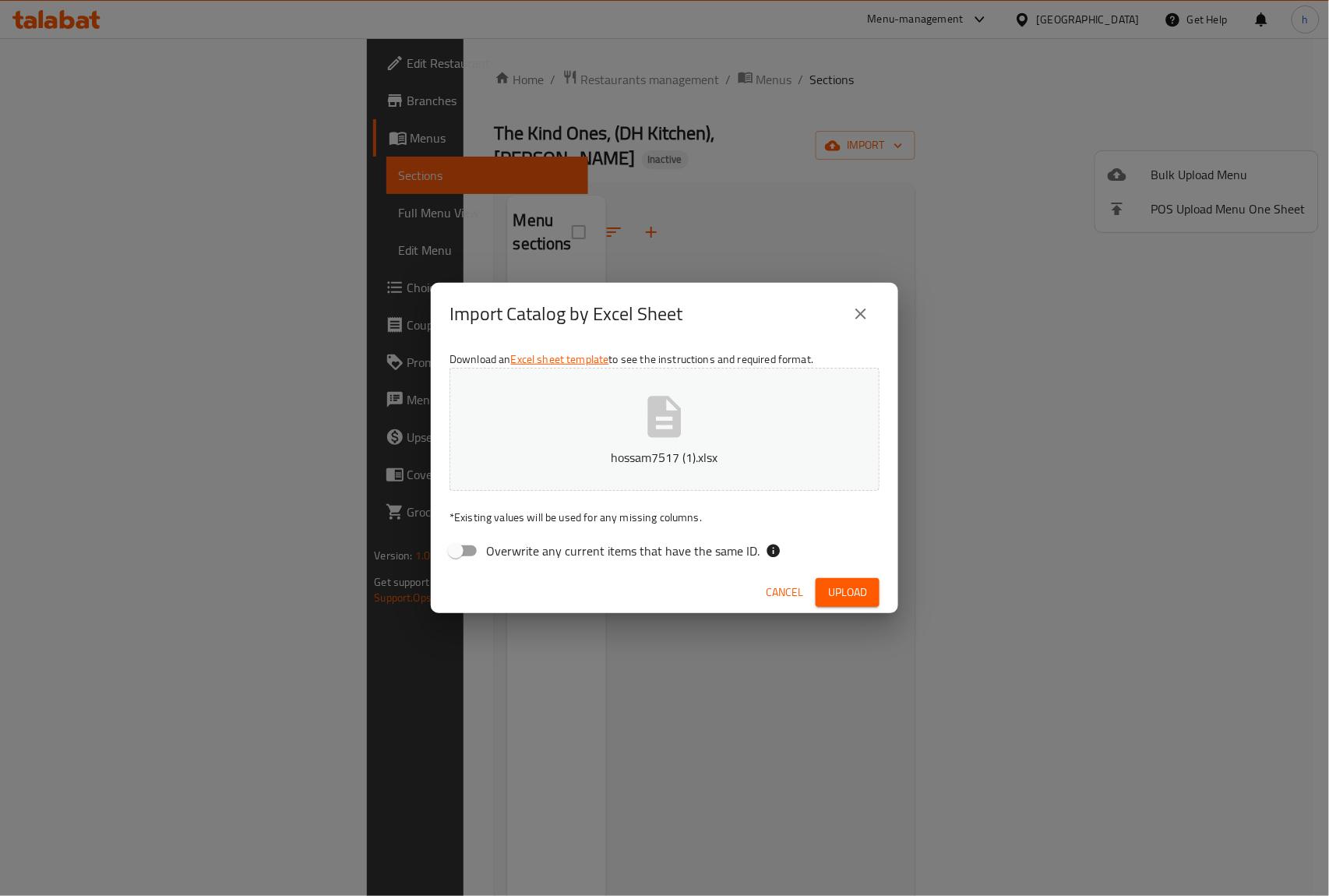
click at [860, 324] on button "close" at bounding box center [860, 314] width 37 height 37
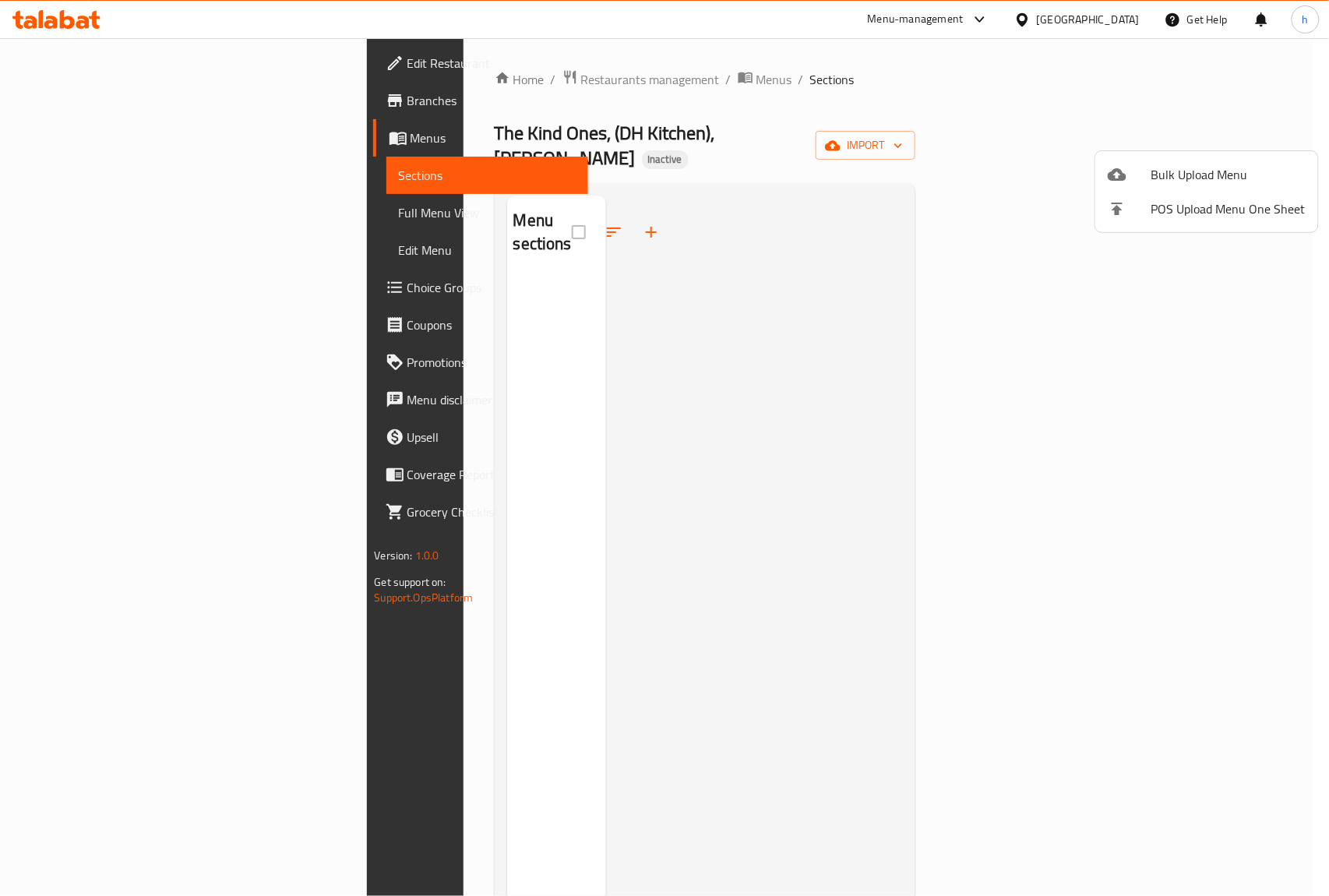
click at [81, 109] on div at bounding box center [664, 448] width 1329 height 896
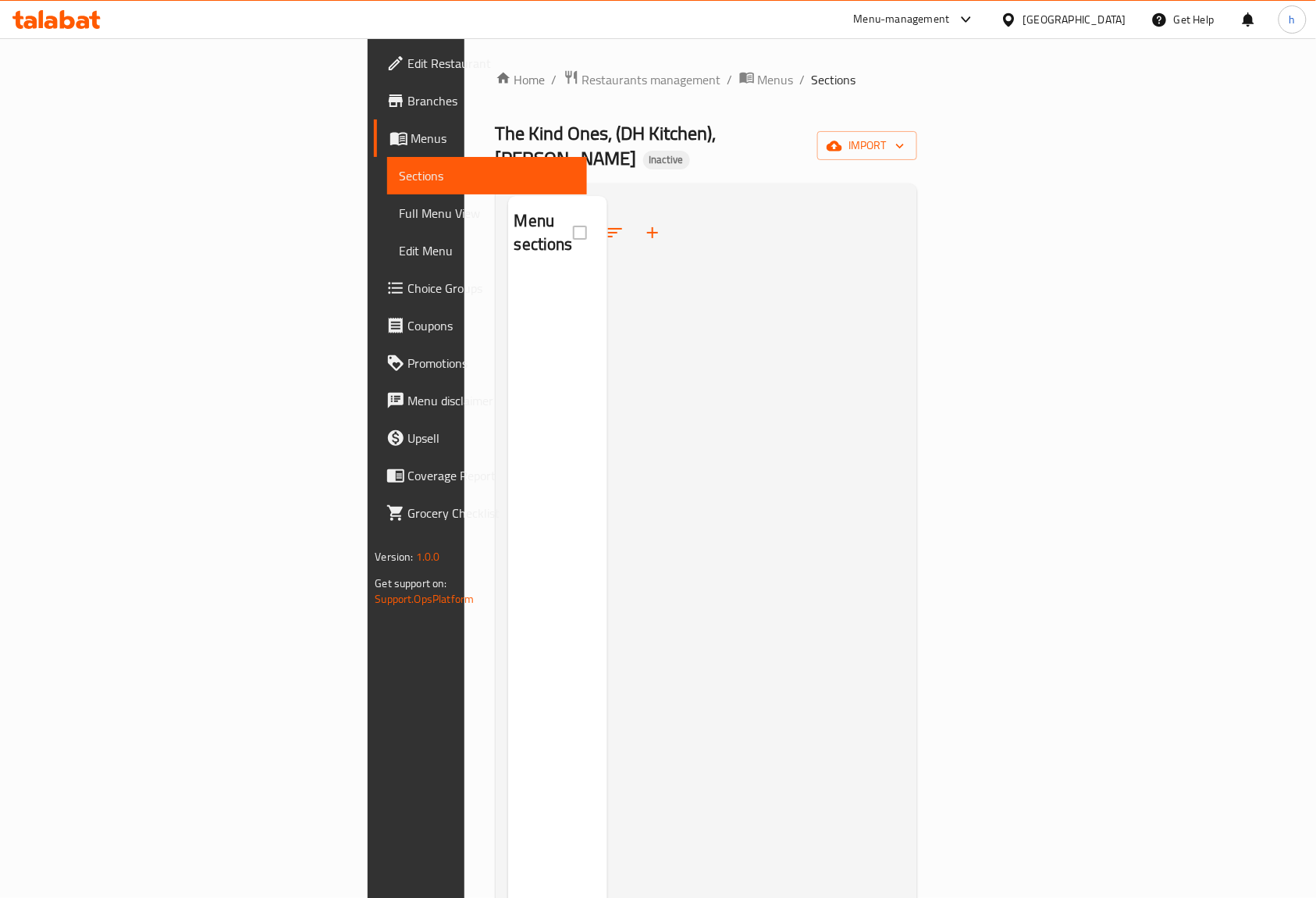
click at [409, 105] on span "Branches" at bounding box center [492, 100] width 167 height 19
